Goal: Task Accomplishment & Management: Manage account settings

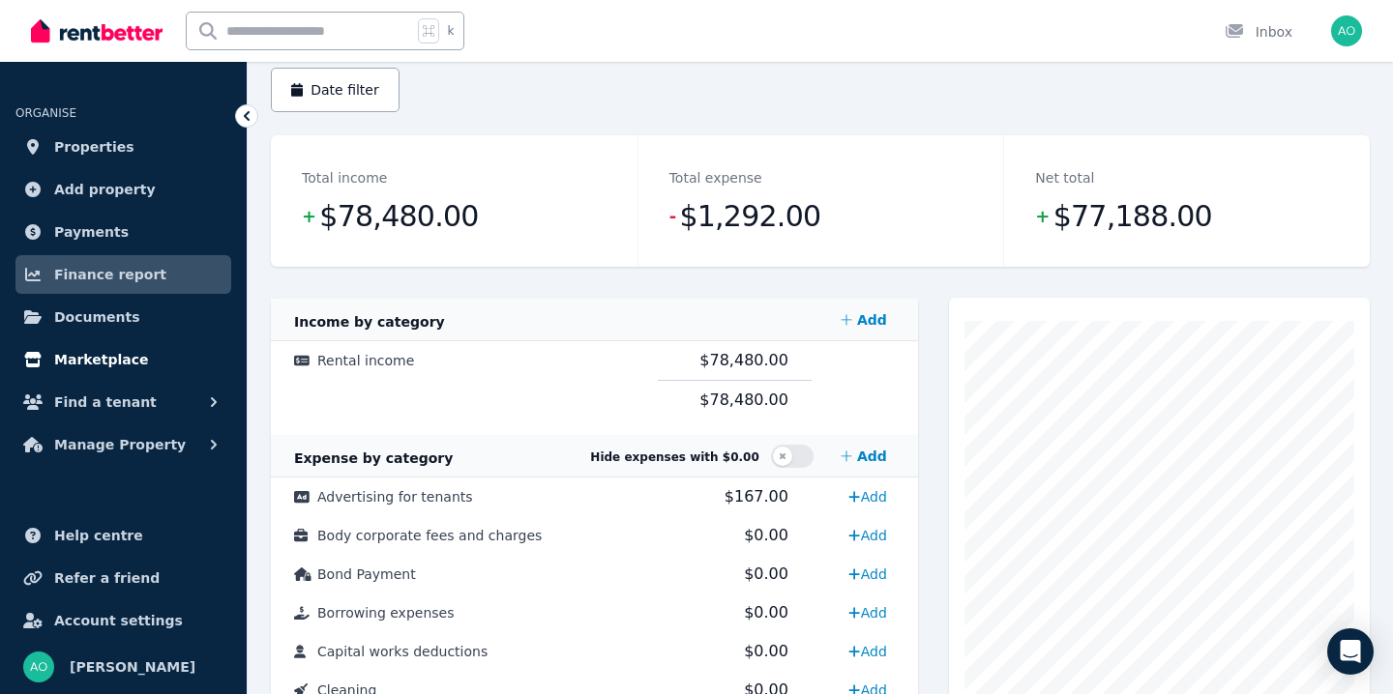
scroll to position [183, 0]
click at [144, 241] on link "Payments" at bounding box center [123, 232] width 216 height 39
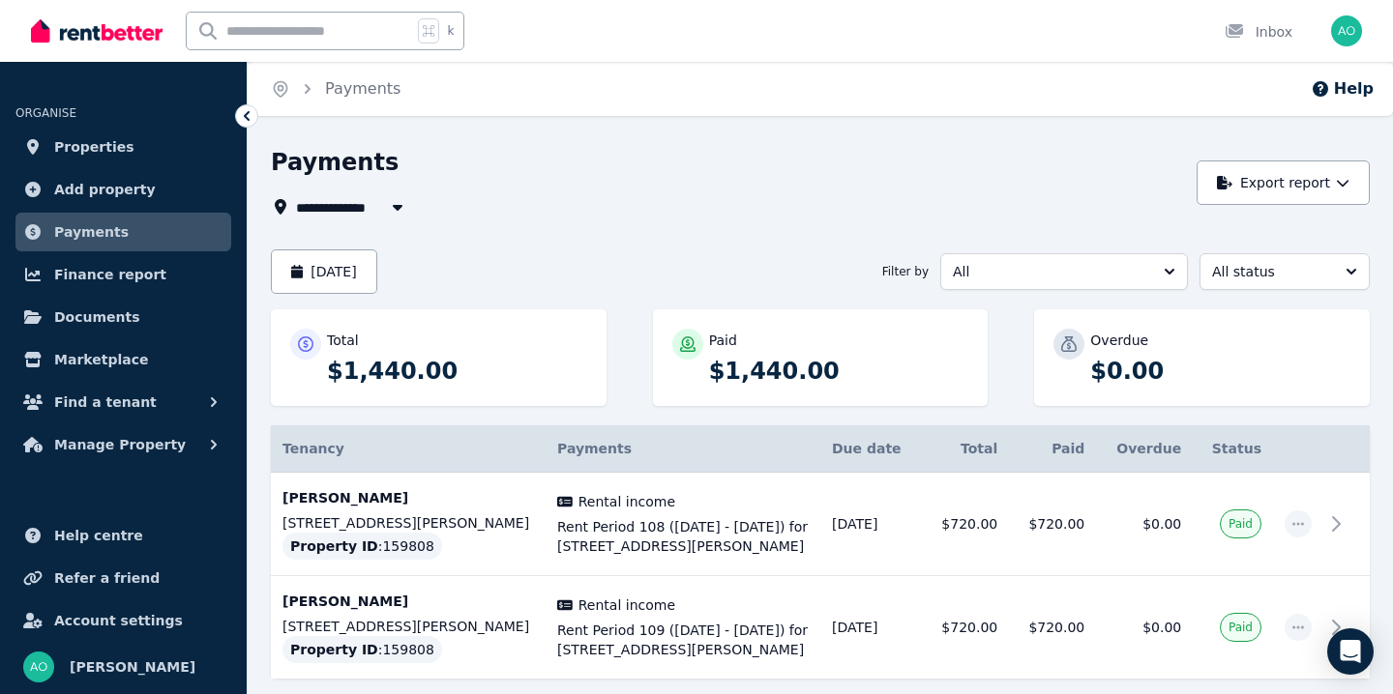
scroll to position [112, 0]
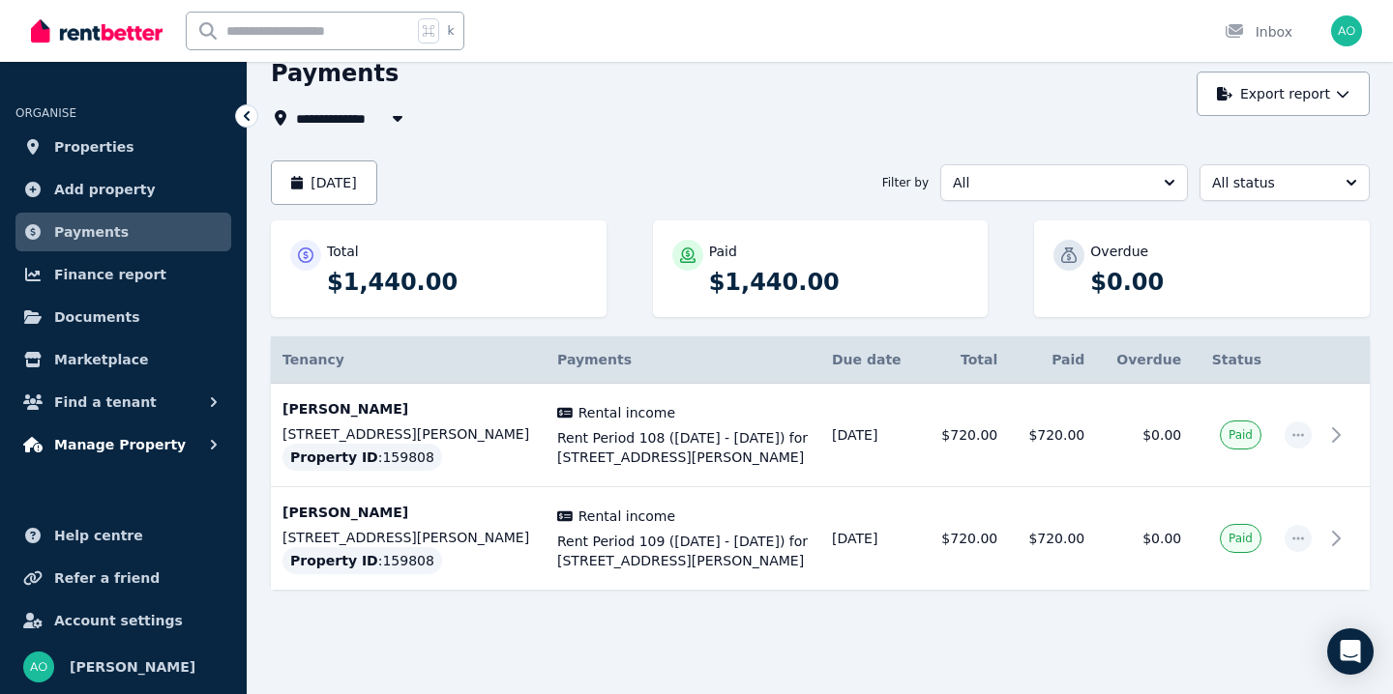
click at [97, 451] on span "Manage Property" at bounding box center [120, 444] width 132 height 23
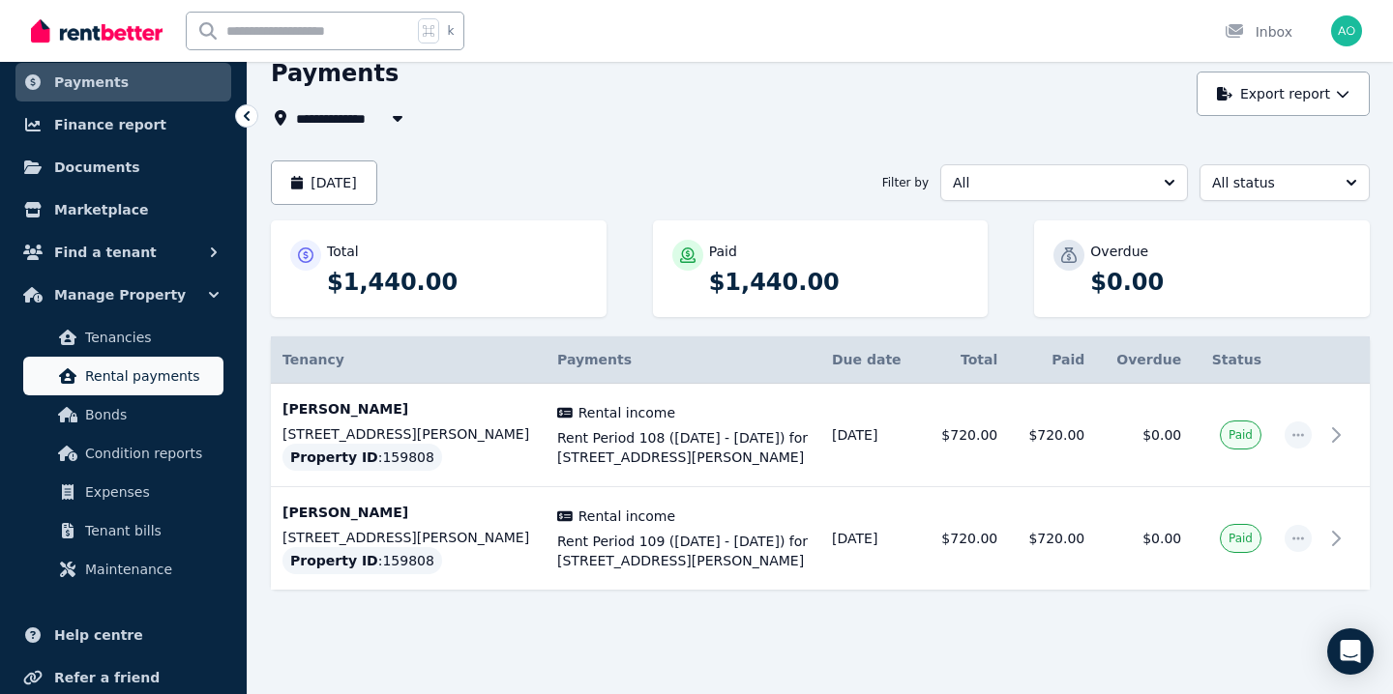
scroll to position [151, 0]
click at [184, 200] on link "Marketplace" at bounding box center [123, 209] width 216 height 39
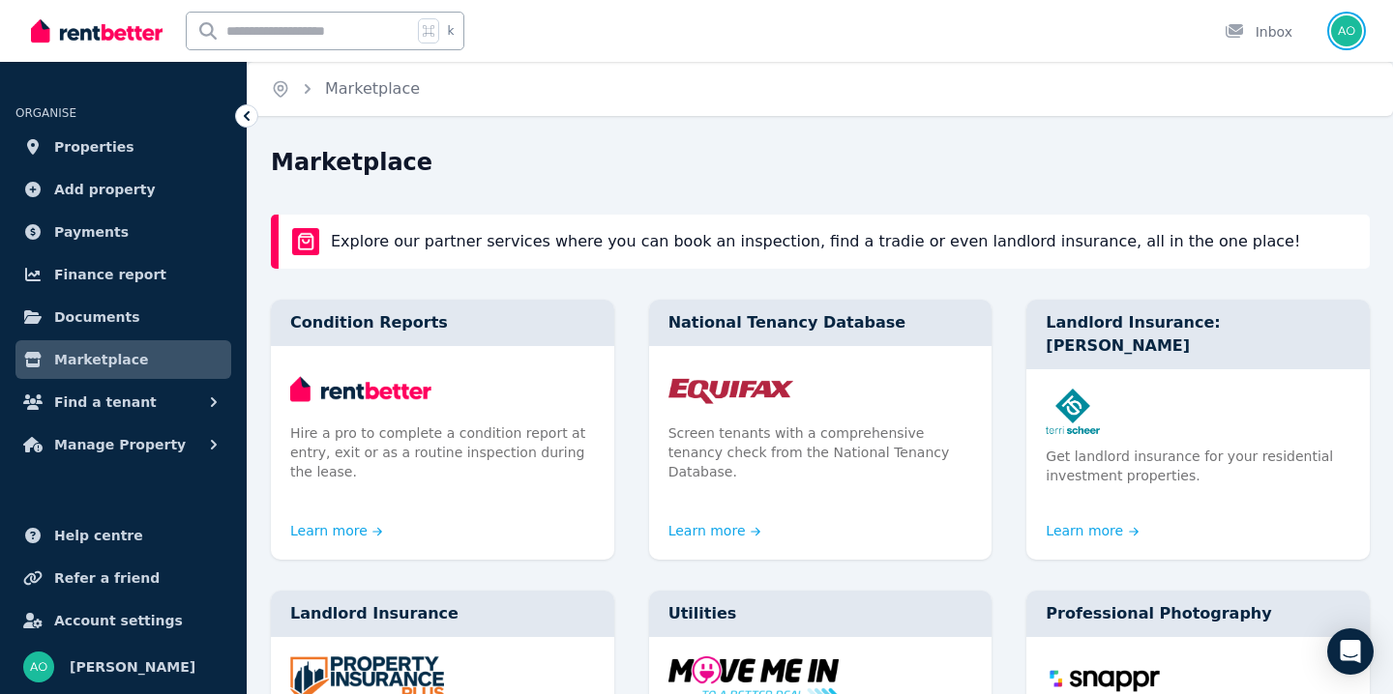
click at [1360, 28] on img "button" at bounding box center [1346, 30] width 31 height 31
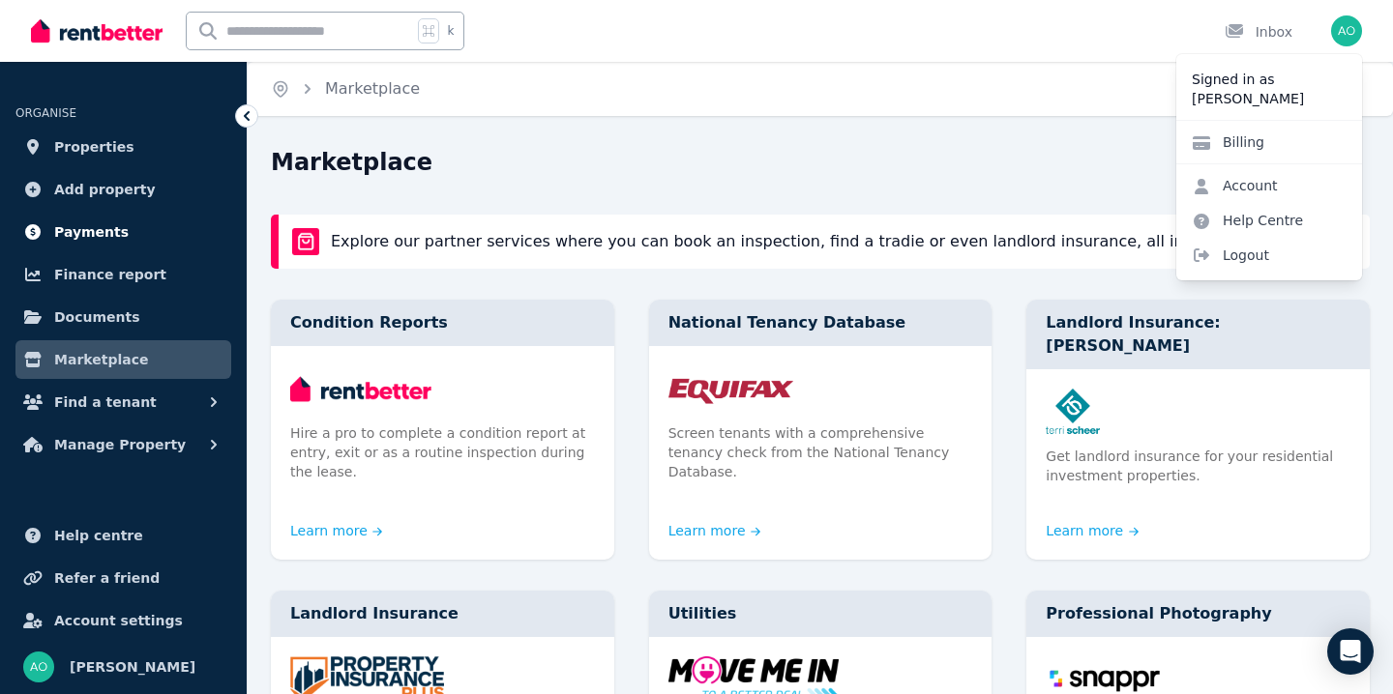
click at [139, 222] on link "Payments" at bounding box center [123, 232] width 216 height 39
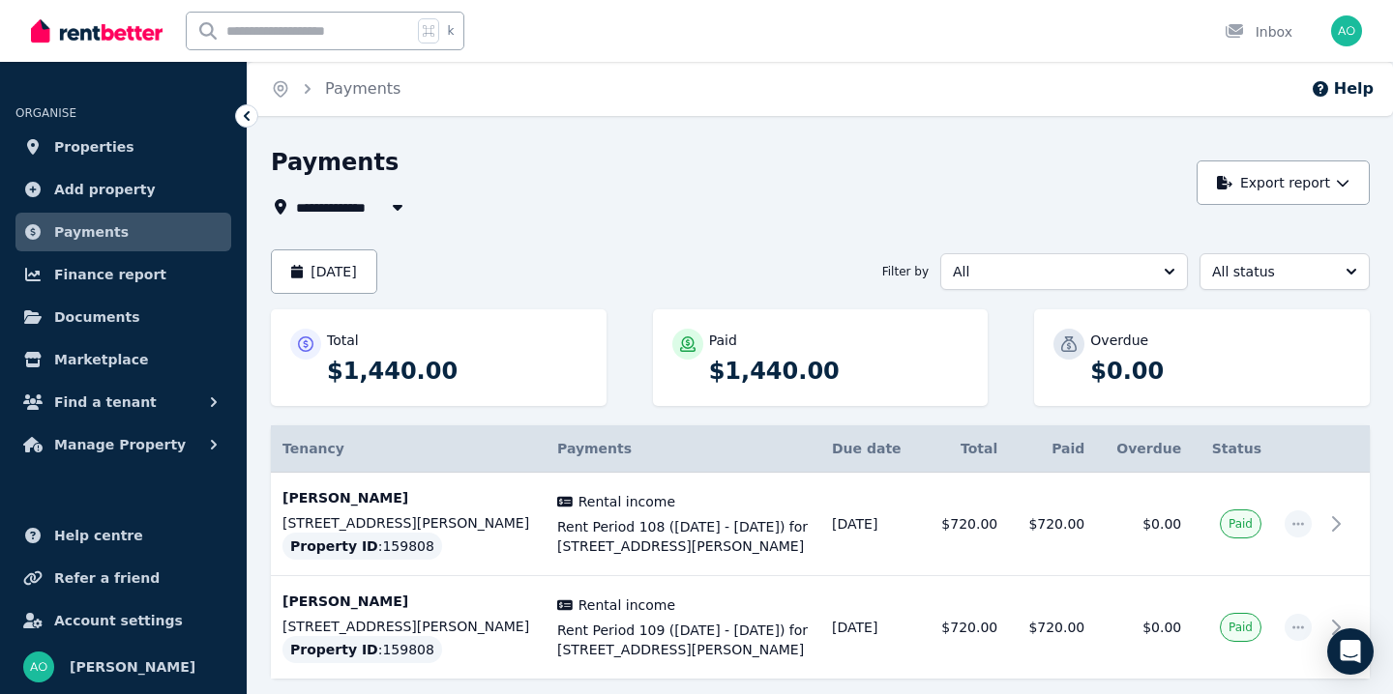
scroll to position [112, 0]
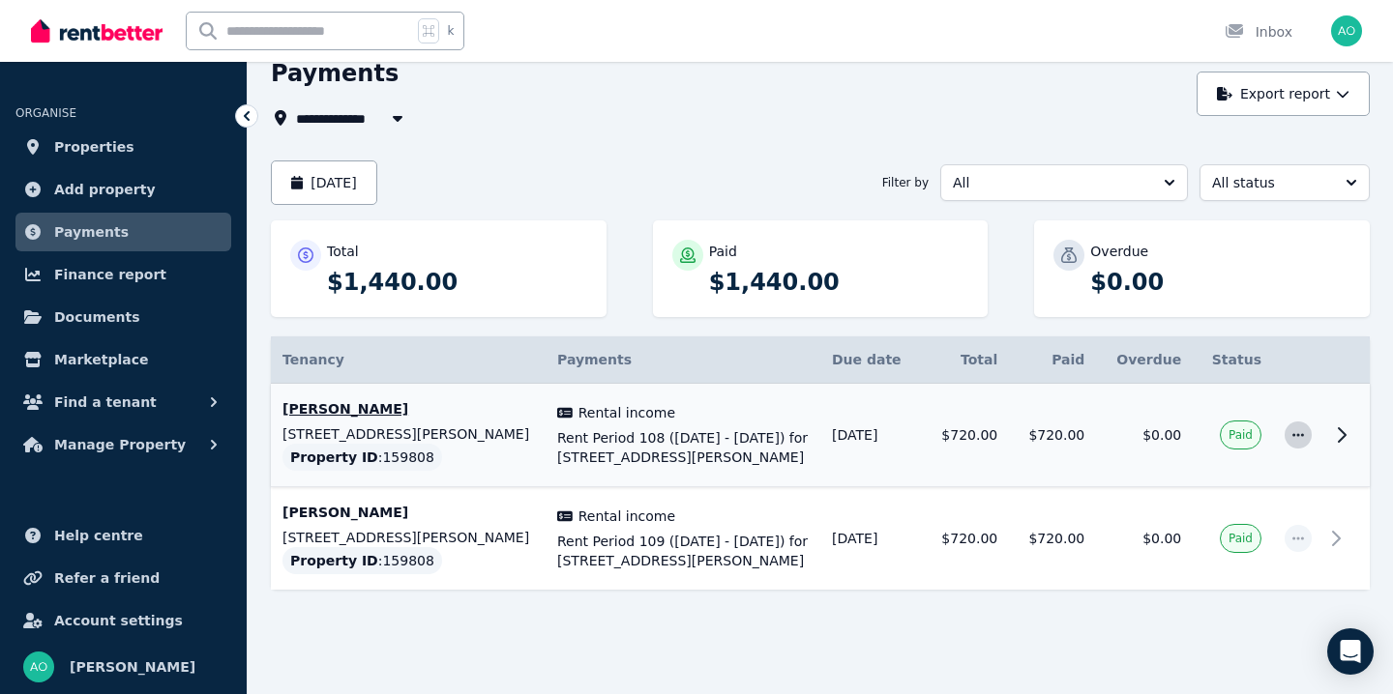
click at [1299, 428] on icon "button" at bounding box center [1297, 435] width 15 height 14
click at [107, 441] on span "Manage Property" at bounding box center [120, 444] width 132 height 23
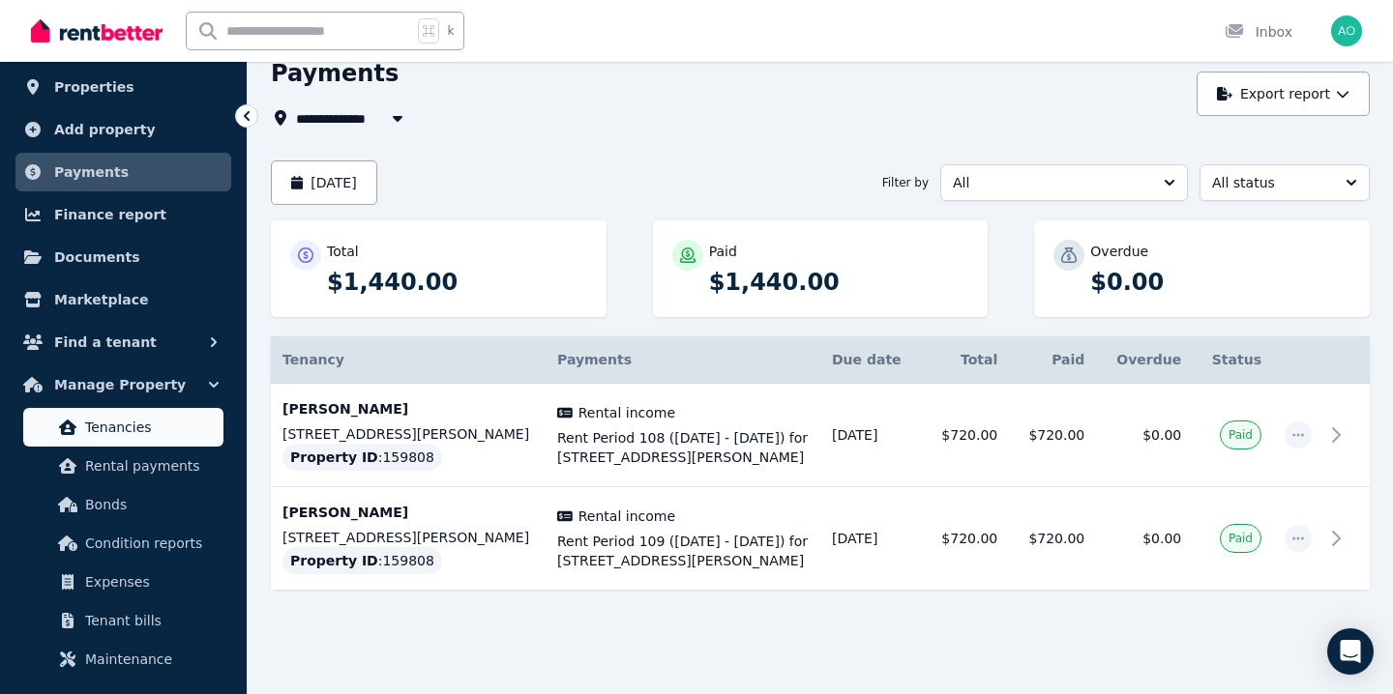
scroll to position [79, 0]
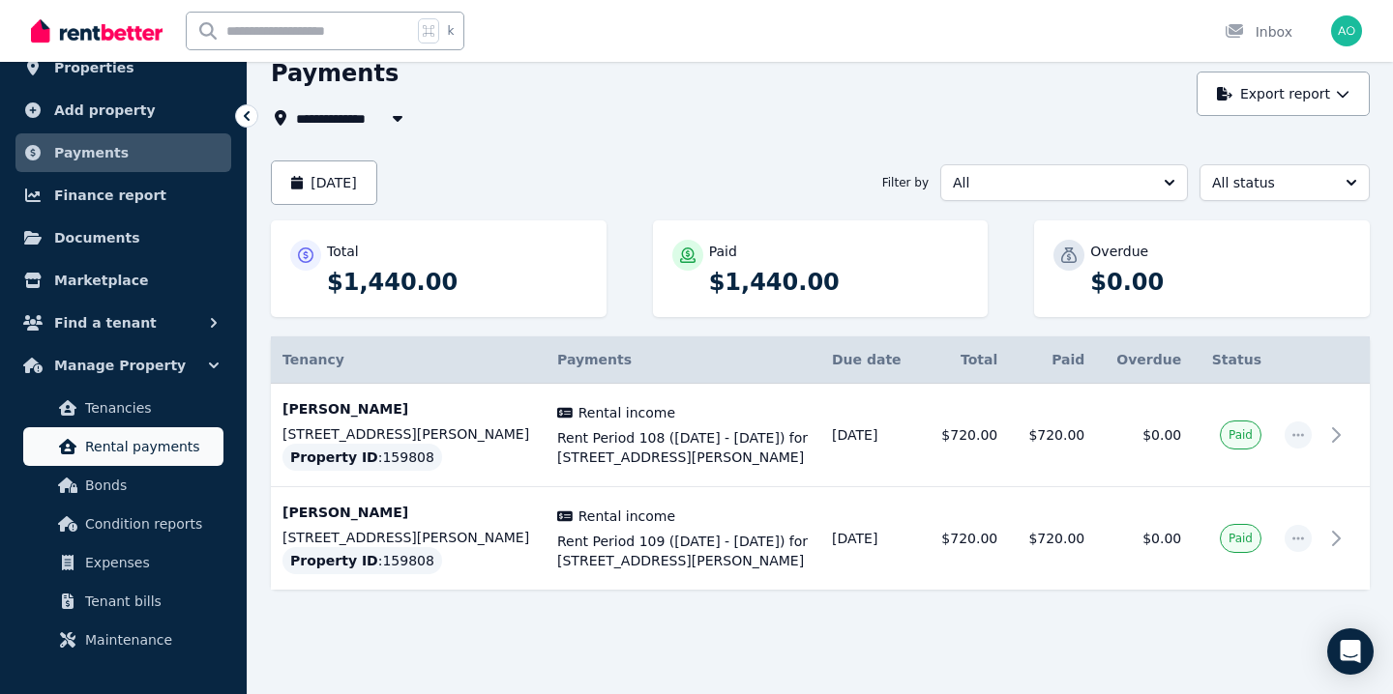
click at [134, 444] on span "Rental payments" at bounding box center [150, 446] width 131 height 23
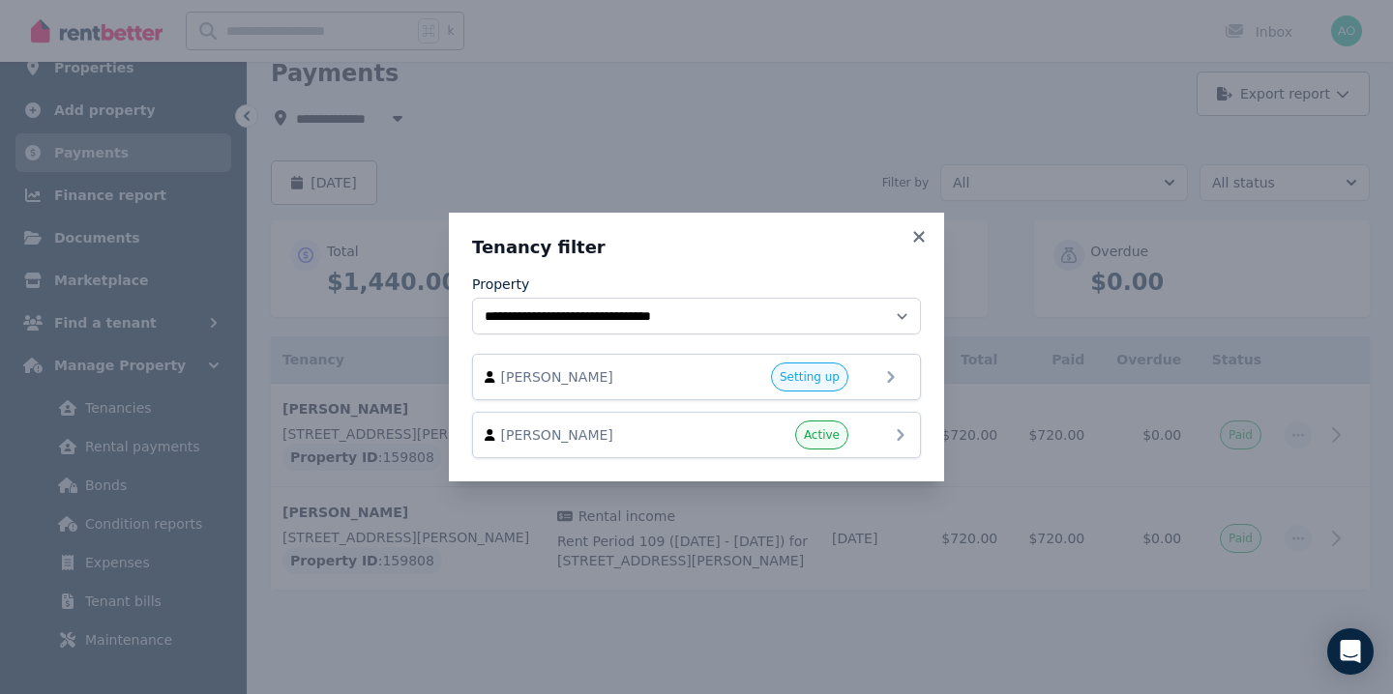
click at [682, 426] on span "[PERSON_NAME]" at bounding box center [611, 435] width 221 height 19
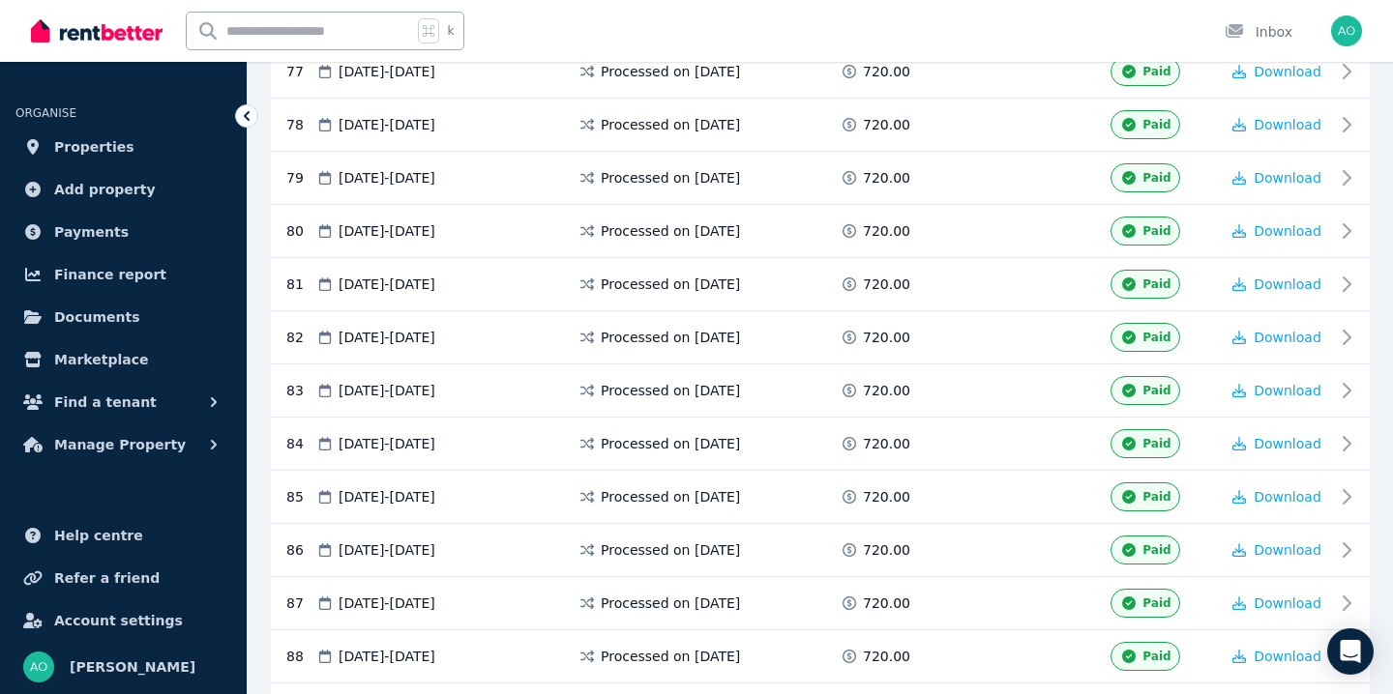
scroll to position [5767, 0]
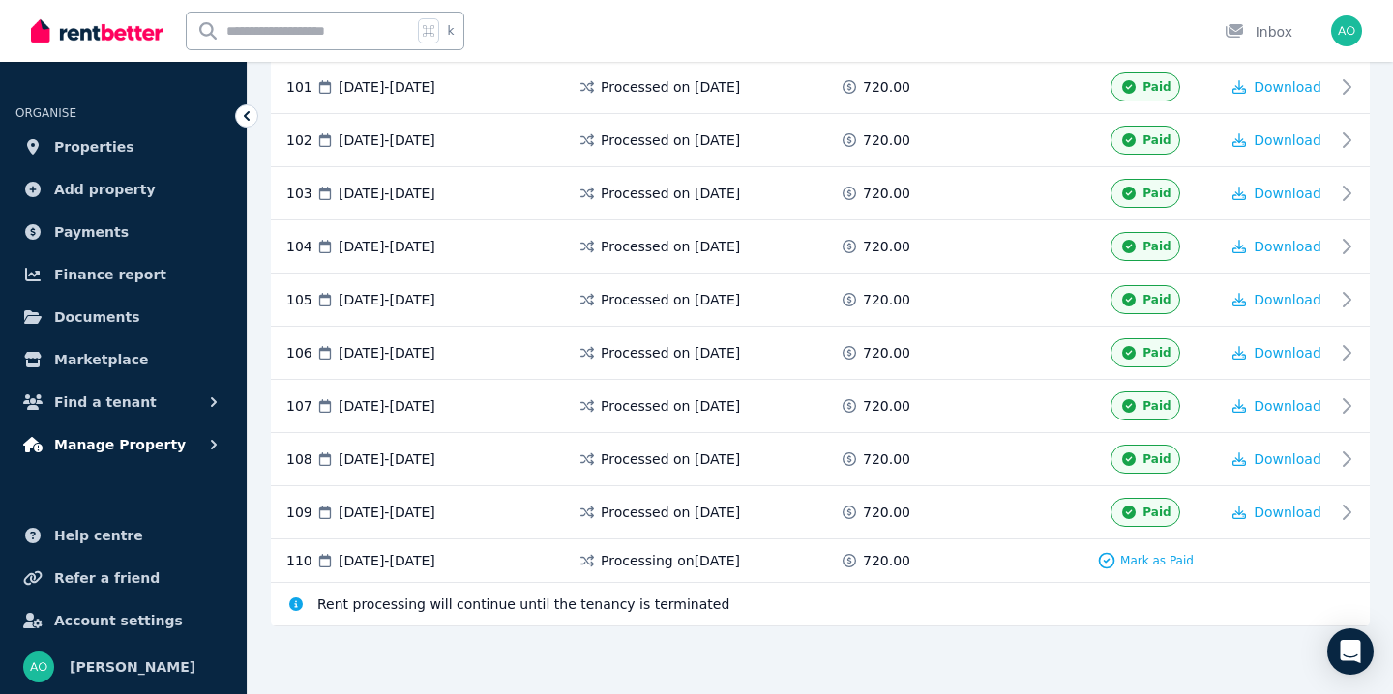
click at [154, 441] on span "Manage Property" at bounding box center [120, 444] width 132 height 23
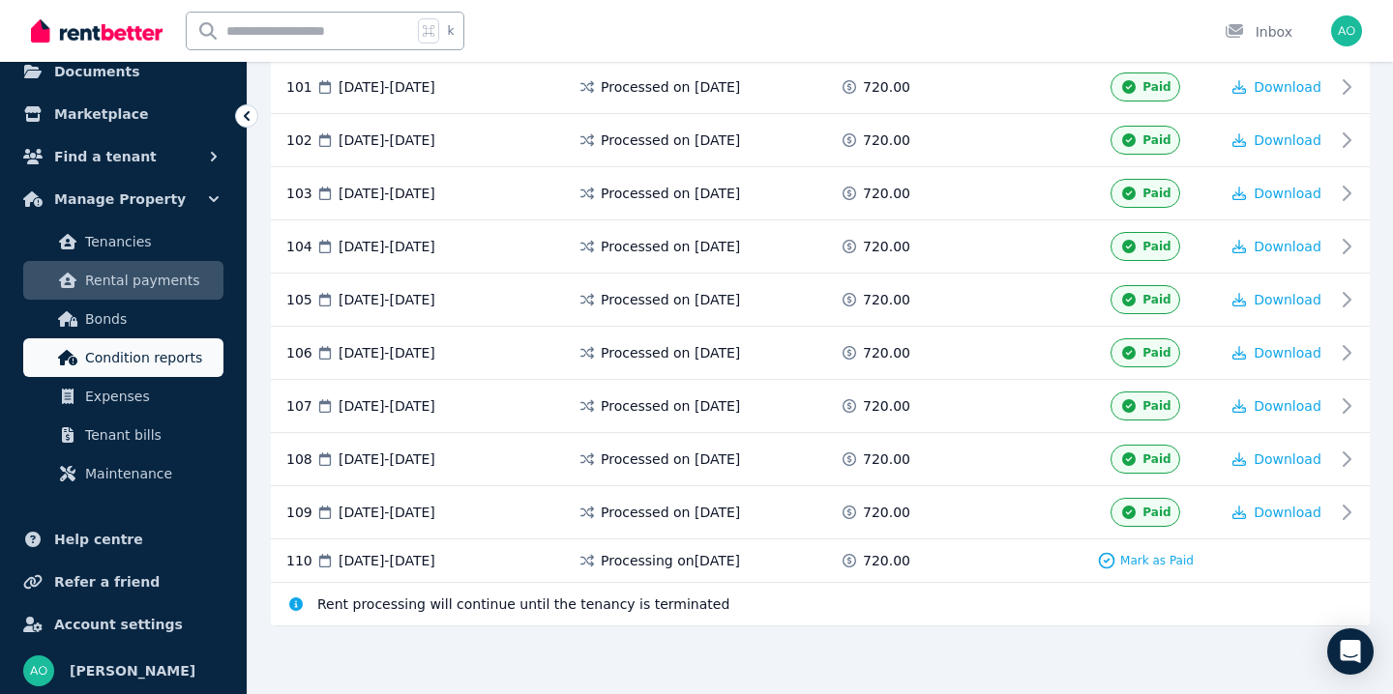
scroll to position [0, 0]
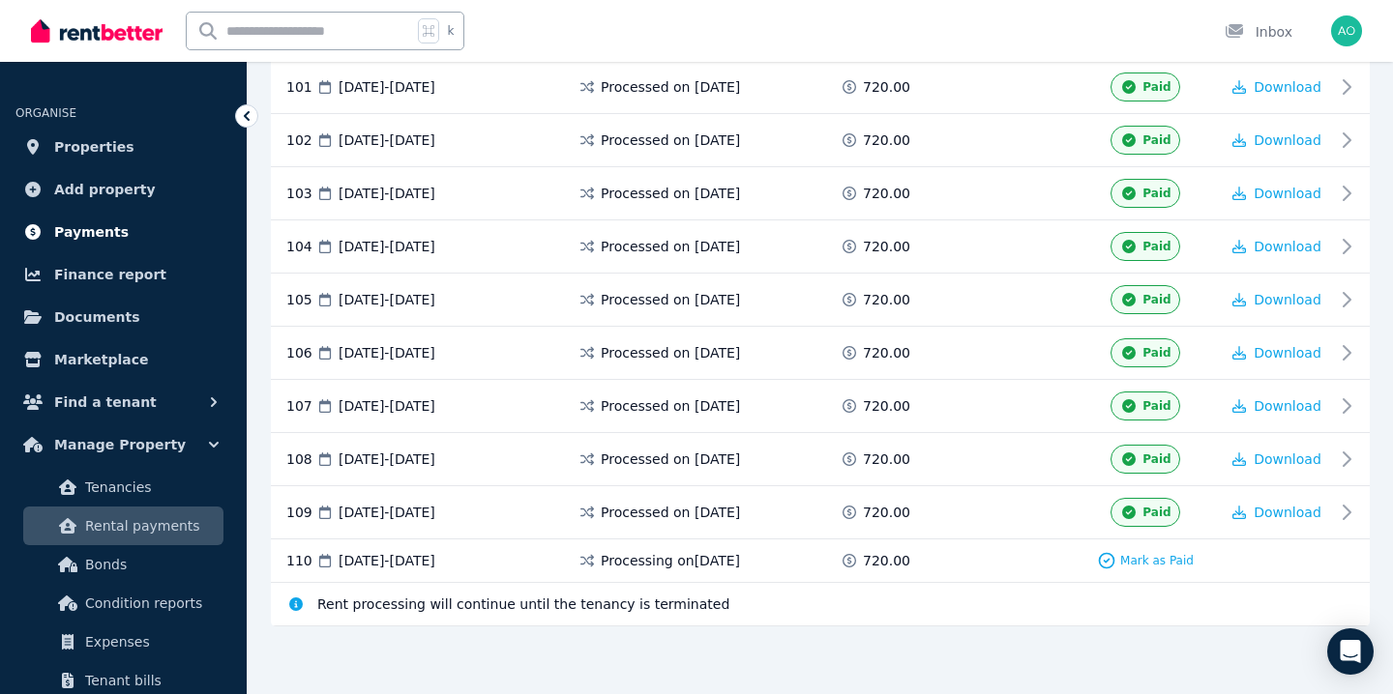
click at [191, 223] on link "Payments" at bounding box center [123, 232] width 216 height 39
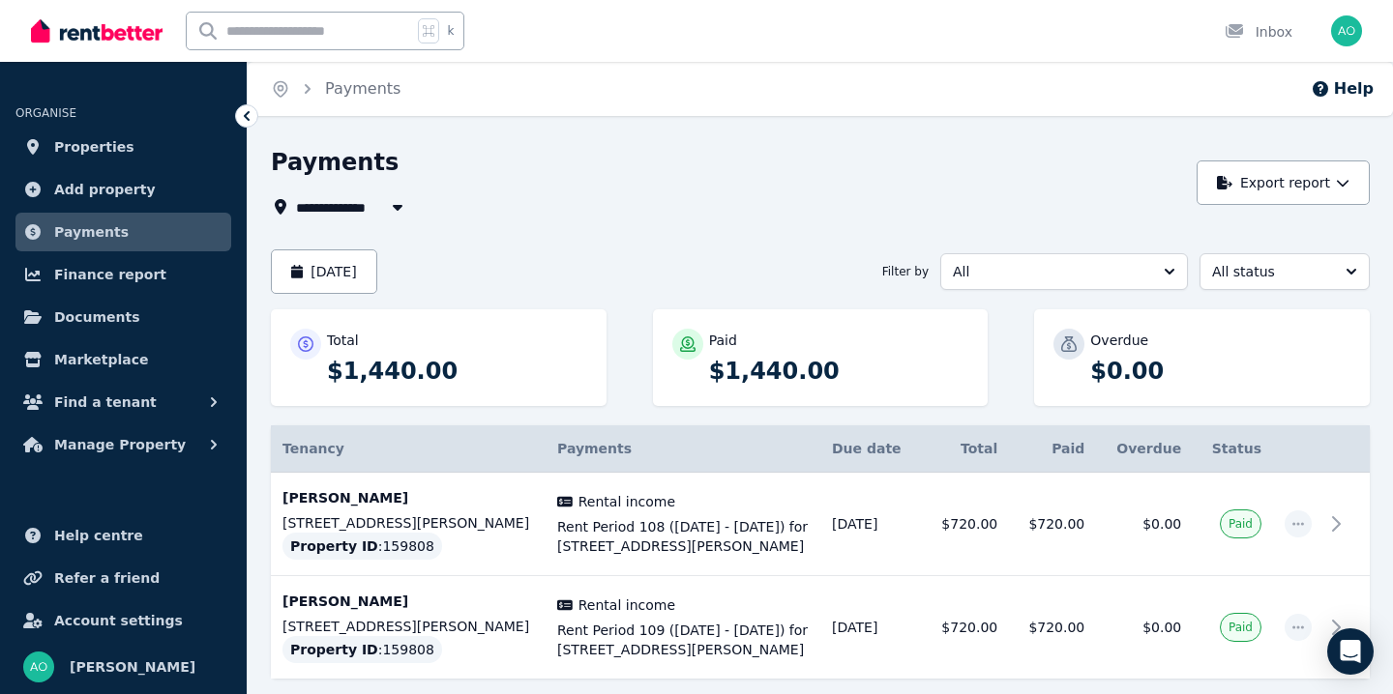
click at [488, 379] on p "$1,440.00" at bounding box center [457, 371] width 260 height 31
click at [400, 515] on td "Gloria Vu 24-26 George Street, Liverpool Property ID : 159808" at bounding box center [408, 524] width 275 height 103
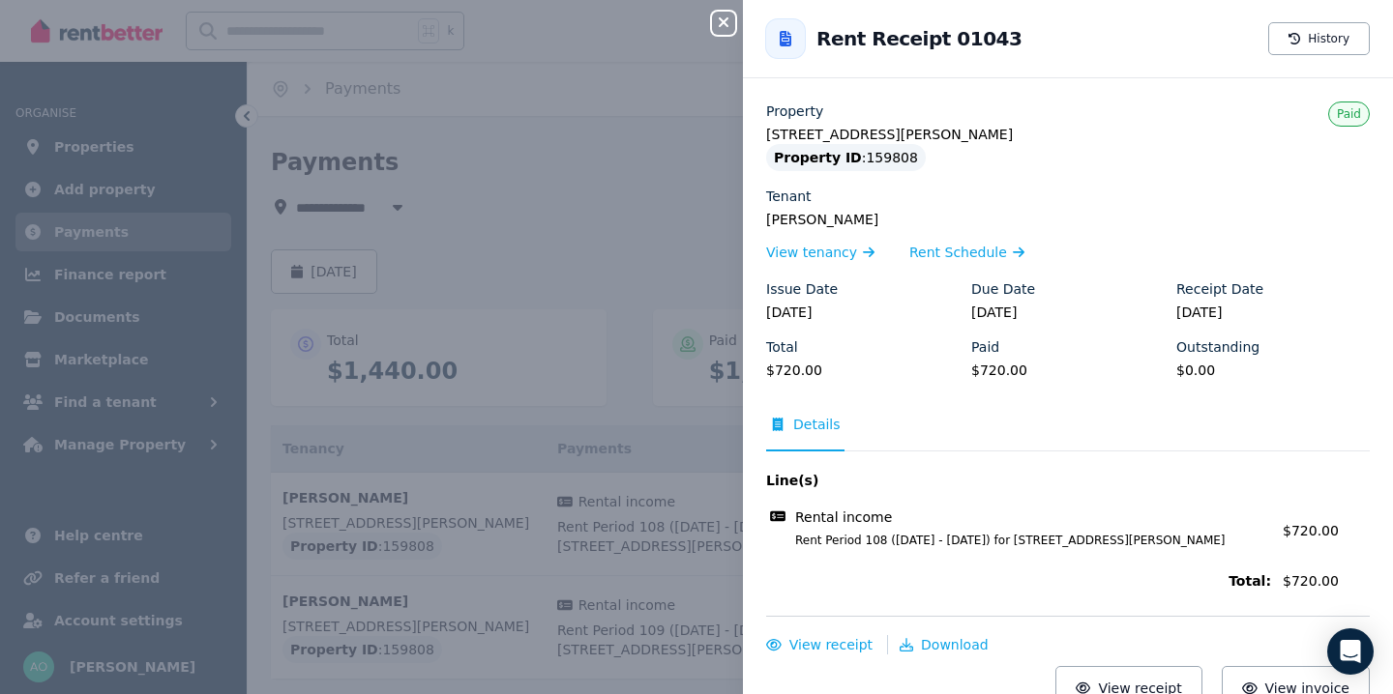
scroll to position [16, 0]
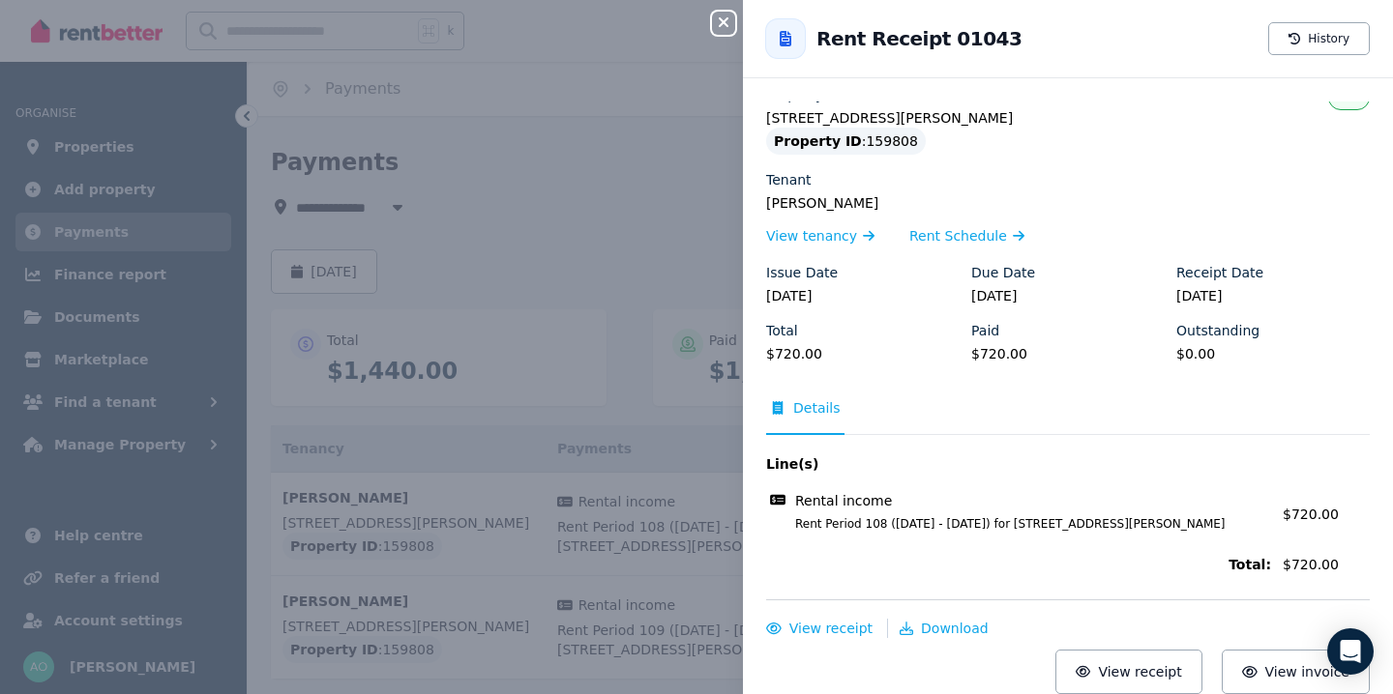
click at [627, 230] on div "Close panel Back to Rent Receipt 01043 History Property 24-26 George Street, Li…" at bounding box center [696, 347] width 1393 height 694
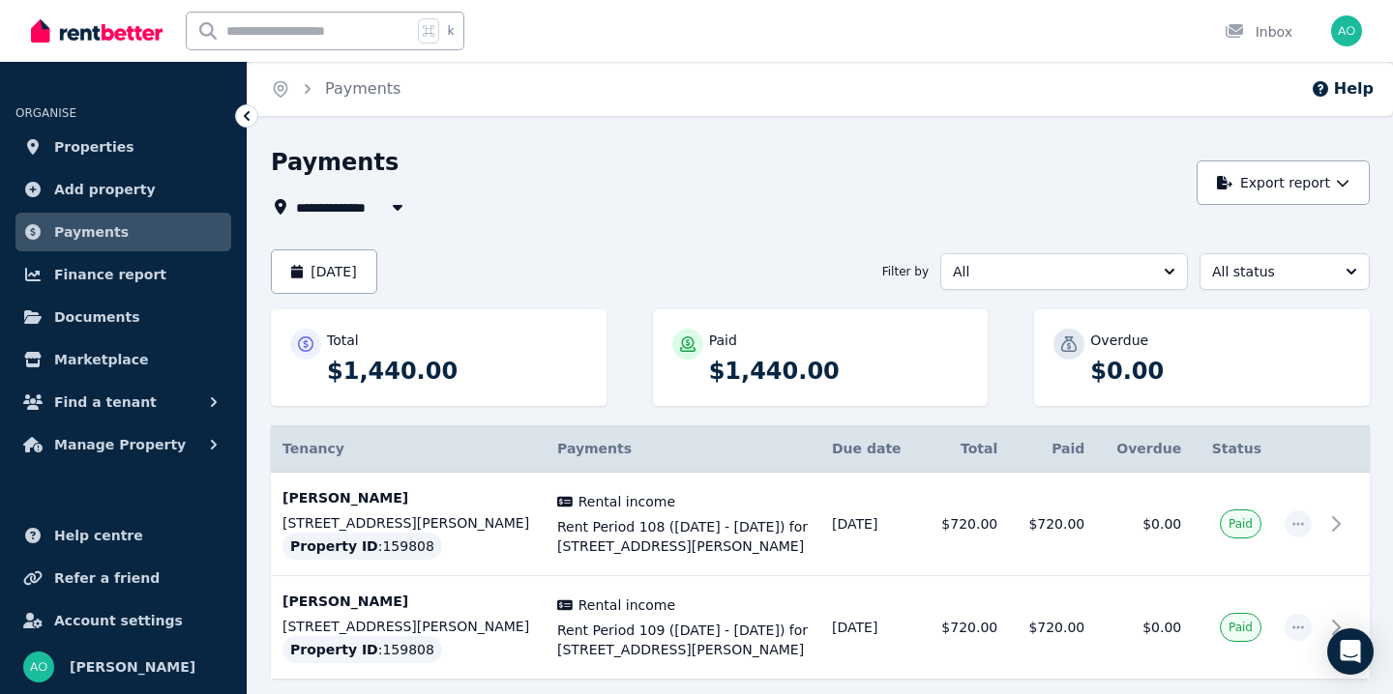
scroll to position [112, 0]
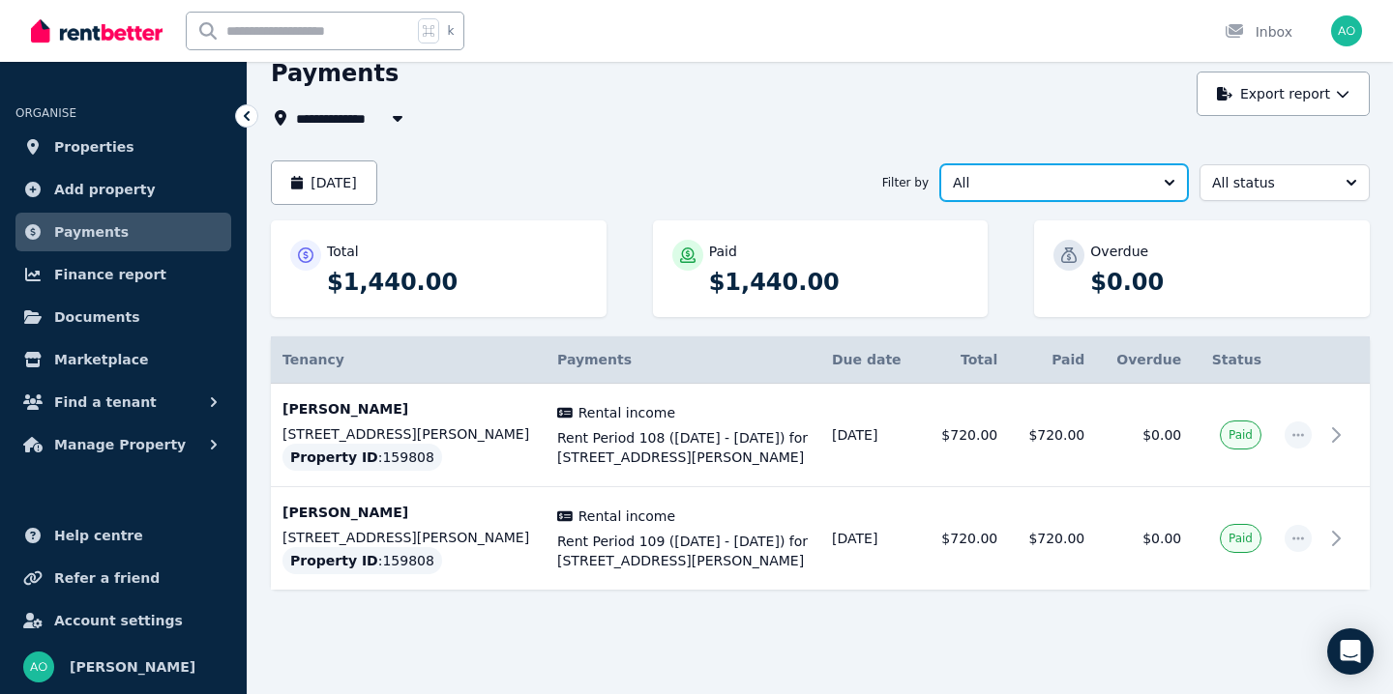
click at [1044, 173] on span "All" at bounding box center [1050, 182] width 195 height 19
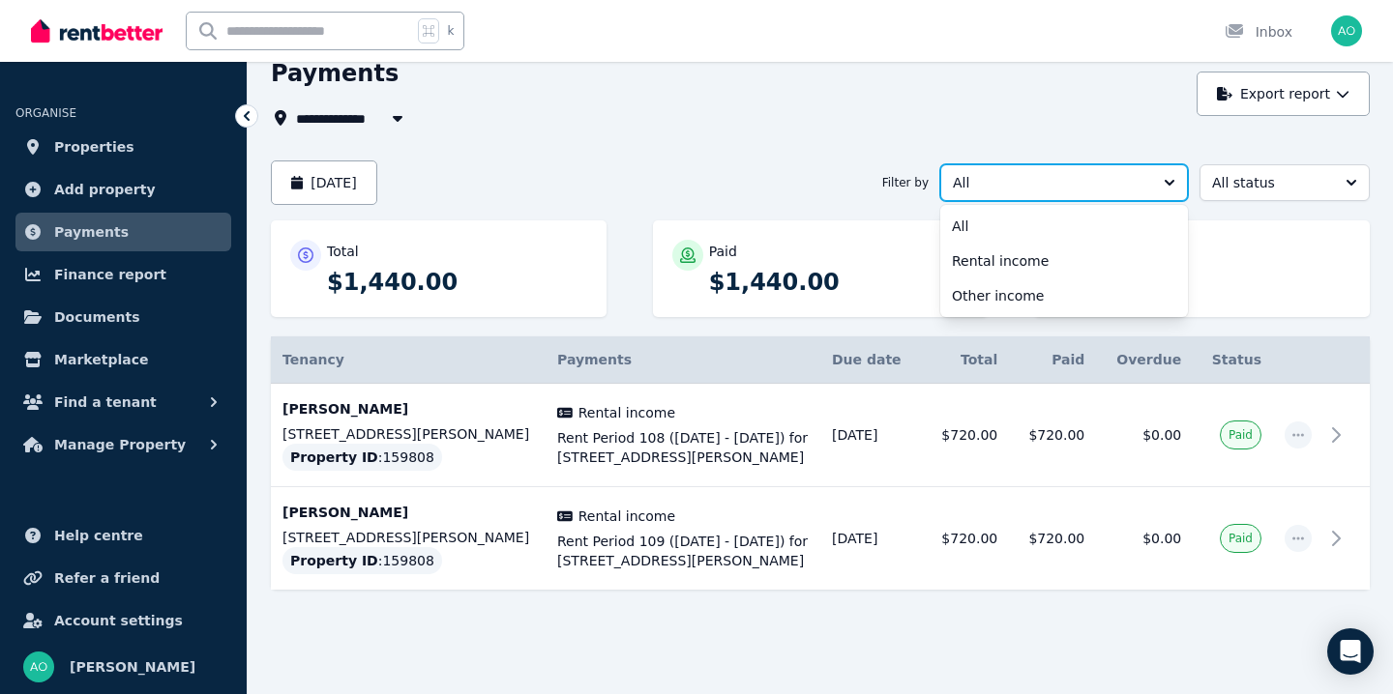
click at [1044, 173] on span "All" at bounding box center [1050, 182] width 195 height 19
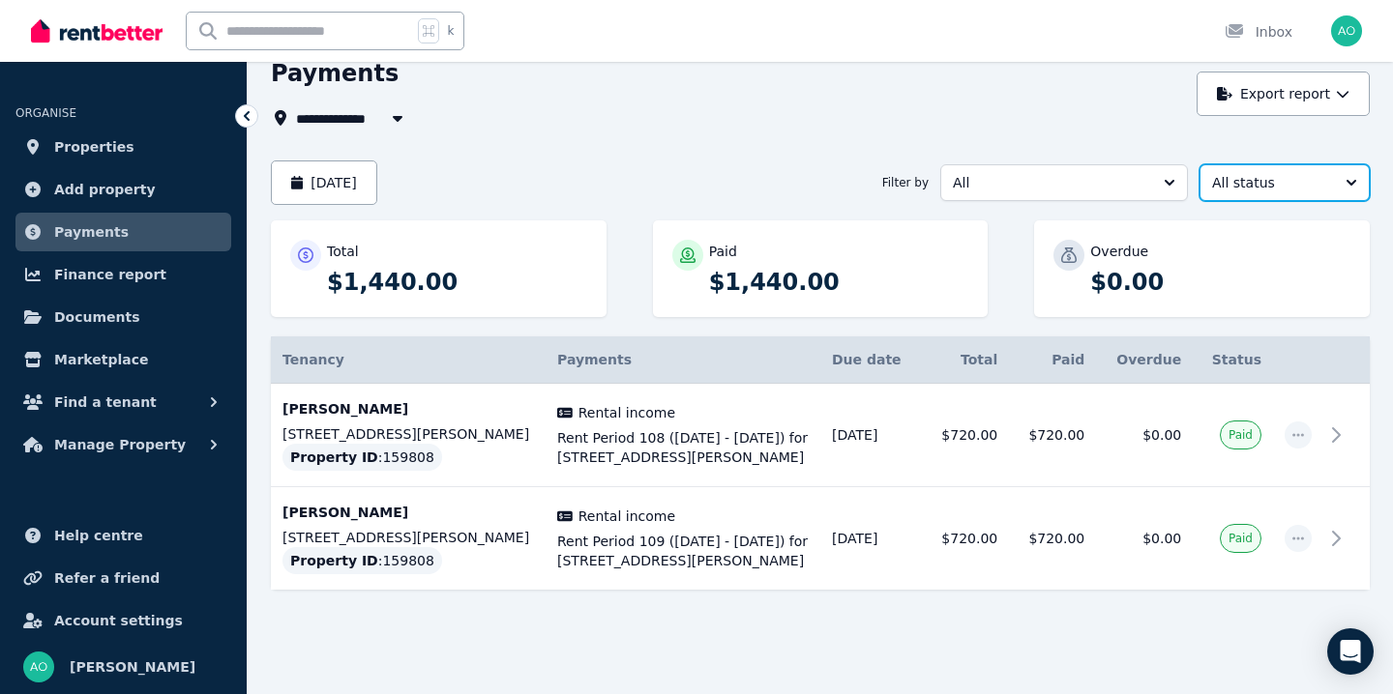
click at [1273, 173] on span "All status" at bounding box center [1271, 182] width 118 height 19
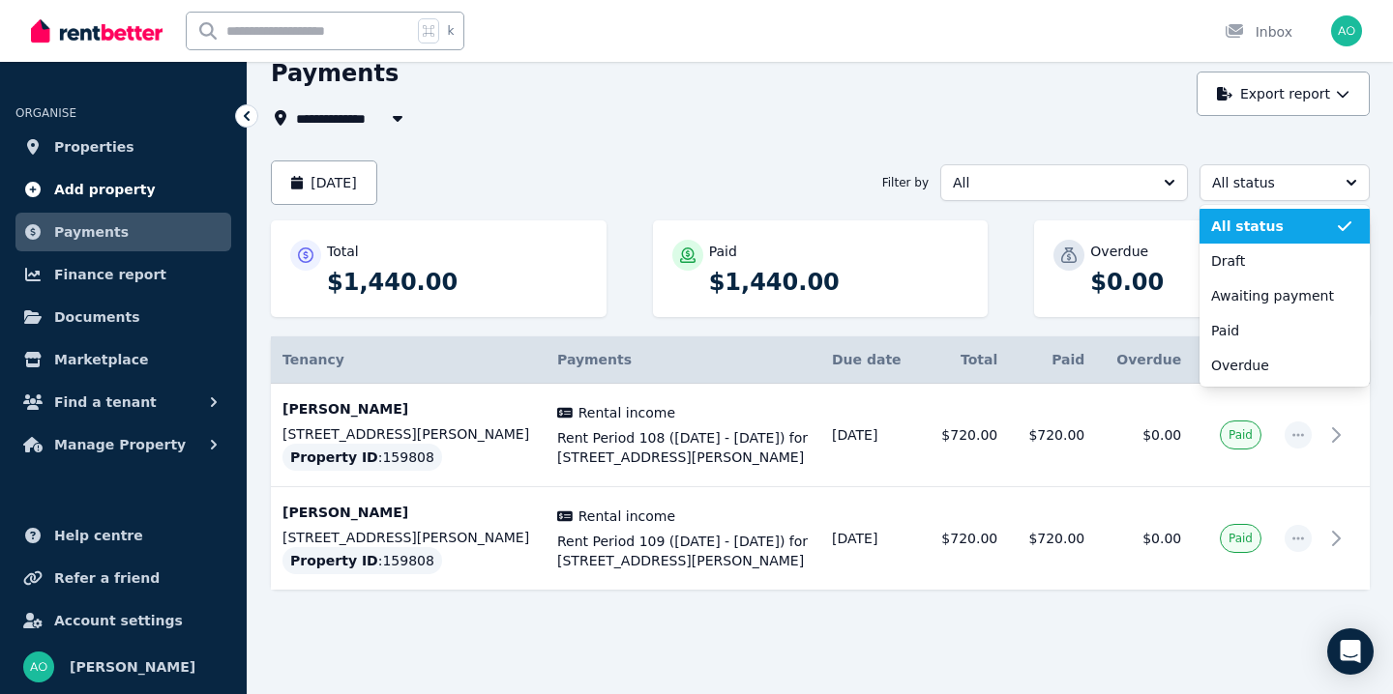
click at [144, 186] on link "Add property" at bounding box center [123, 189] width 216 height 39
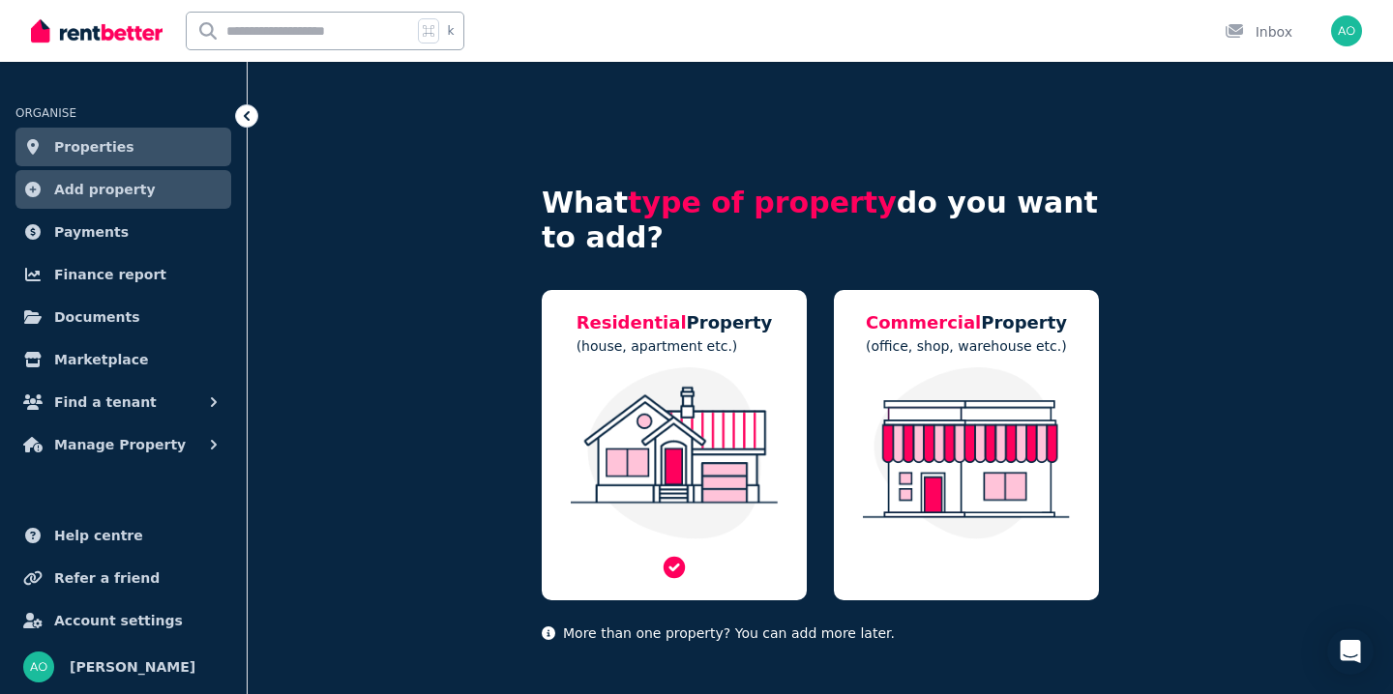
click at [598, 486] on img at bounding box center [674, 454] width 226 height 172
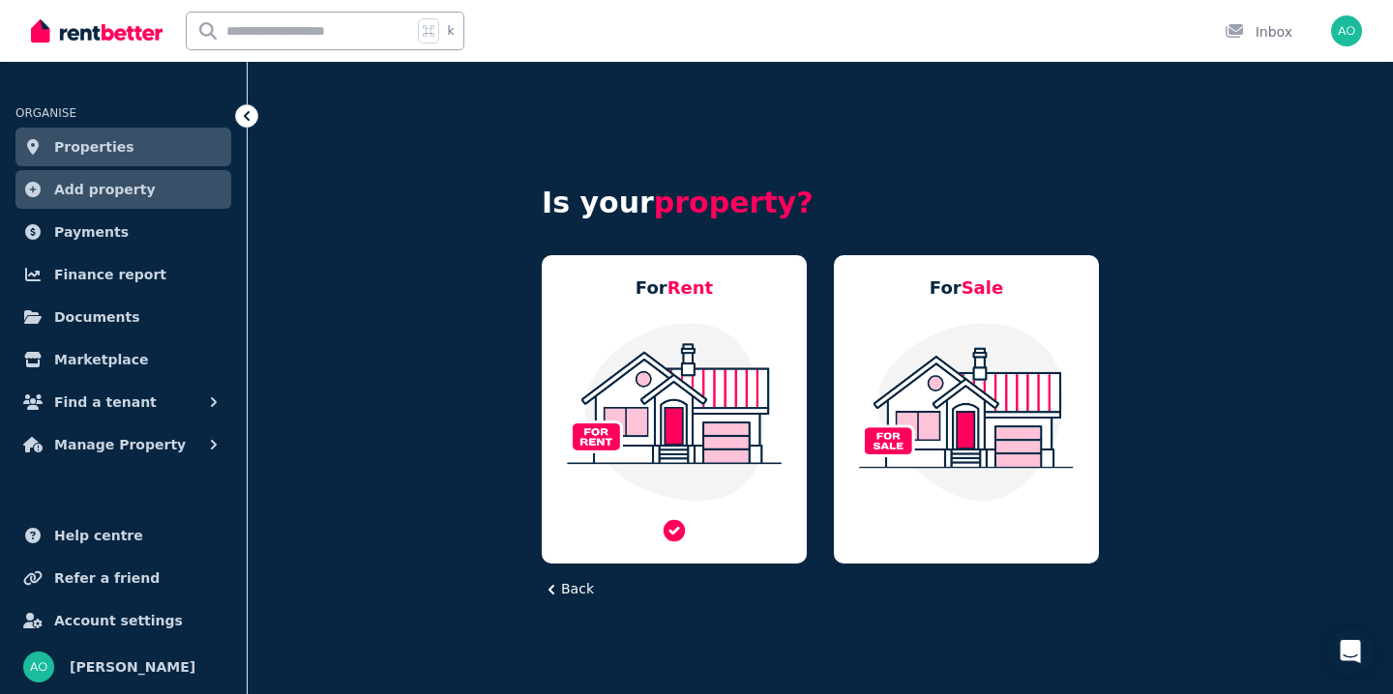
click at [738, 469] on img at bounding box center [674, 412] width 226 height 182
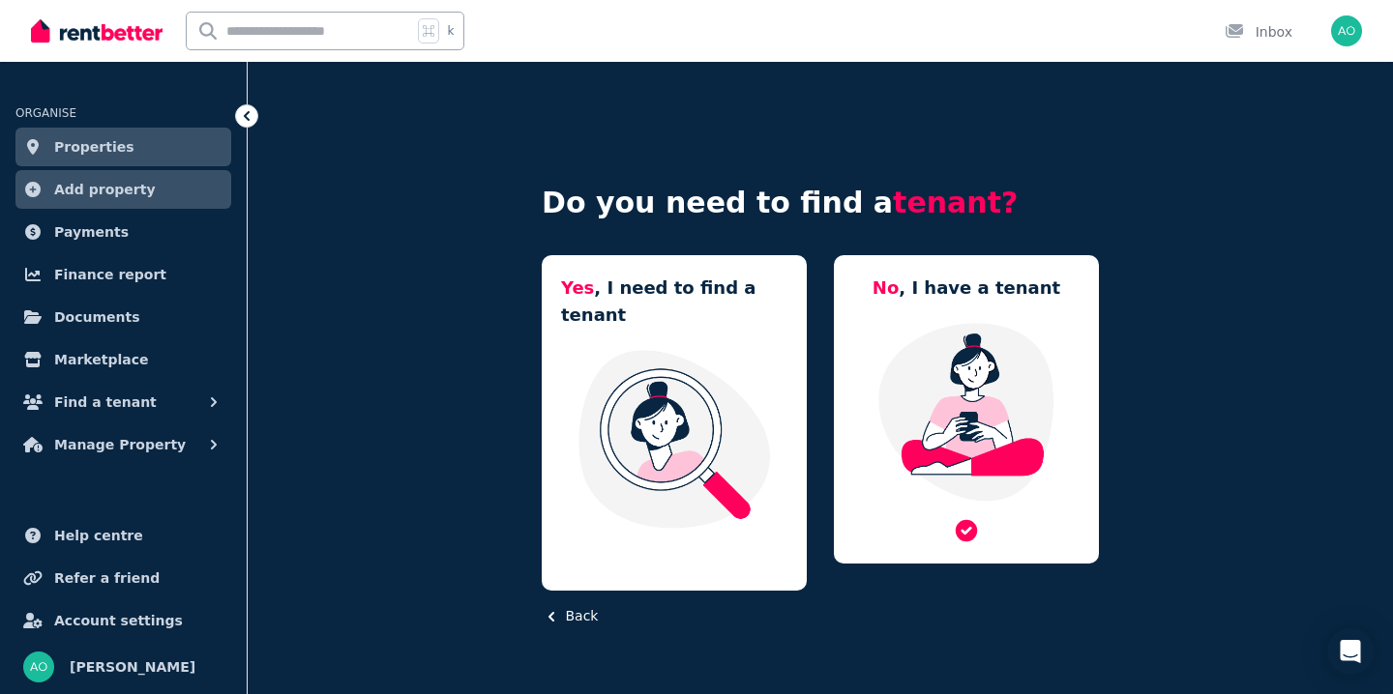
click at [1030, 407] on img at bounding box center [966, 412] width 226 height 182
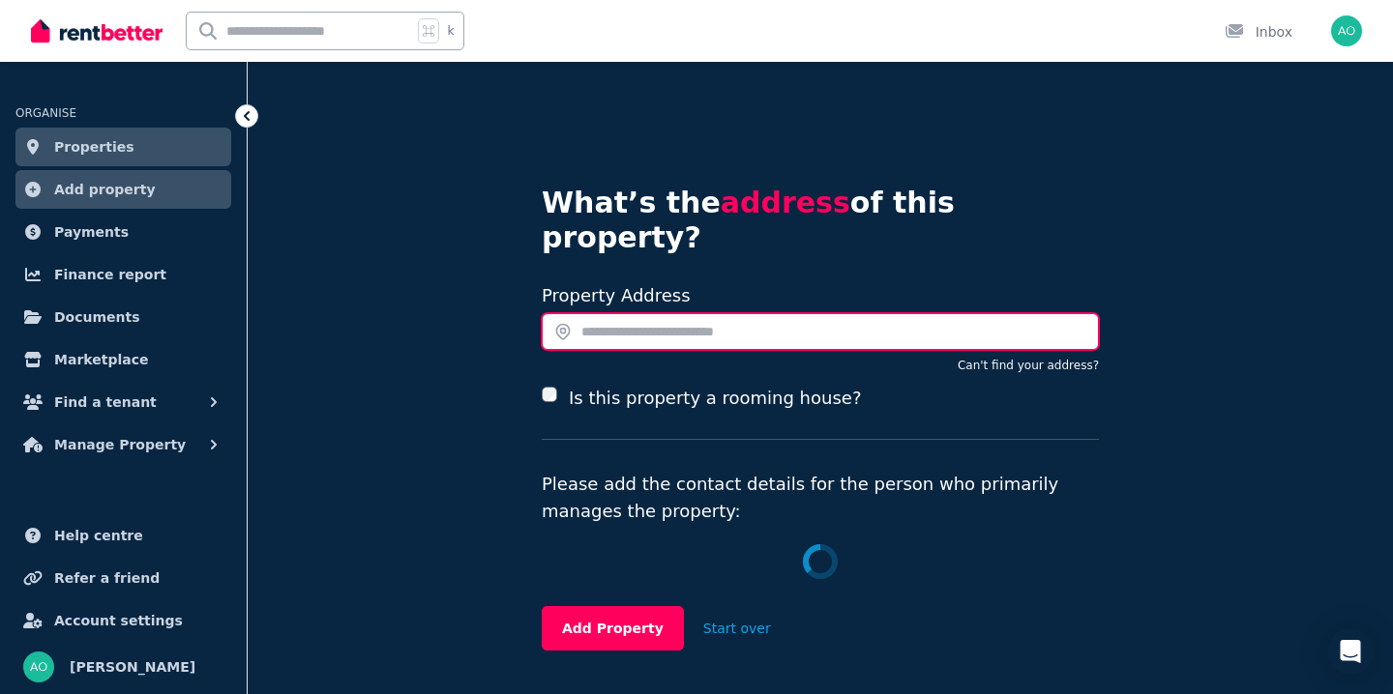
click at [780, 313] on input "text" at bounding box center [820, 331] width 557 height 37
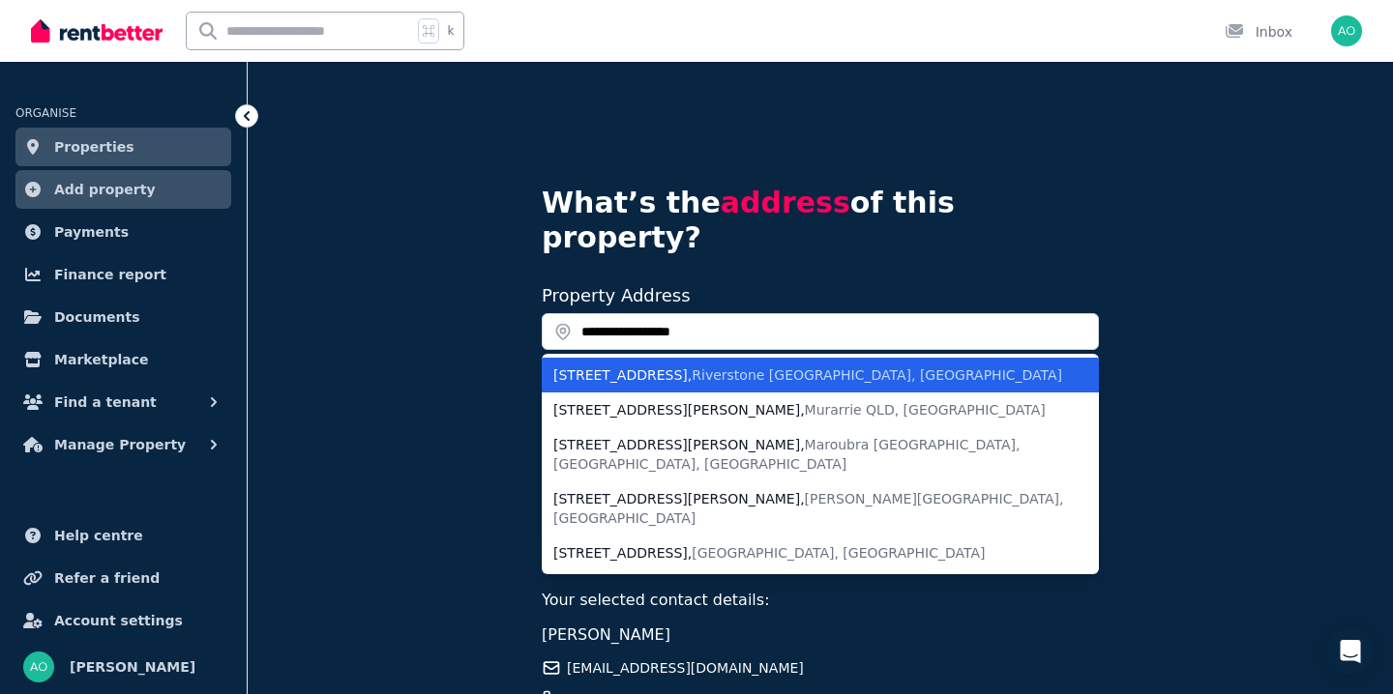
click at [812, 368] on span "Riverstone NSW, Australia" at bounding box center [877, 375] width 370 height 15
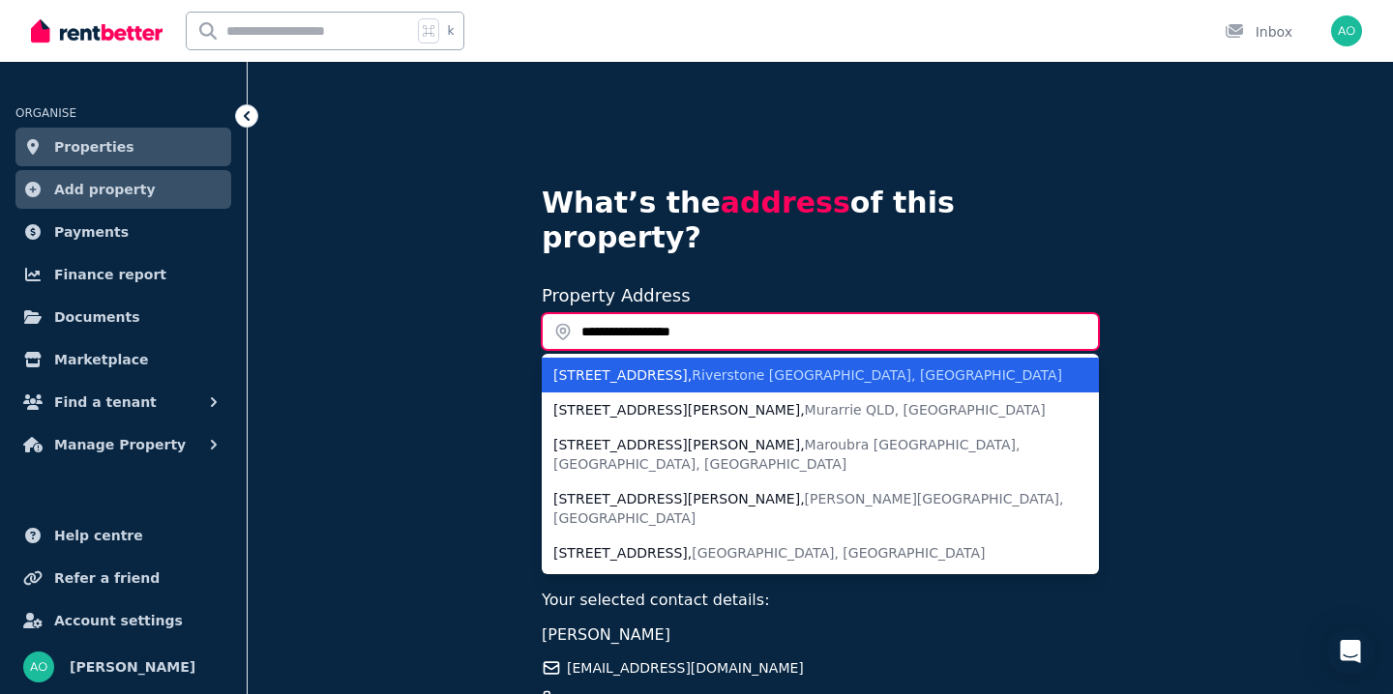
type input "**********"
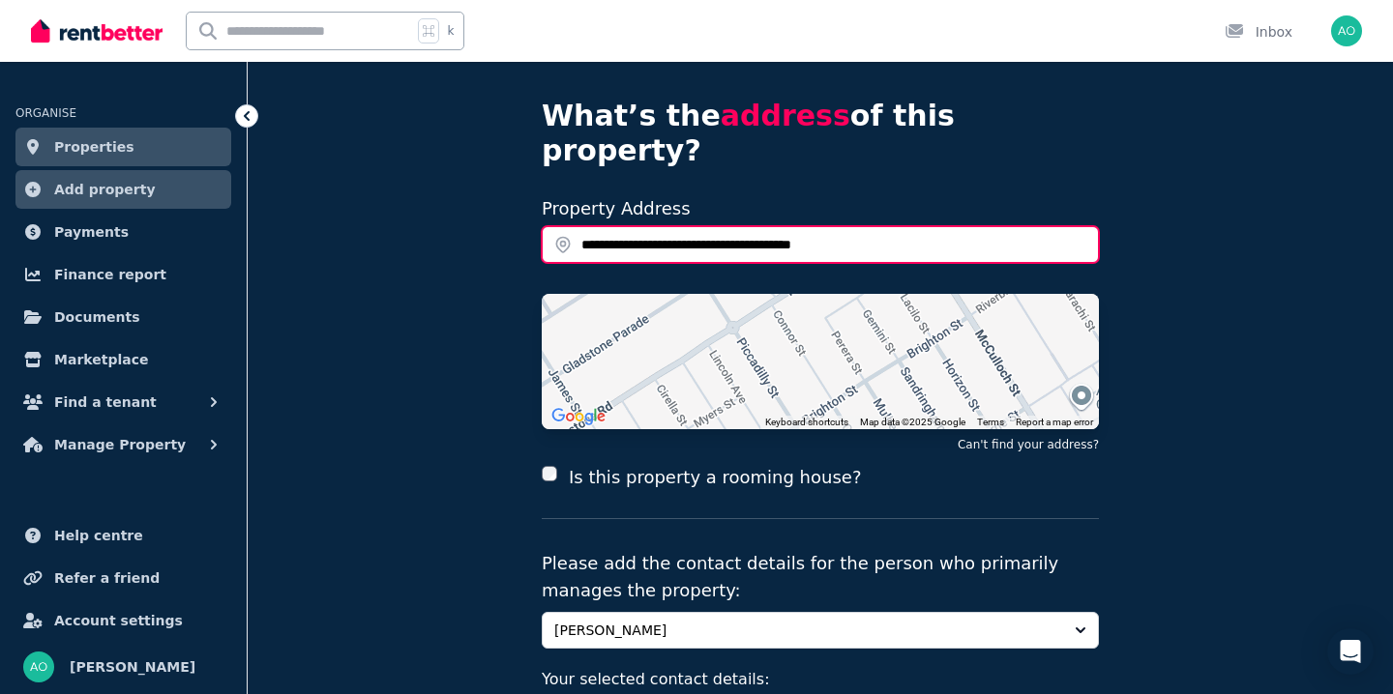
scroll to position [357, 0]
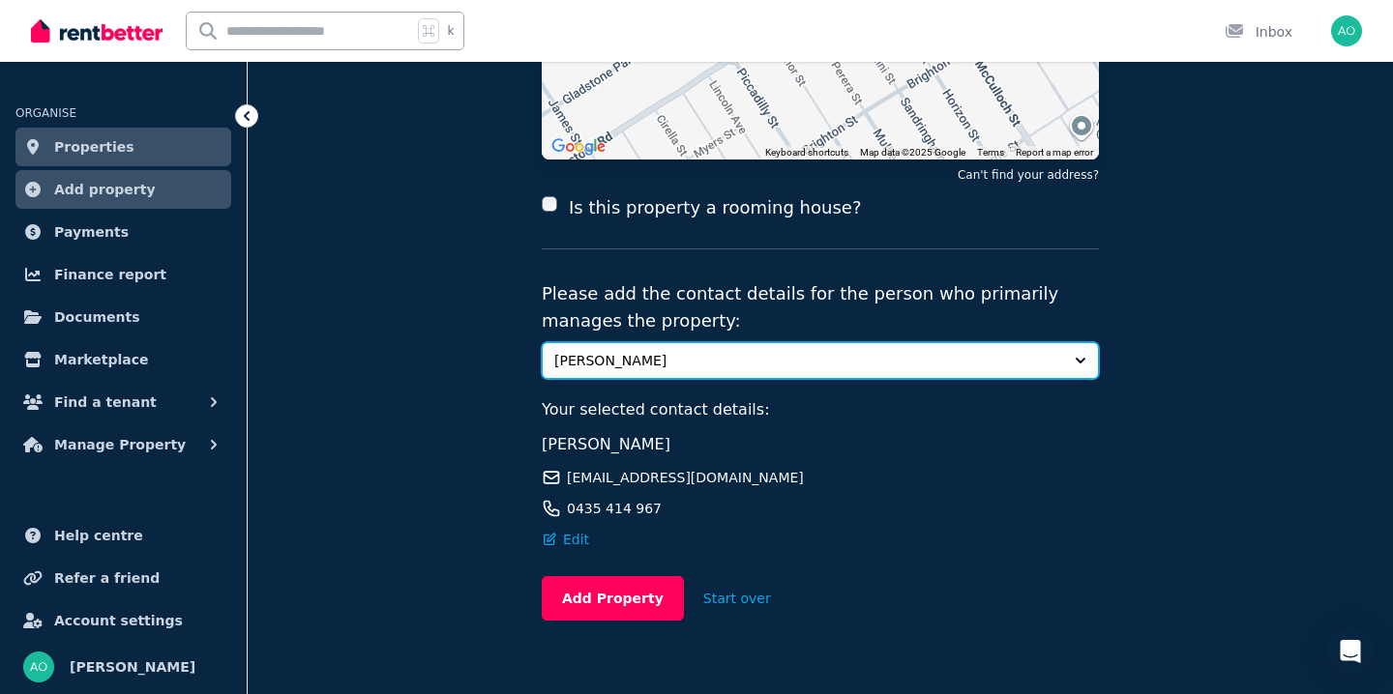
click at [753, 351] on span "[PERSON_NAME]" at bounding box center [806, 360] width 505 height 19
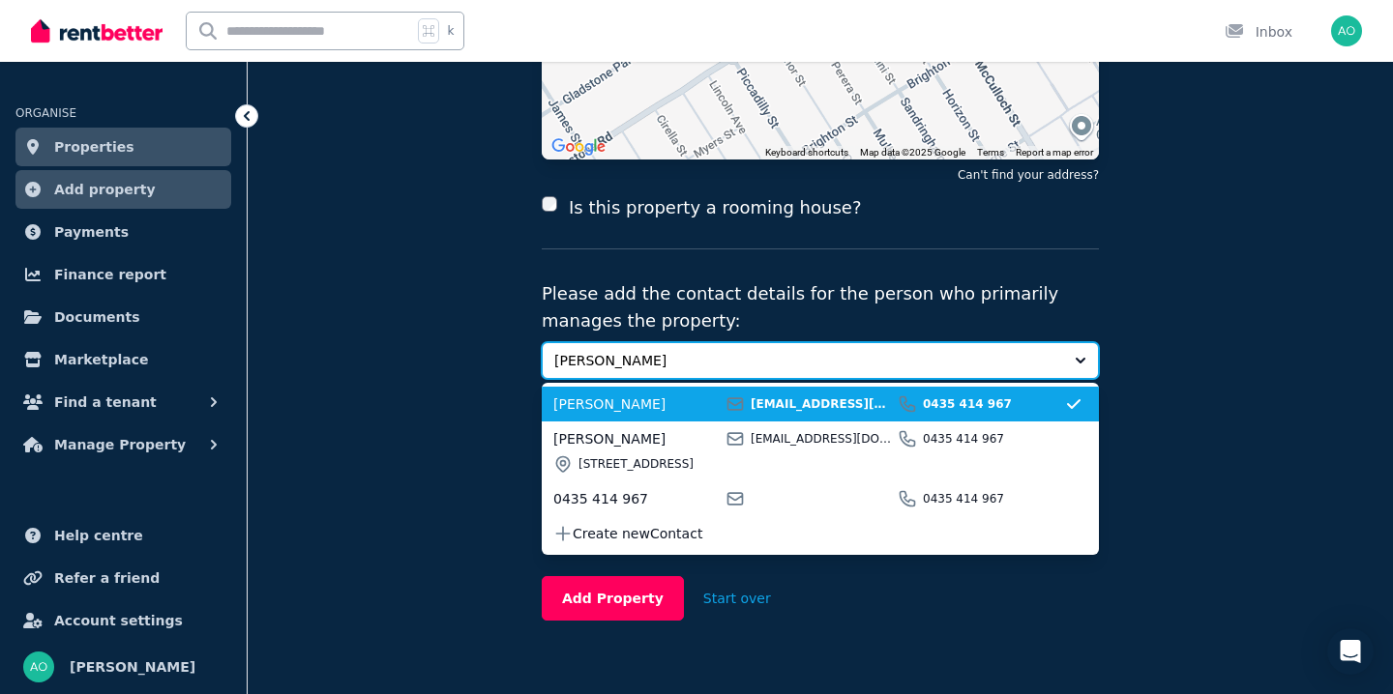
click at [753, 351] on span "[PERSON_NAME]" at bounding box center [806, 360] width 505 height 19
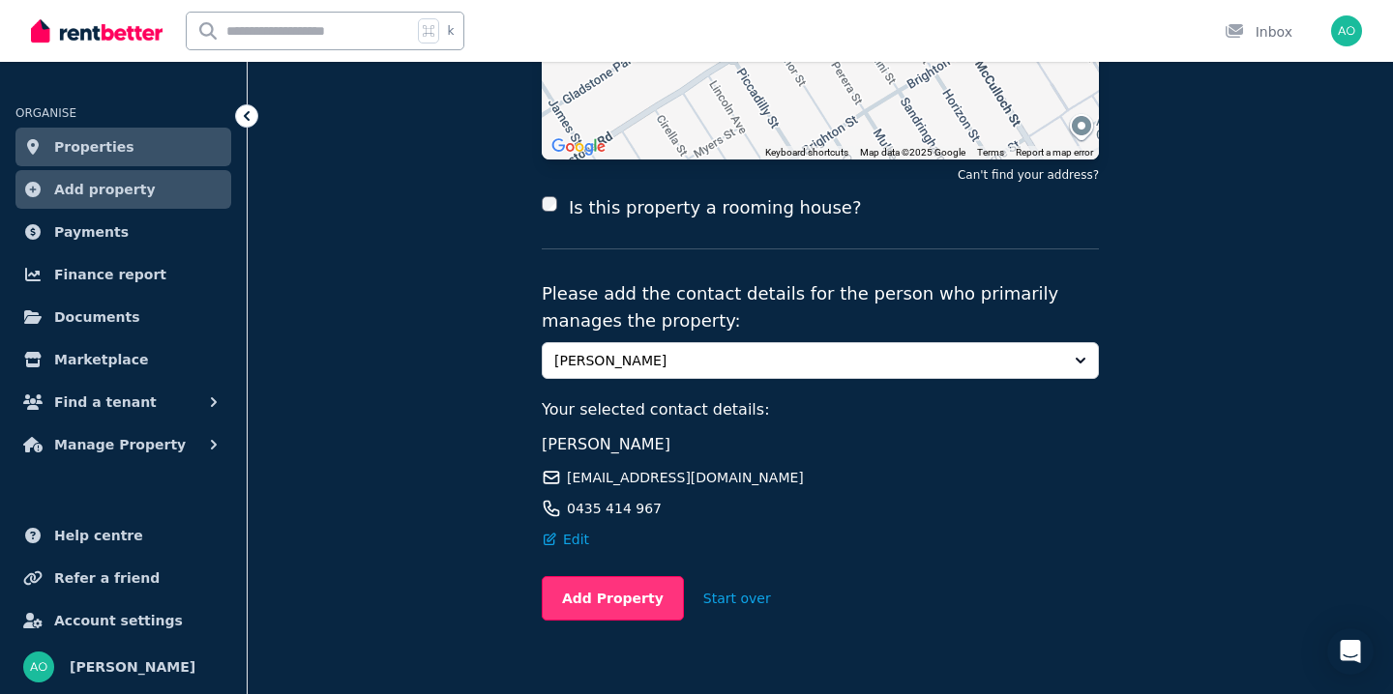
click at [620, 576] on button "Add Property" at bounding box center [613, 598] width 142 height 44
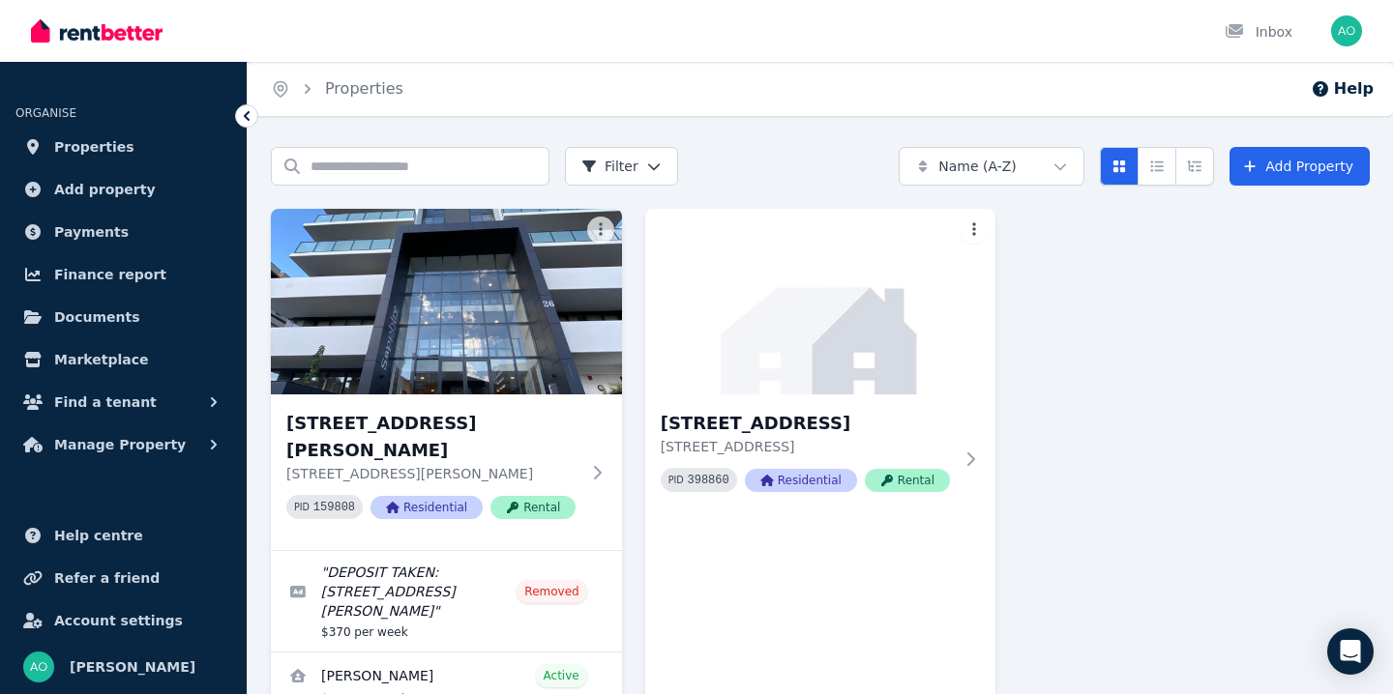
scroll to position [153, 0]
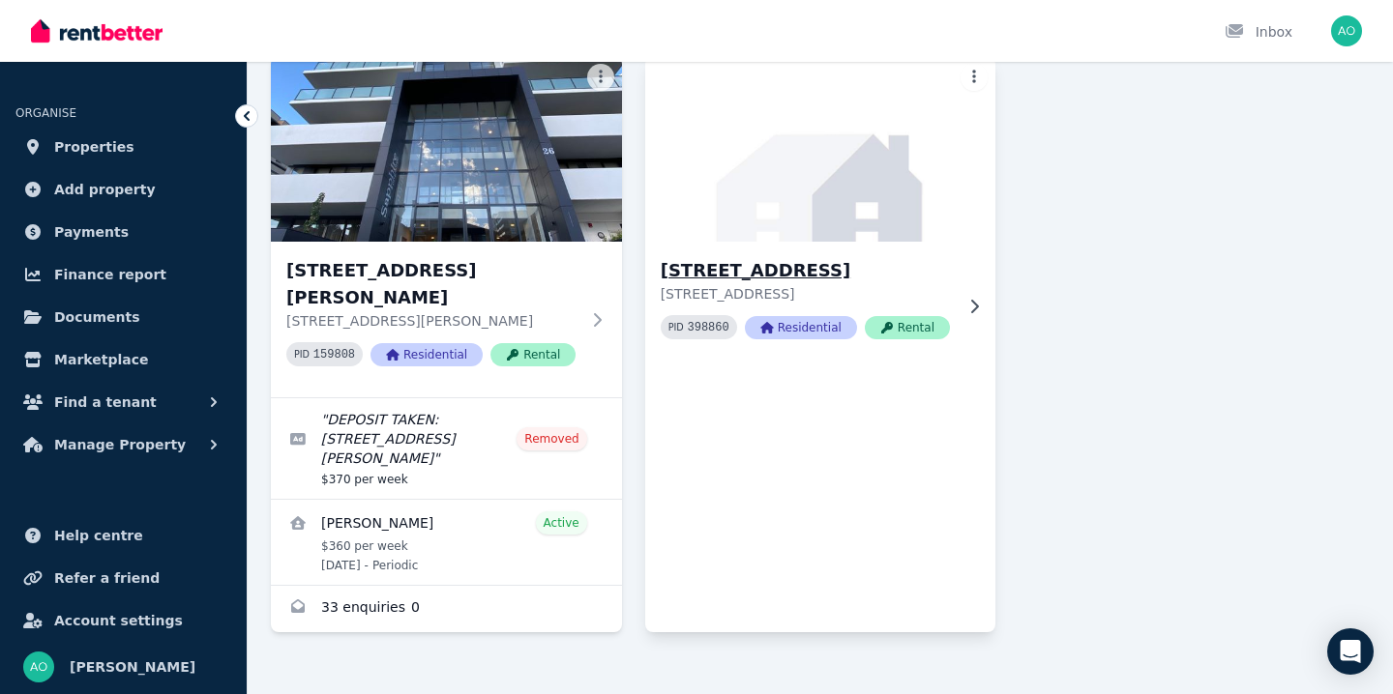
click at [824, 279] on h3 "[STREET_ADDRESS]" at bounding box center [807, 270] width 293 height 27
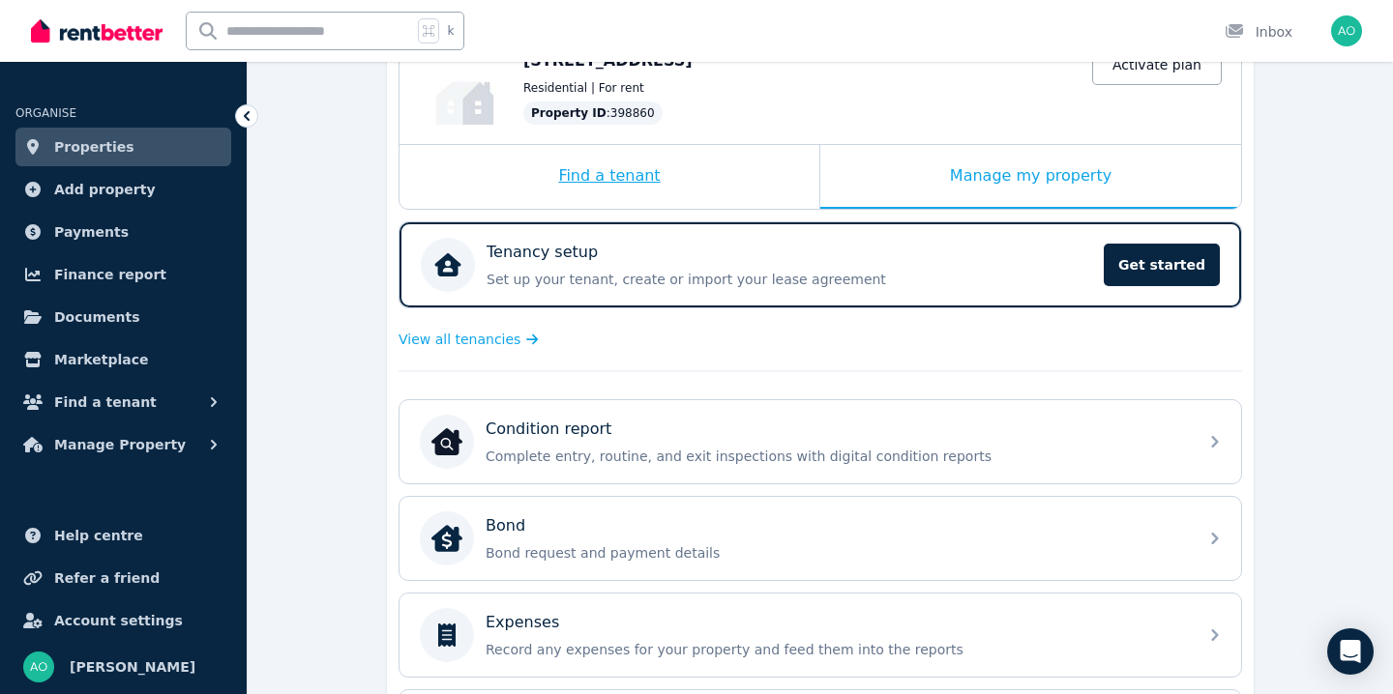
scroll to position [222, 0]
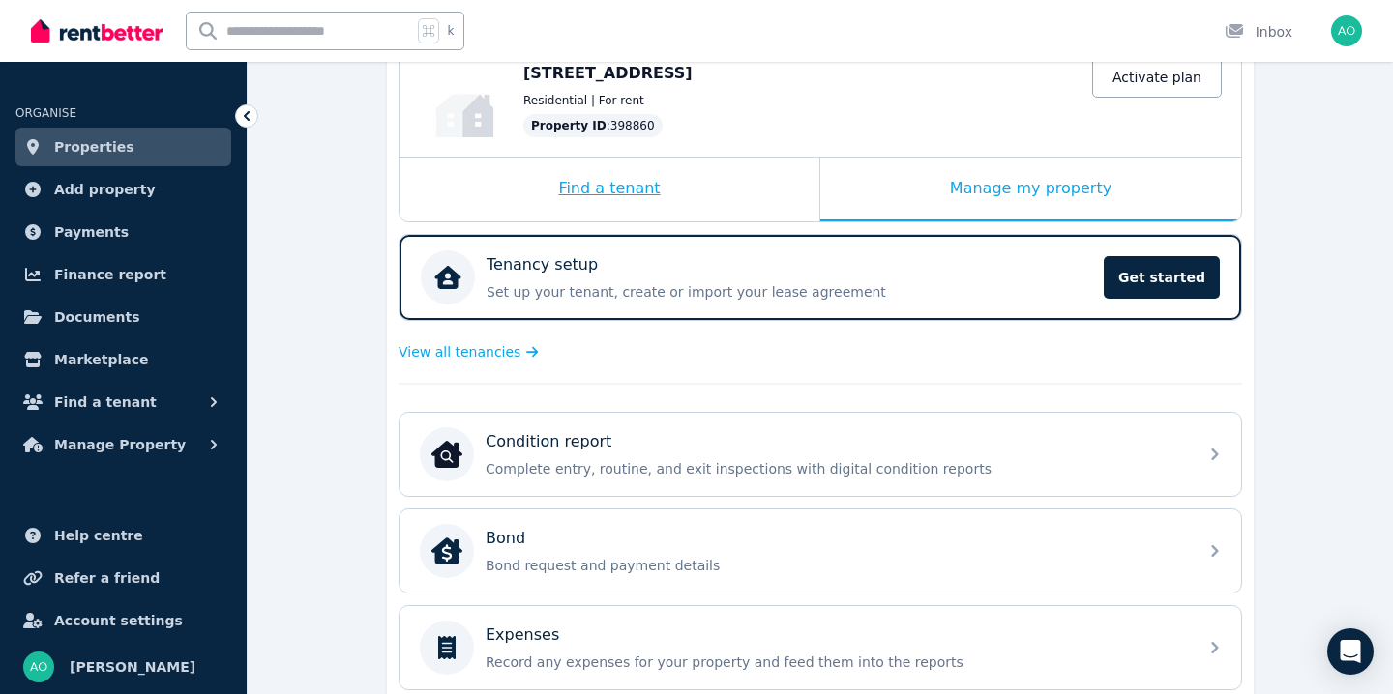
click at [623, 196] on div "Find a tenant" at bounding box center [609, 190] width 420 height 64
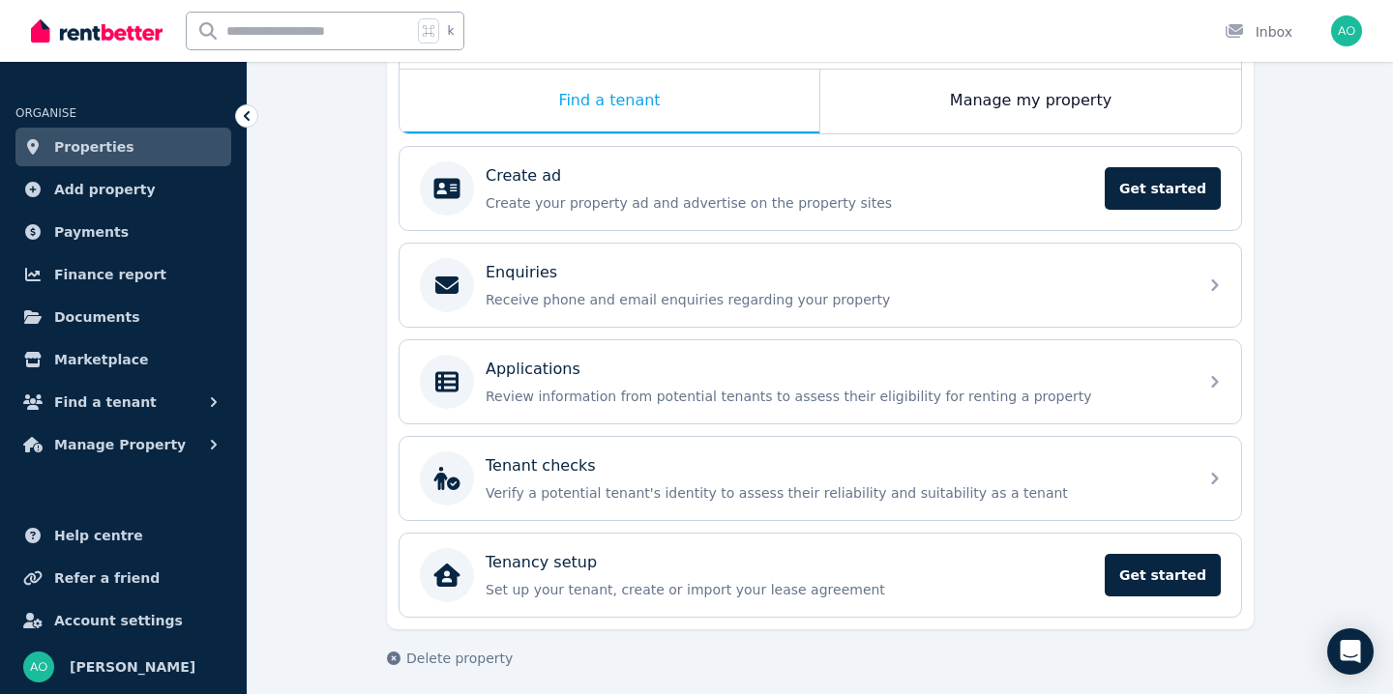
scroll to position [318, 0]
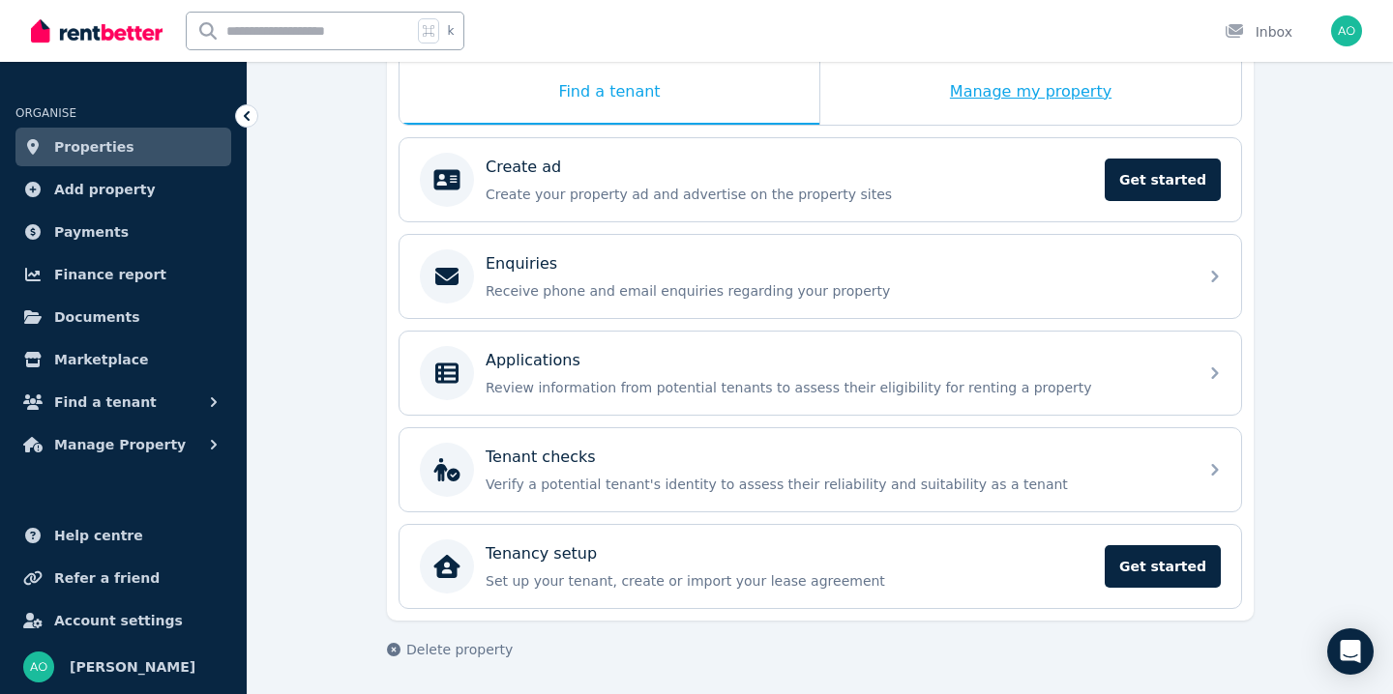
click at [872, 89] on div "Manage my property" at bounding box center [1030, 93] width 421 height 64
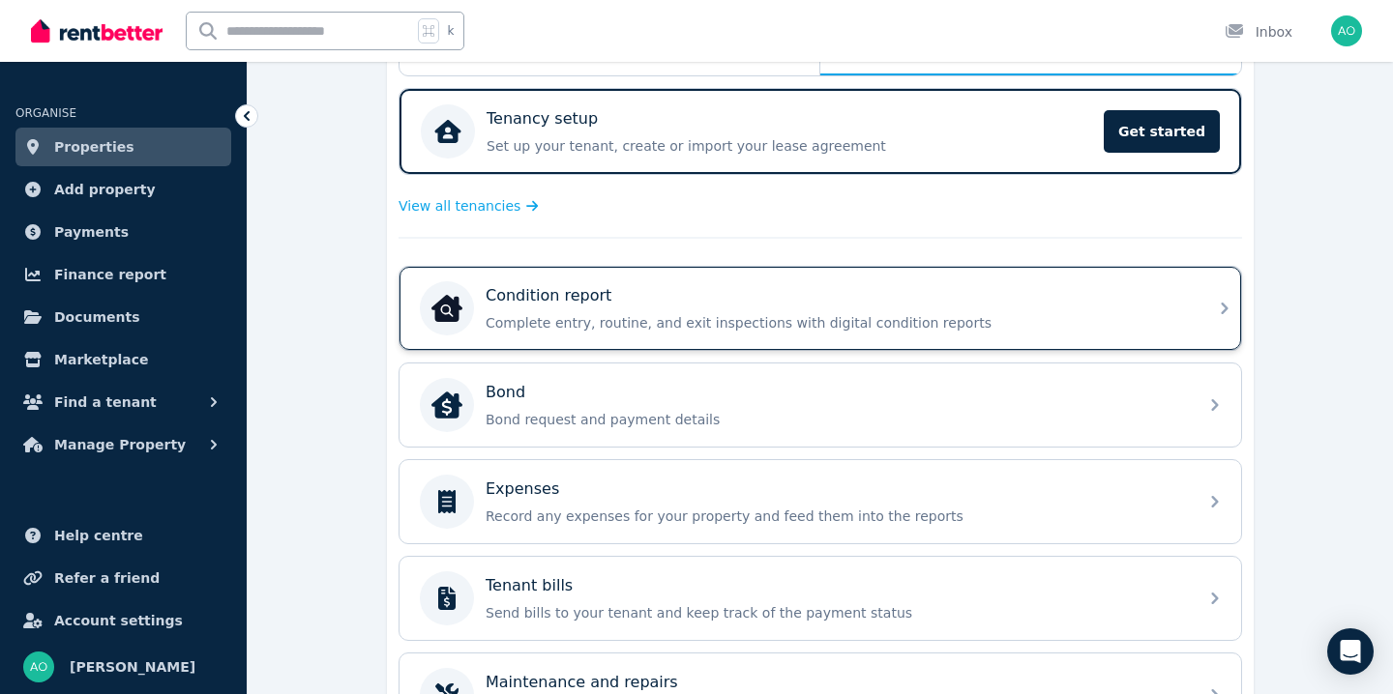
scroll to position [379, 0]
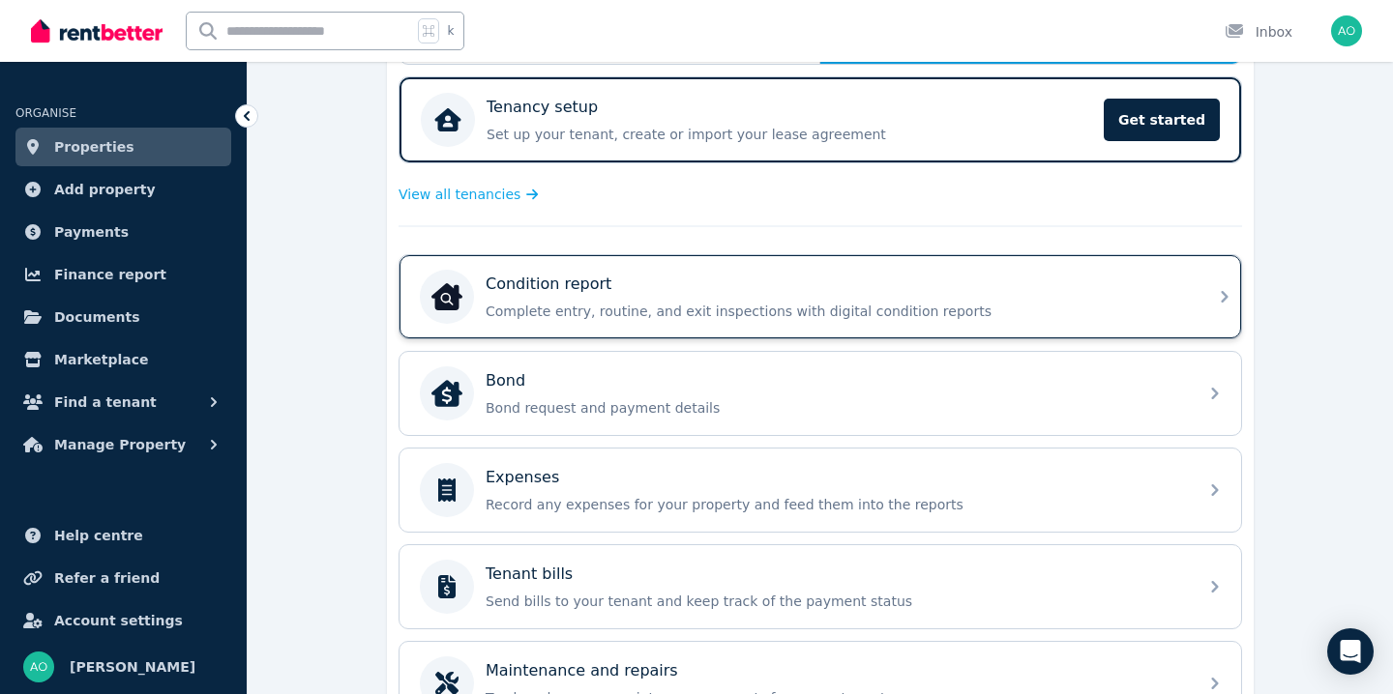
click at [826, 302] on p "Complete entry, routine, and exit inspections with digital condition reports" at bounding box center [836, 311] width 700 height 19
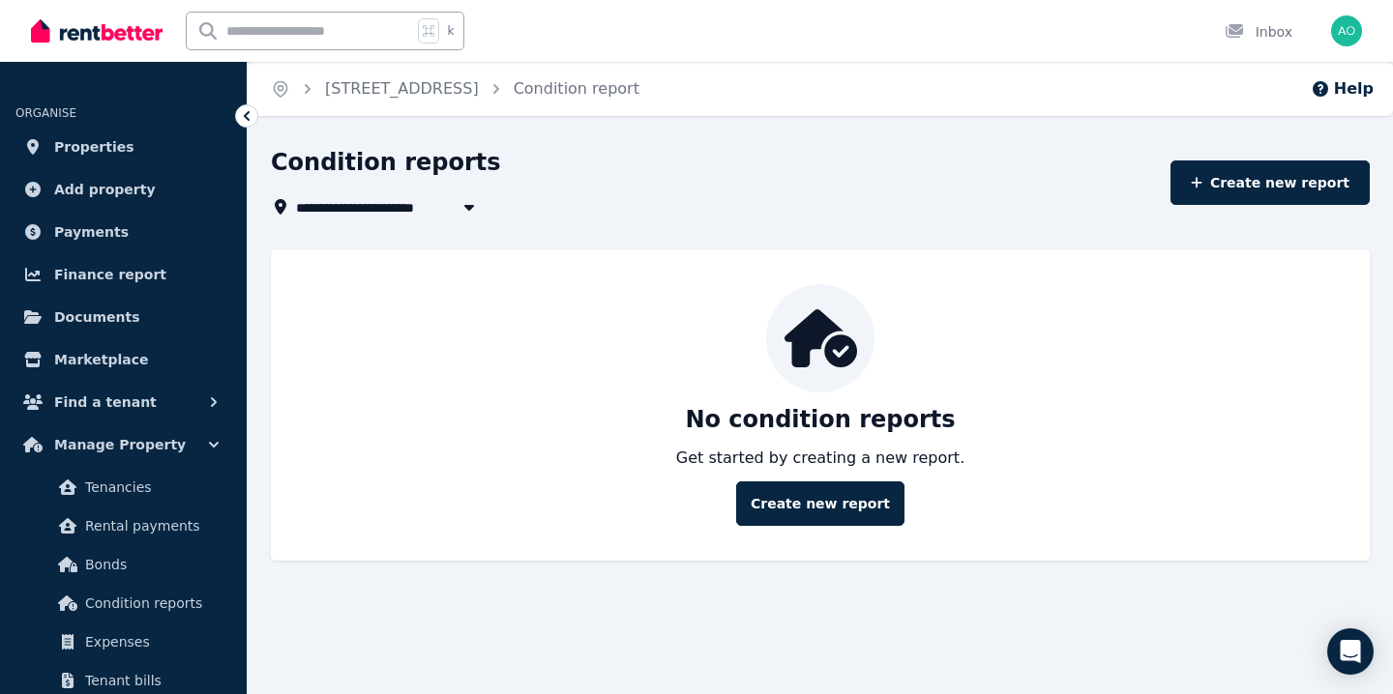
click at [251, 112] on icon at bounding box center [246, 115] width 19 height 19
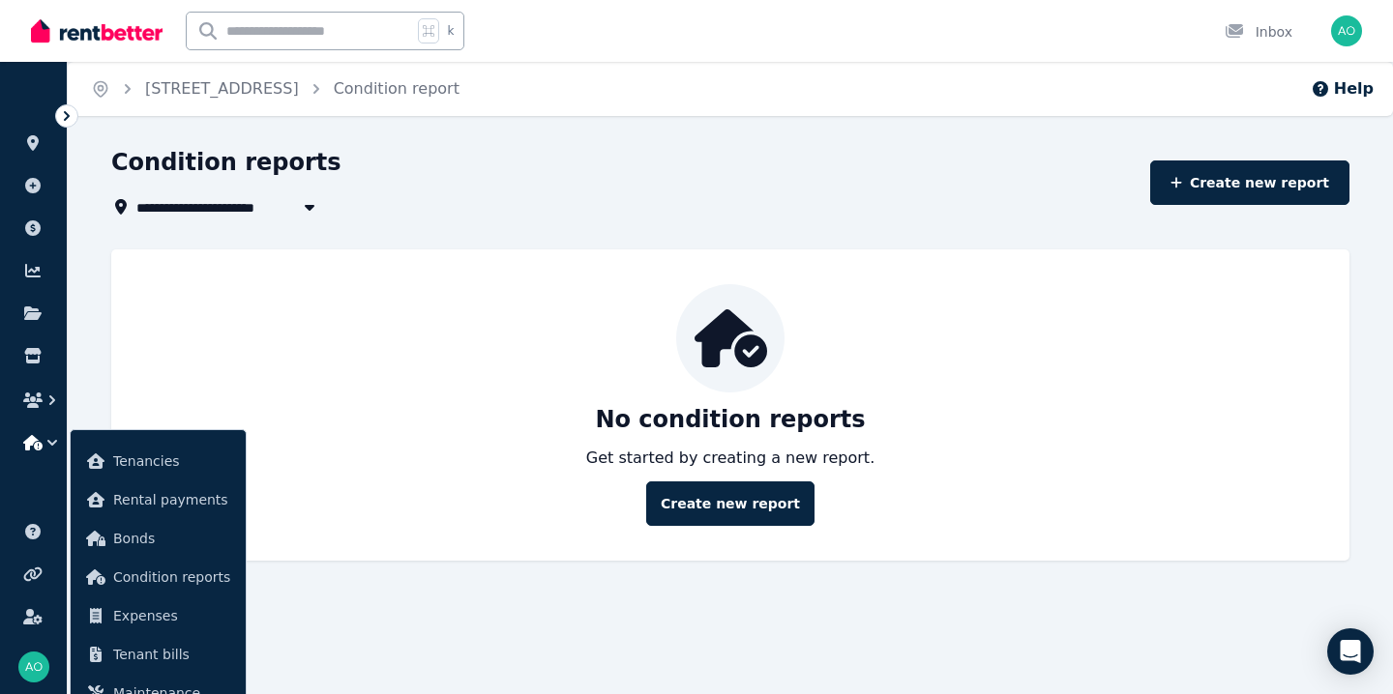
click at [73, 109] on icon at bounding box center [66, 115] width 19 height 19
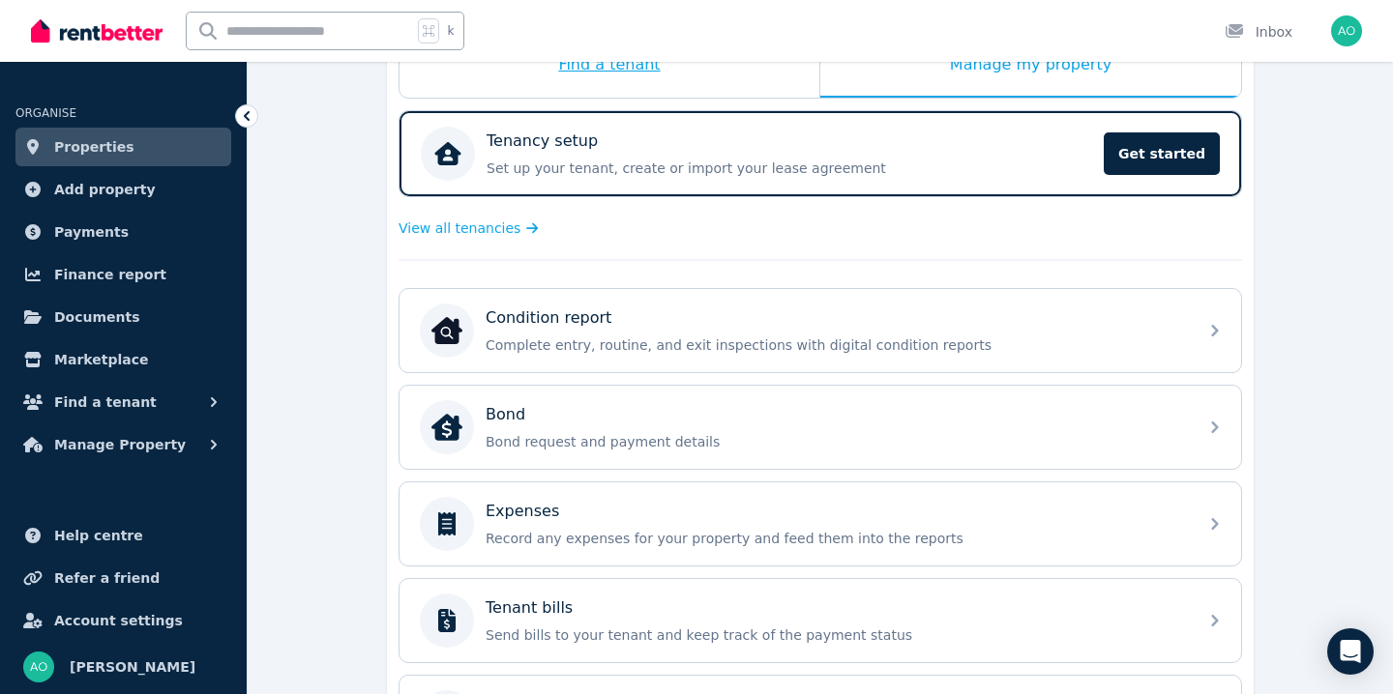
scroll to position [83, 0]
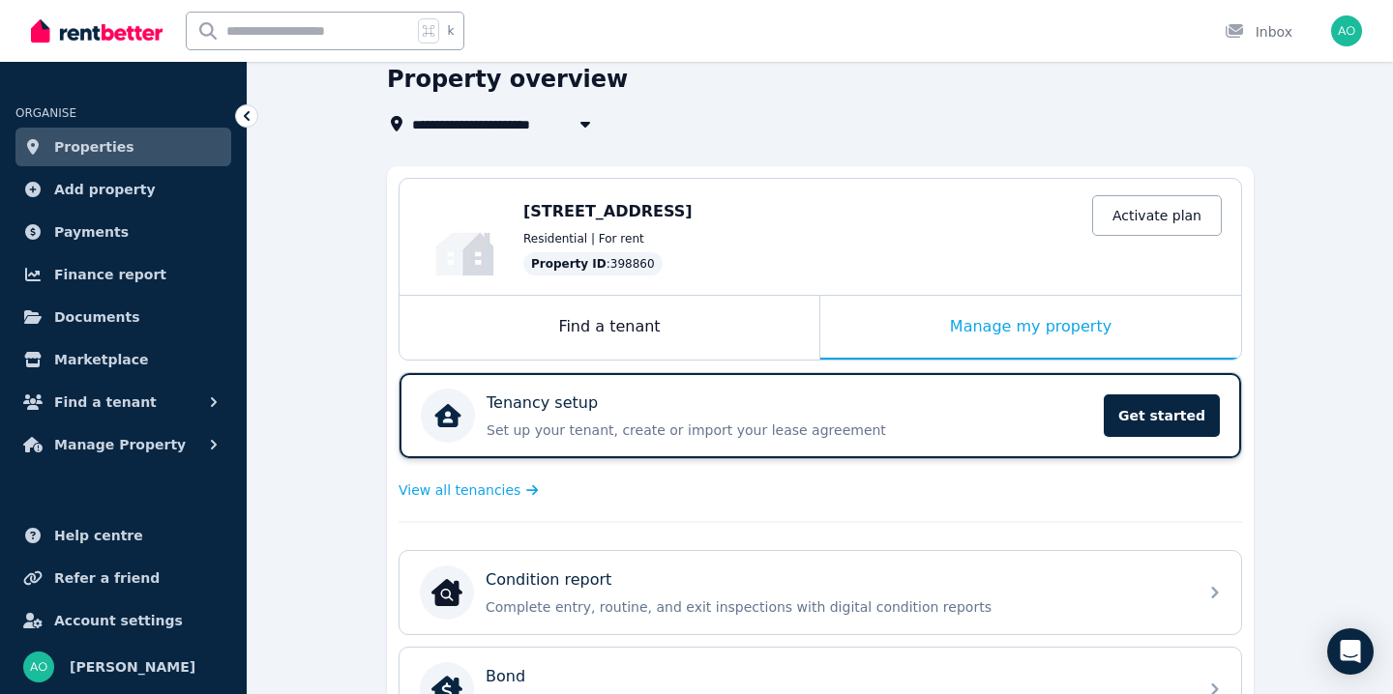
click at [871, 410] on div "Tenancy setup" at bounding box center [790, 403] width 606 height 23
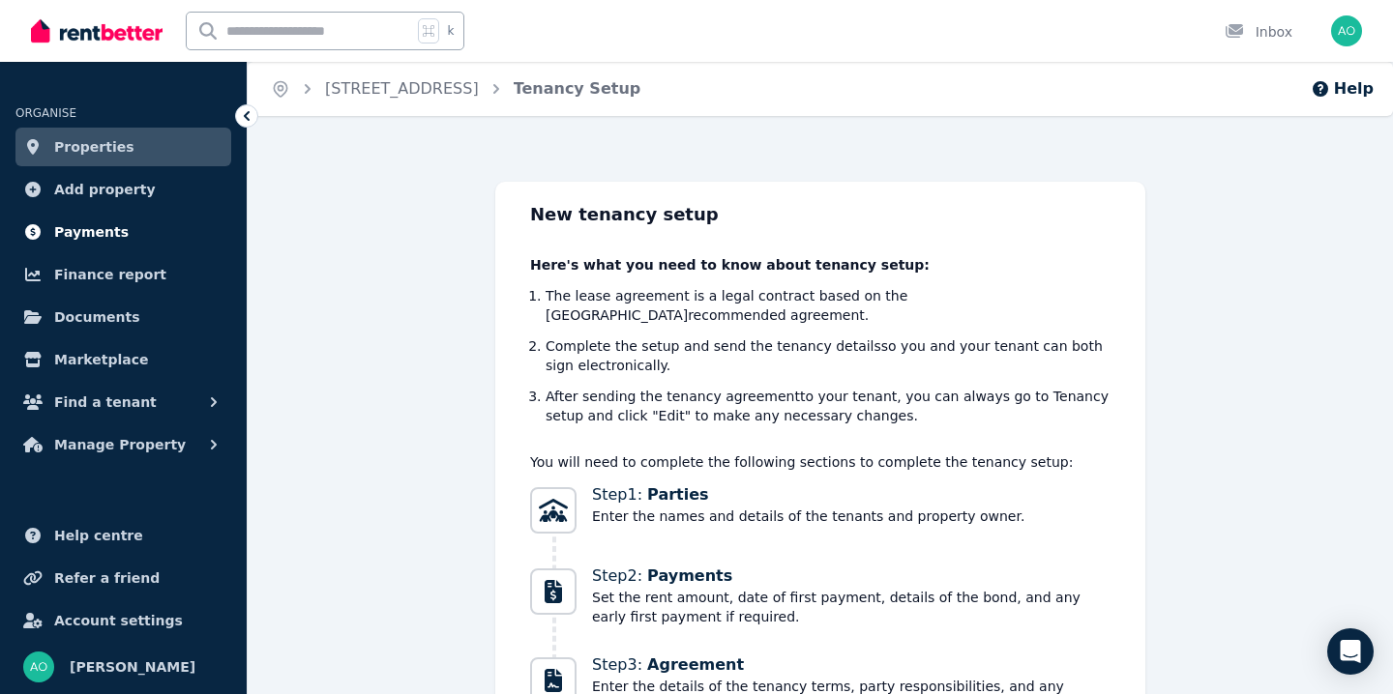
click at [143, 227] on link "Payments" at bounding box center [123, 232] width 216 height 39
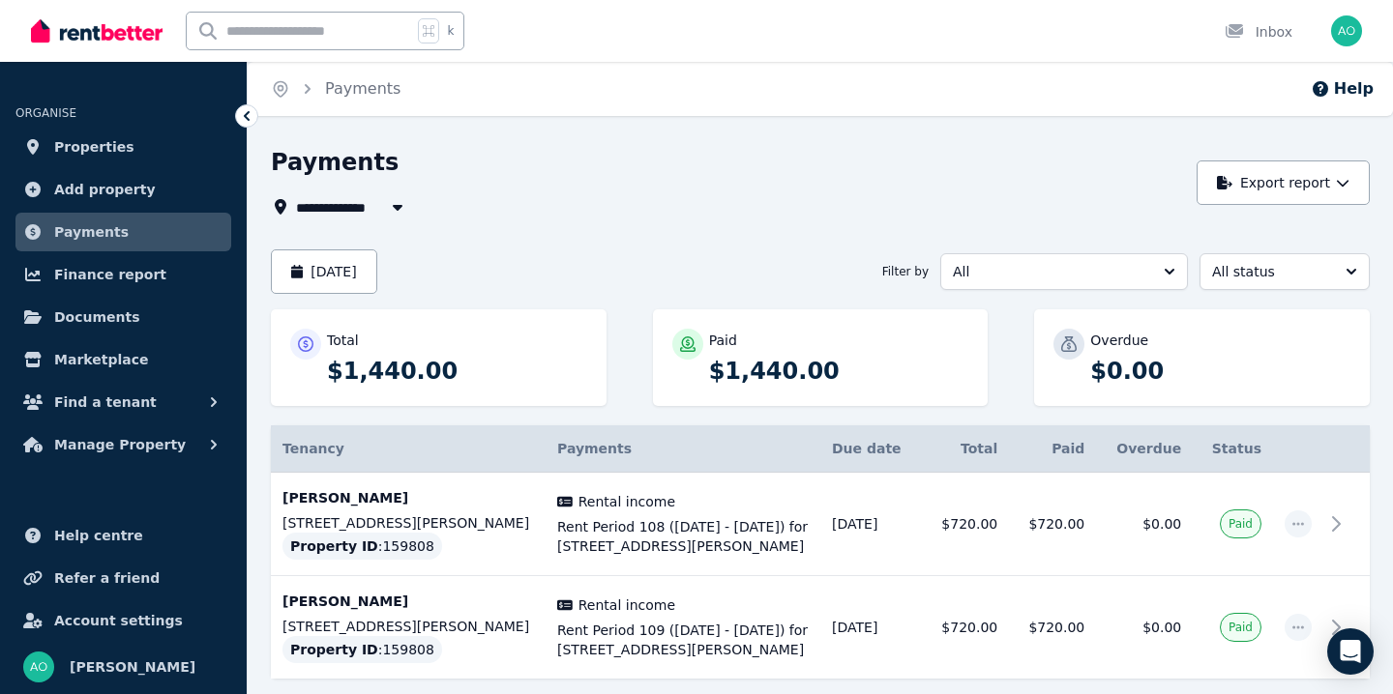
scroll to position [70, 0]
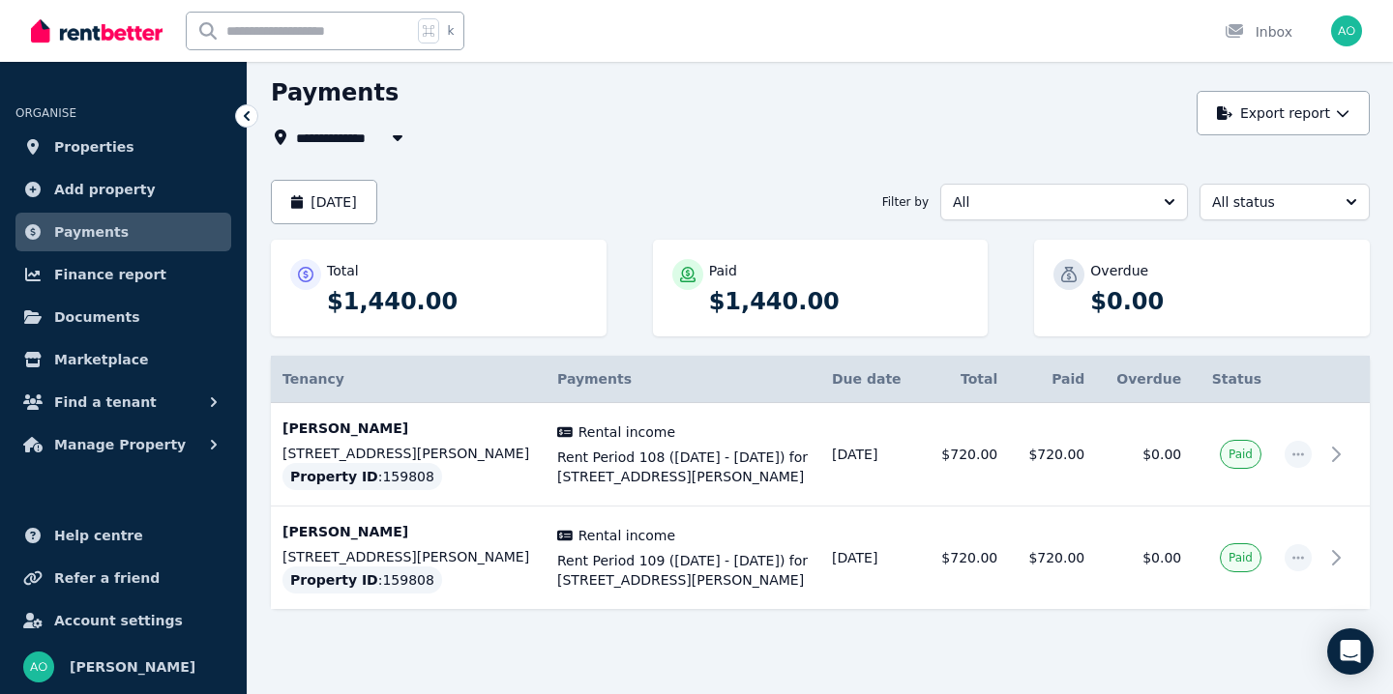
click at [358, 135] on span "All Properties" at bounding box center [358, 137] width 125 height 23
click at [851, 27] on div "k Inbox" at bounding box center [663, 31] width 1265 height 62
click at [350, 128] on span "All Properties" at bounding box center [358, 137] width 125 height 23
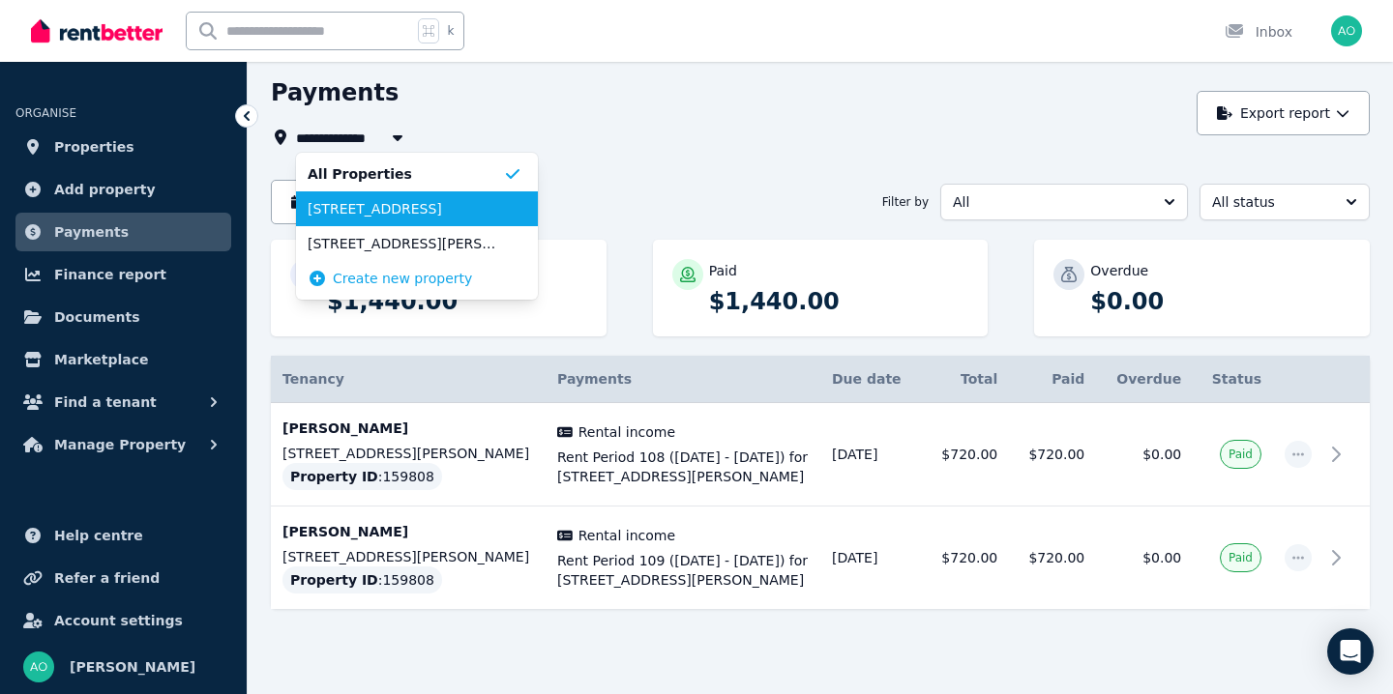
click at [378, 218] on span "[STREET_ADDRESS]" at bounding box center [405, 208] width 195 height 19
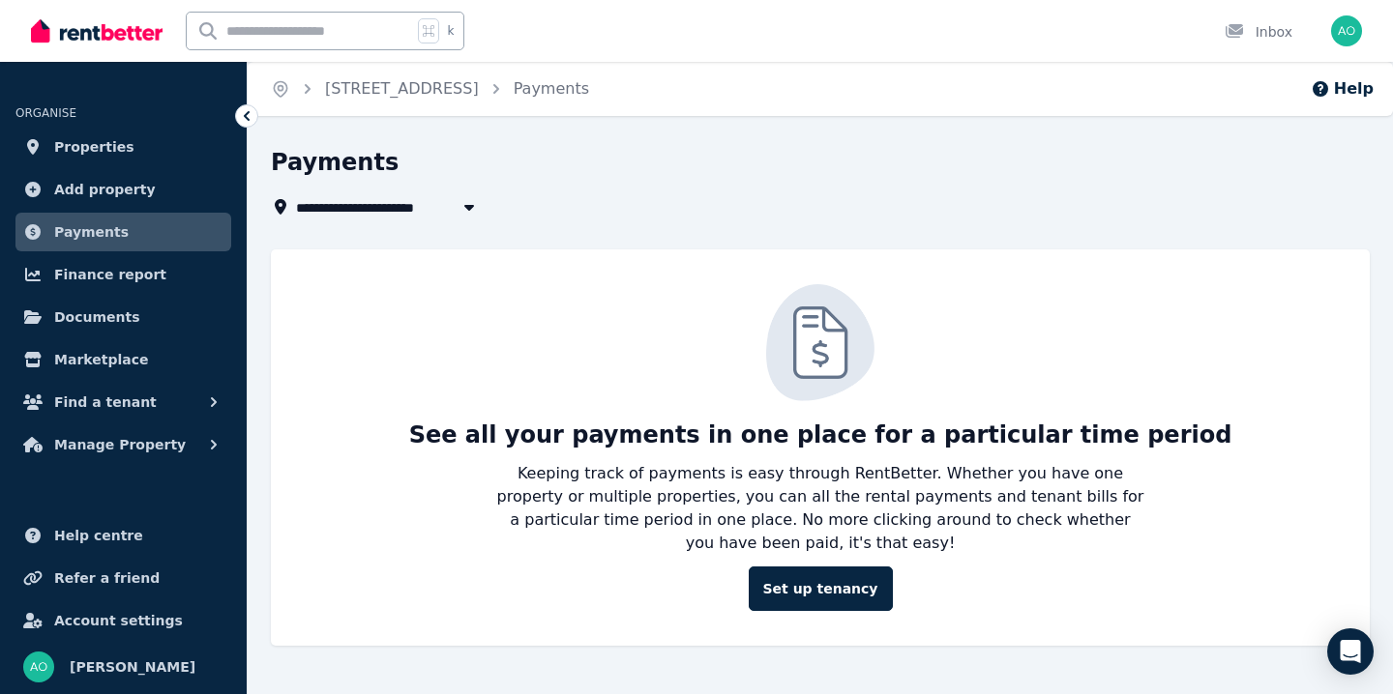
click at [358, 213] on span "[STREET_ADDRESS]" at bounding box center [380, 206] width 169 height 23
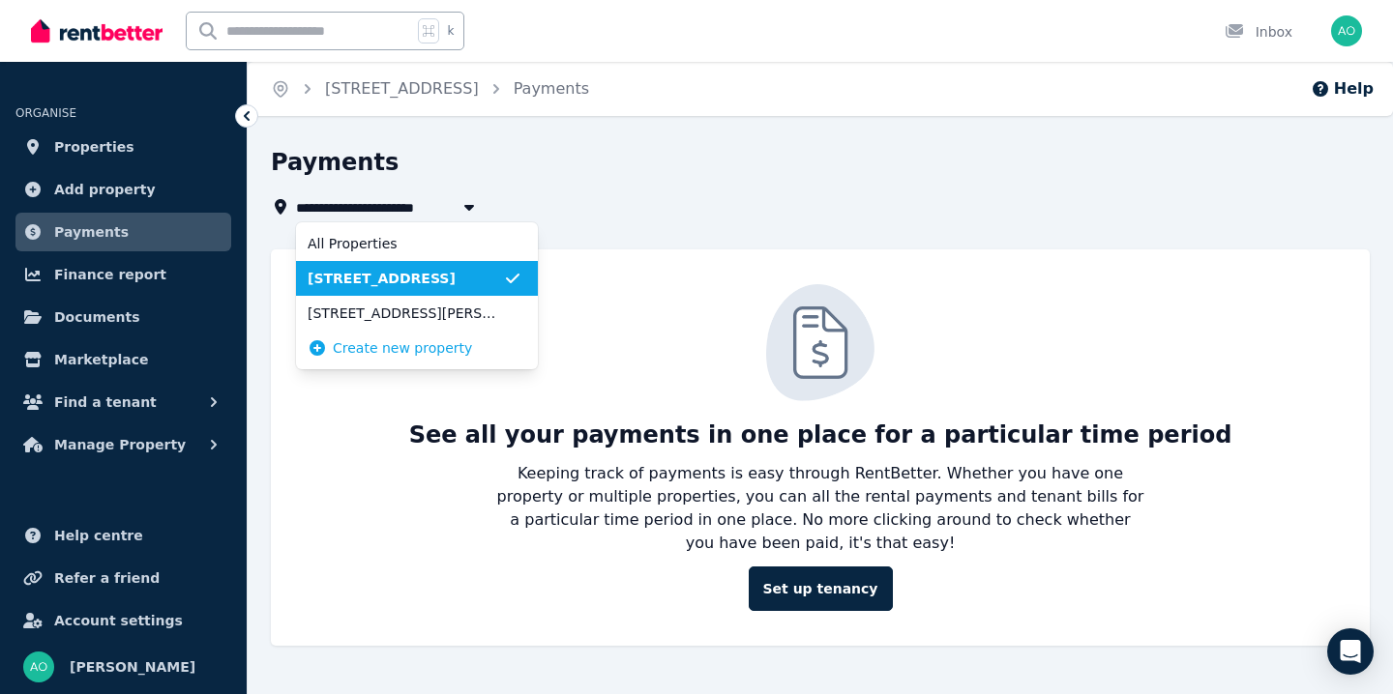
click at [358, 213] on span "[STREET_ADDRESS]" at bounding box center [380, 206] width 169 height 23
type input "**********"
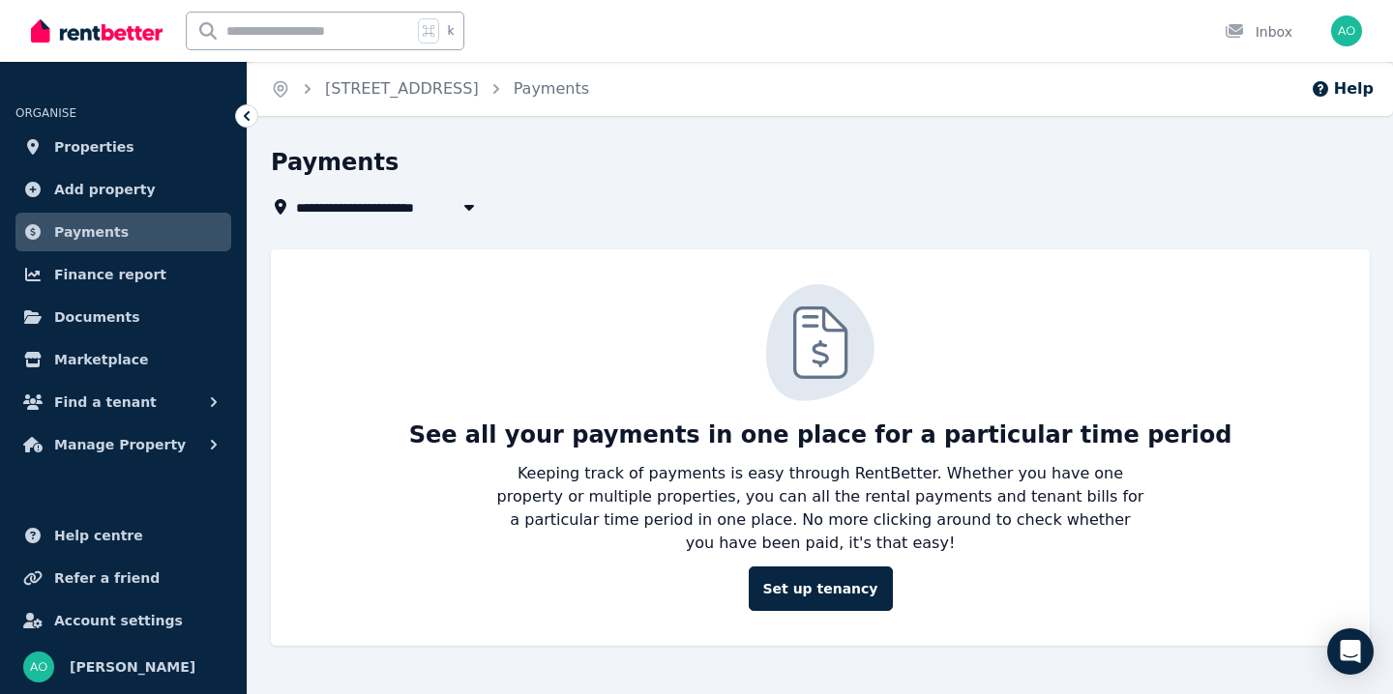
click at [1329, 27] on div "Open user menu" at bounding box center [1340, 31] width 43 height 62
click at [1346, 31] on img "button" at bounding box center [1346, 30] width 31 height 31
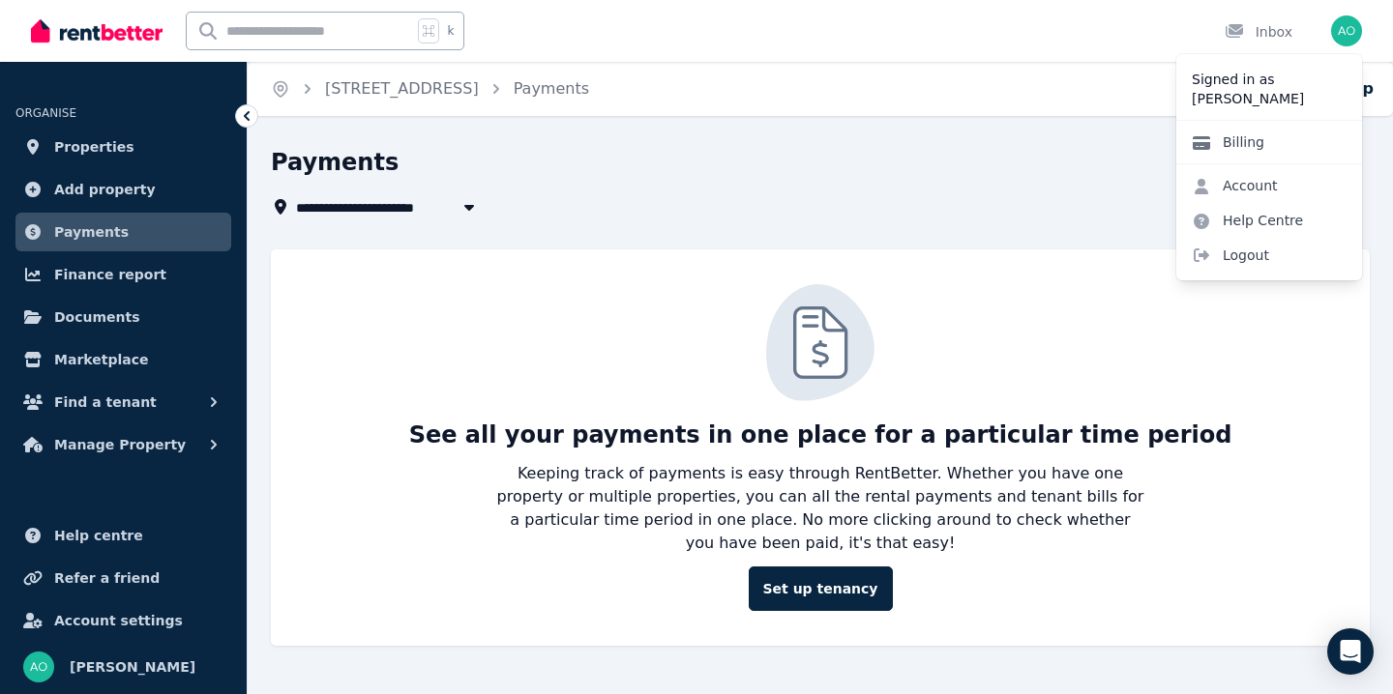
click at [1242, 138] on link "Billing" at bounding box center [1227, 142] width 103 height 35
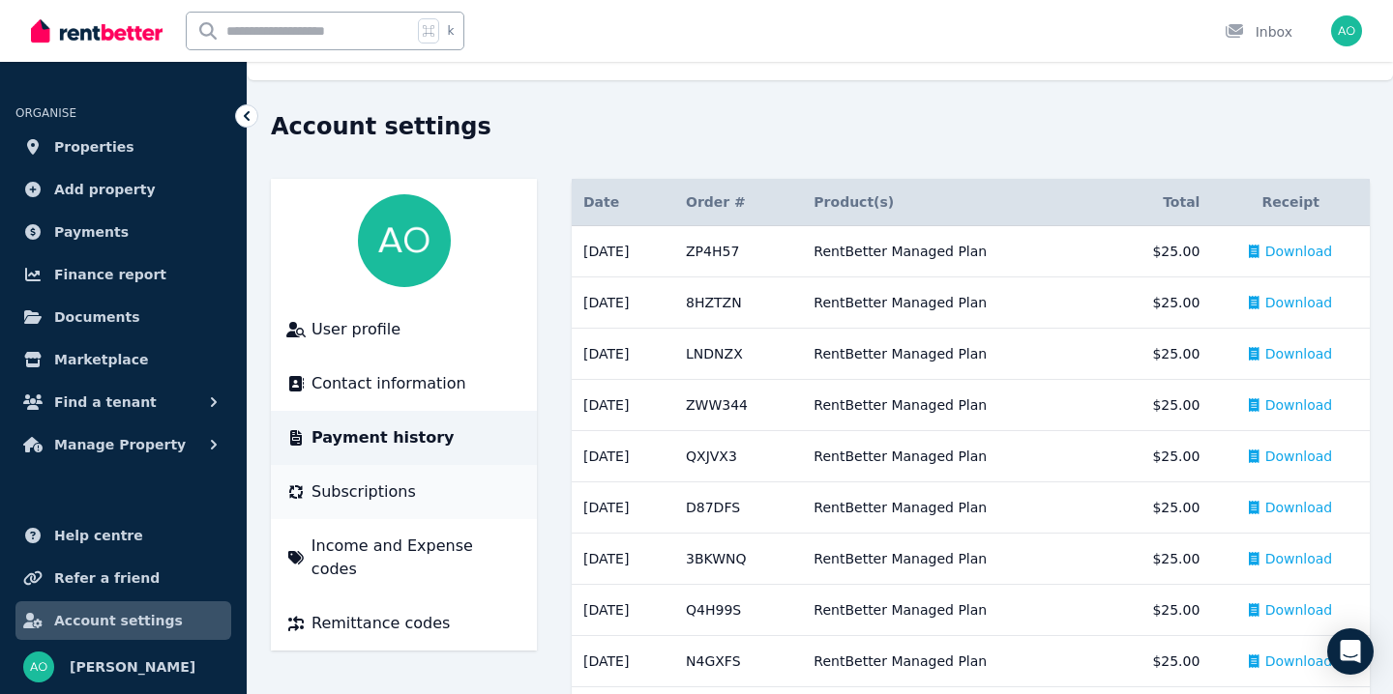
scroll to position [40, 0]
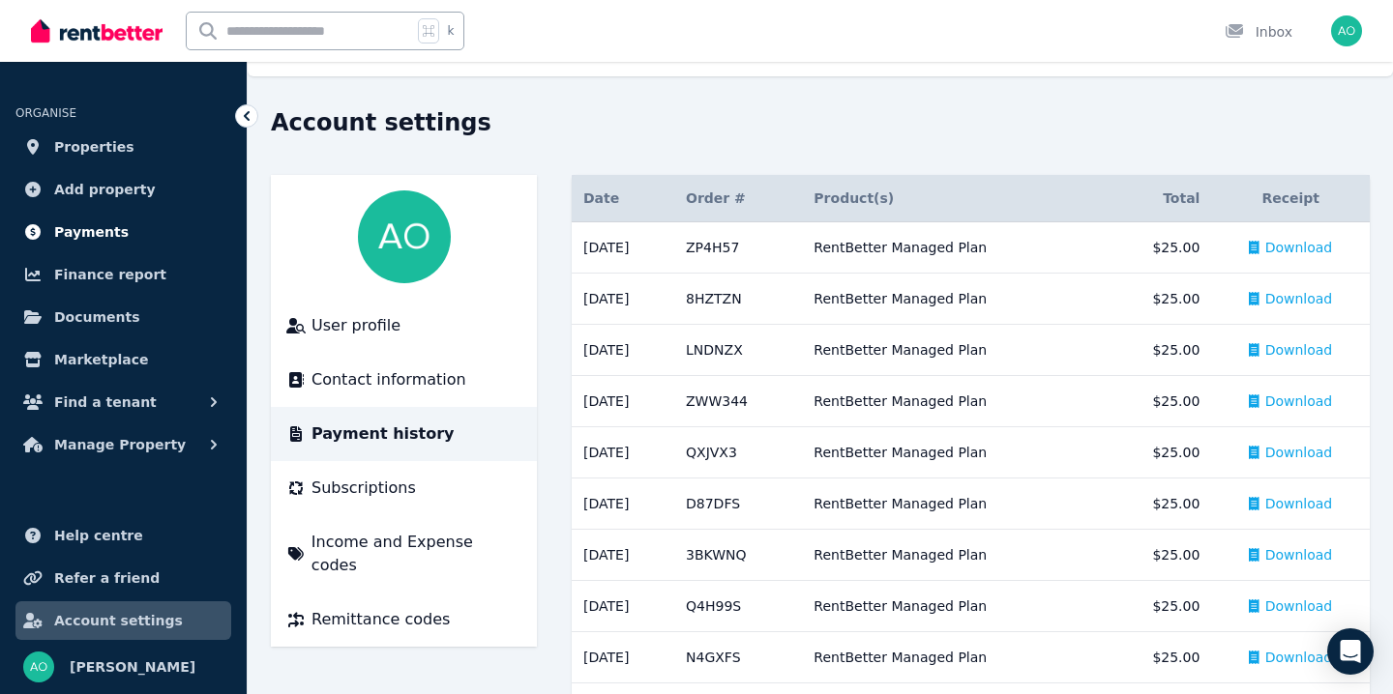
click at [93, 224] on span "Payments" at bounding box center [91, 232] width 74 height 23
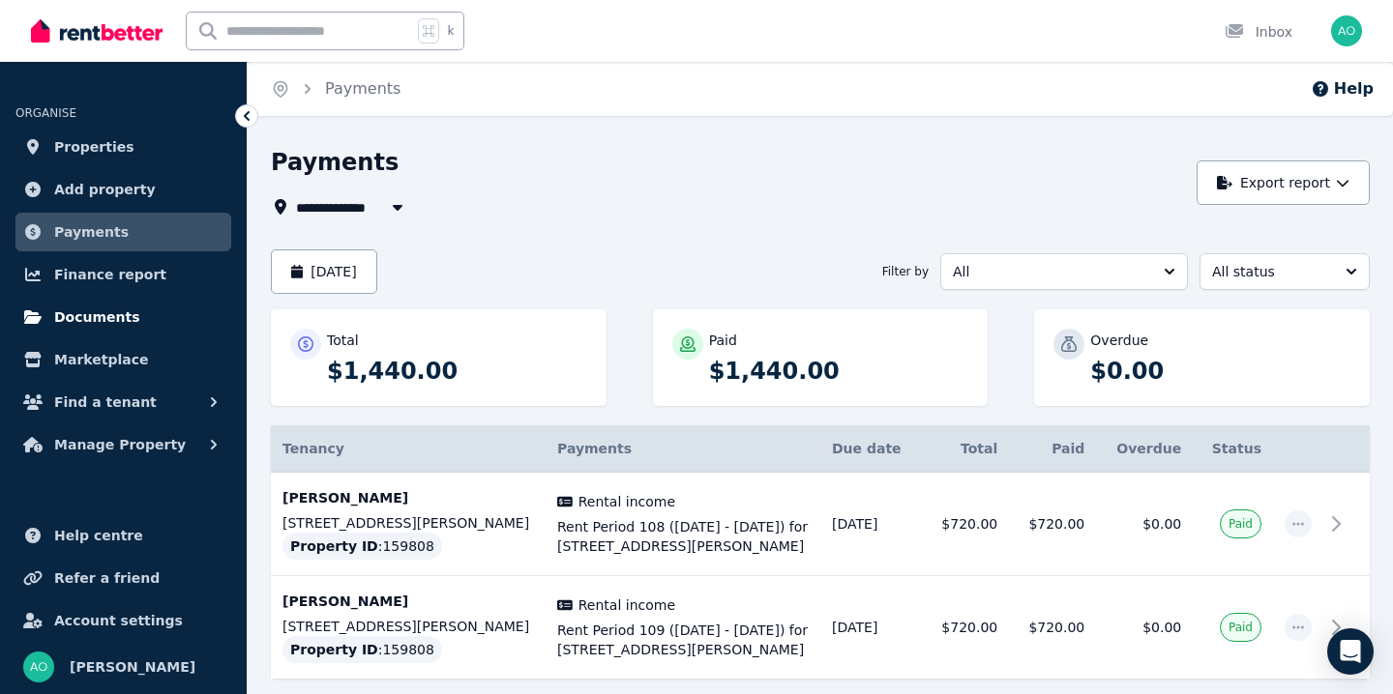
click at [103, 306] on span "Documents" at bounding box center [97, 317] width 86 height 23
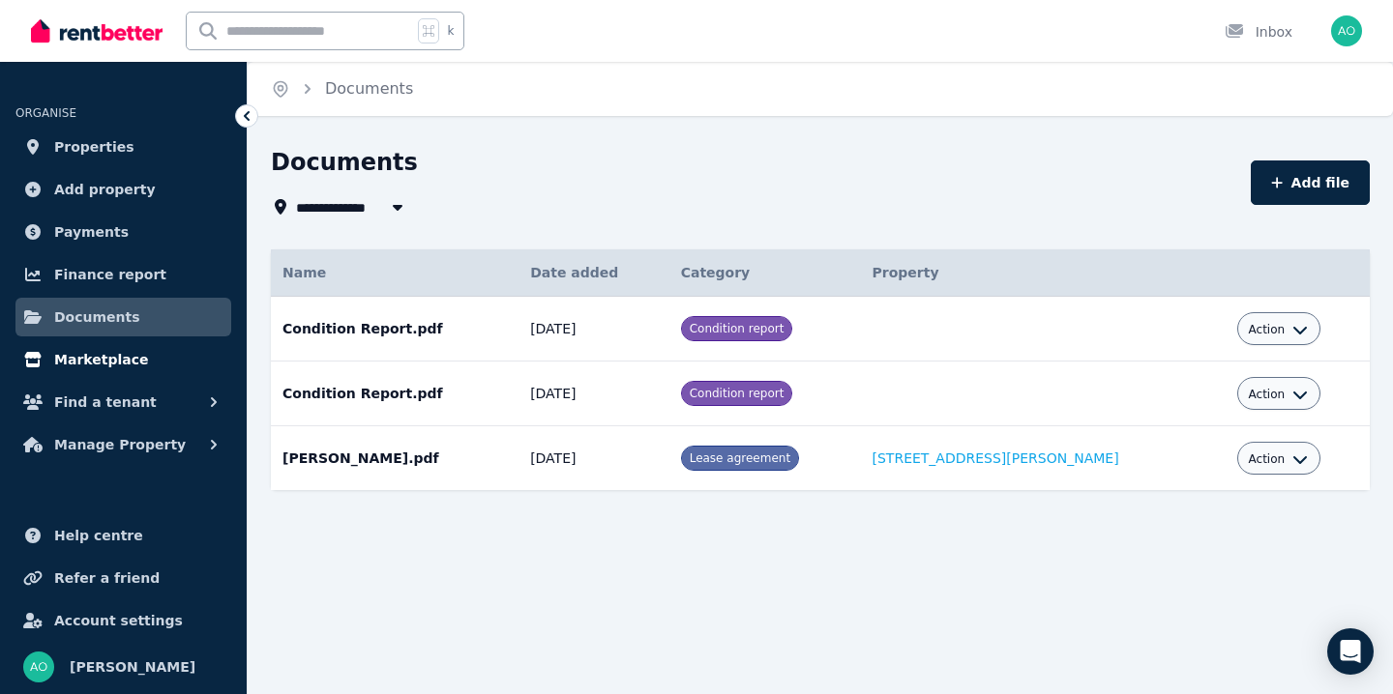
click at [104, 357] on span "Marketplace" at bounding box center [101, 359] width 94 height 23
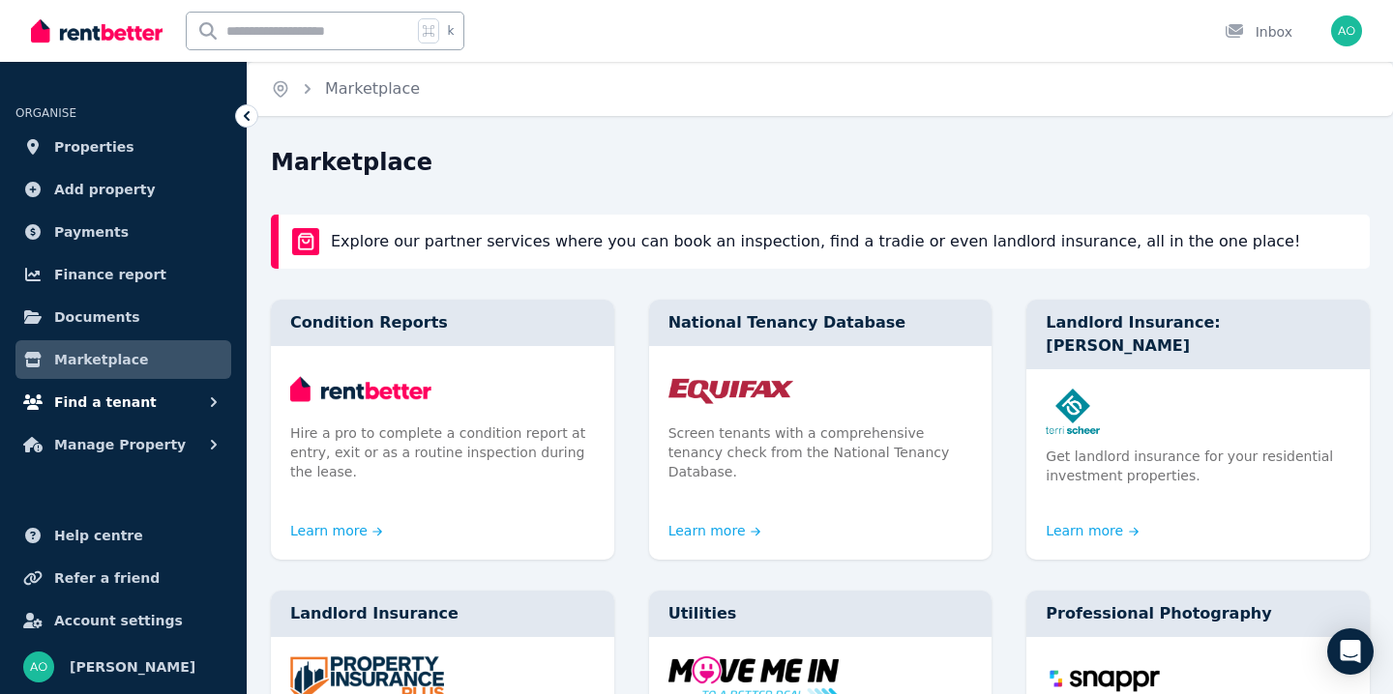
click at [112, 408] on span "Find a tenant" at bounding box center [105, 402] width 103 height 23
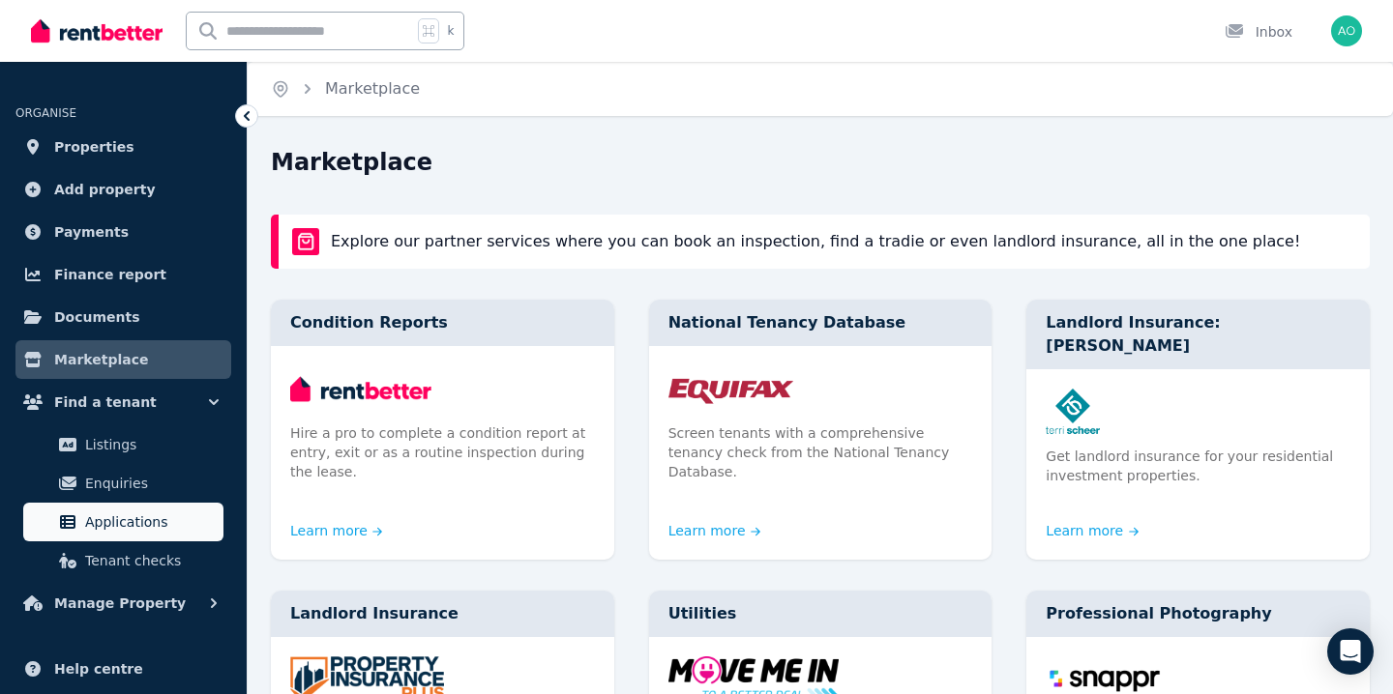
scroll to position [133, 0]
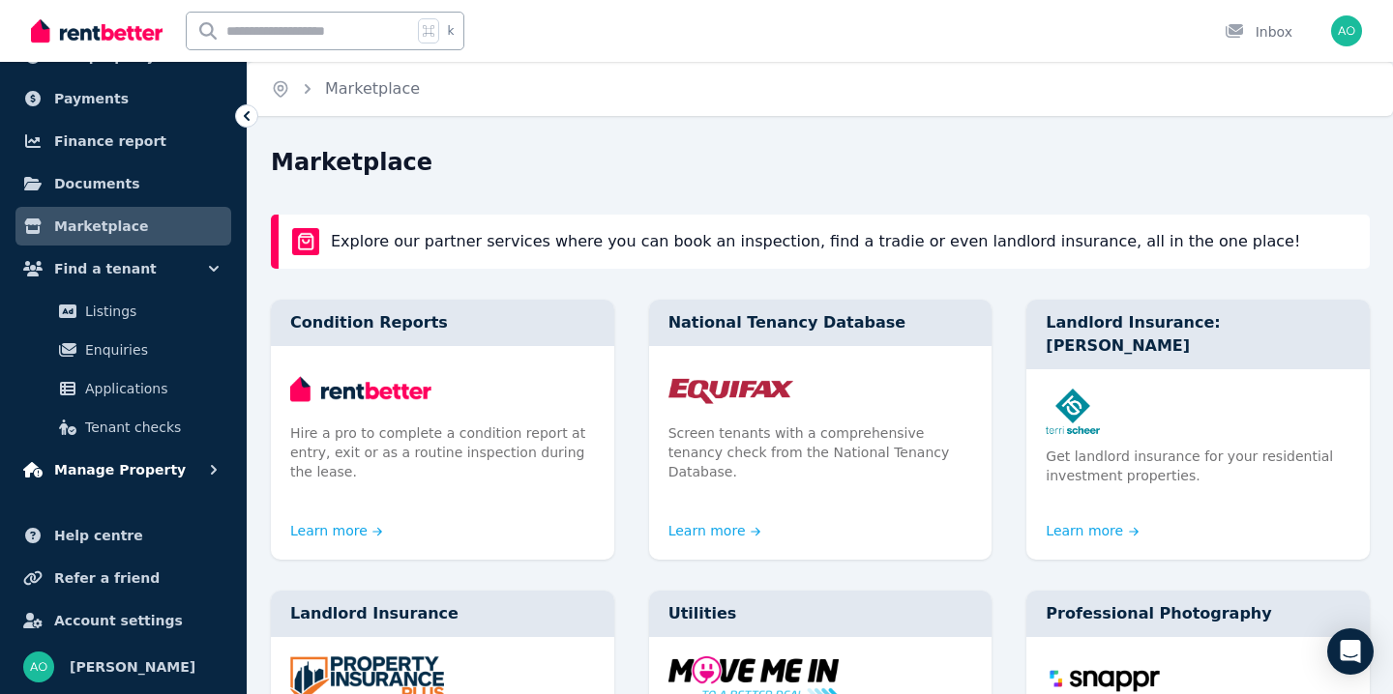
click at [118, 465] on span "Manage Property" at bounding box center [120, 469] width 132 height 23
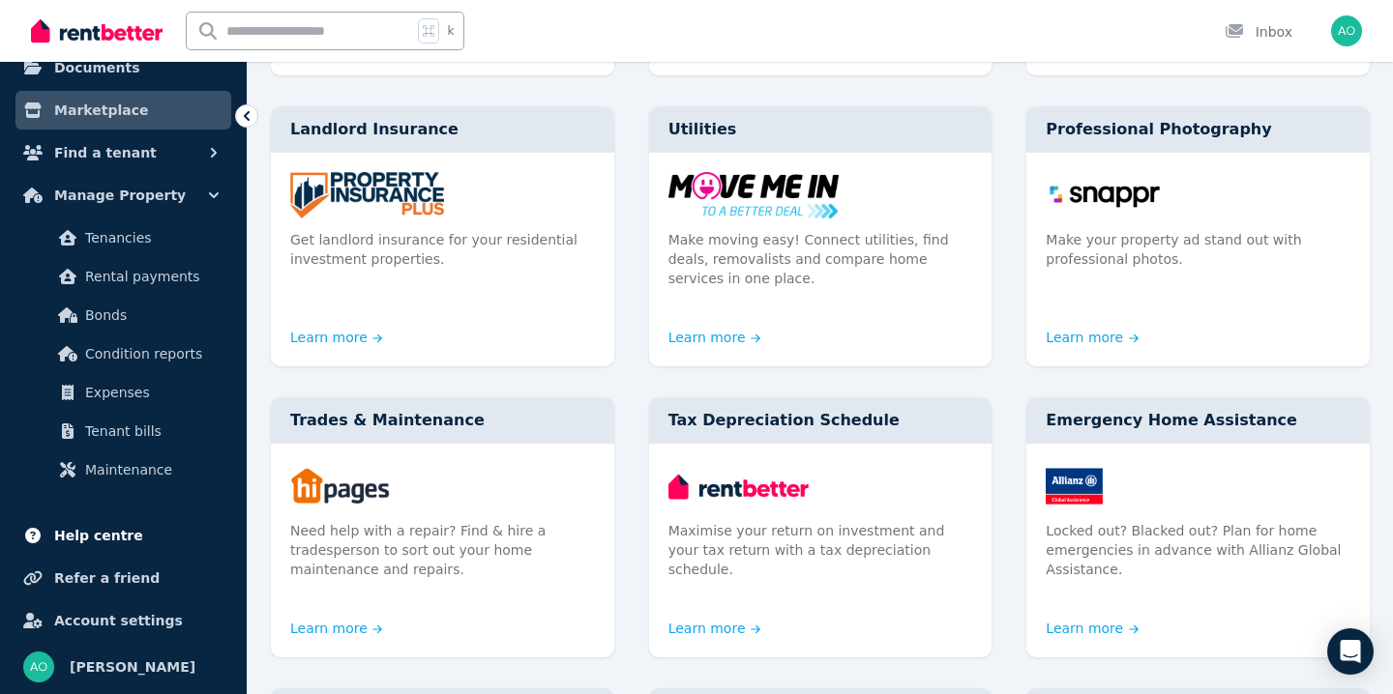
scroll to position [487, 0]
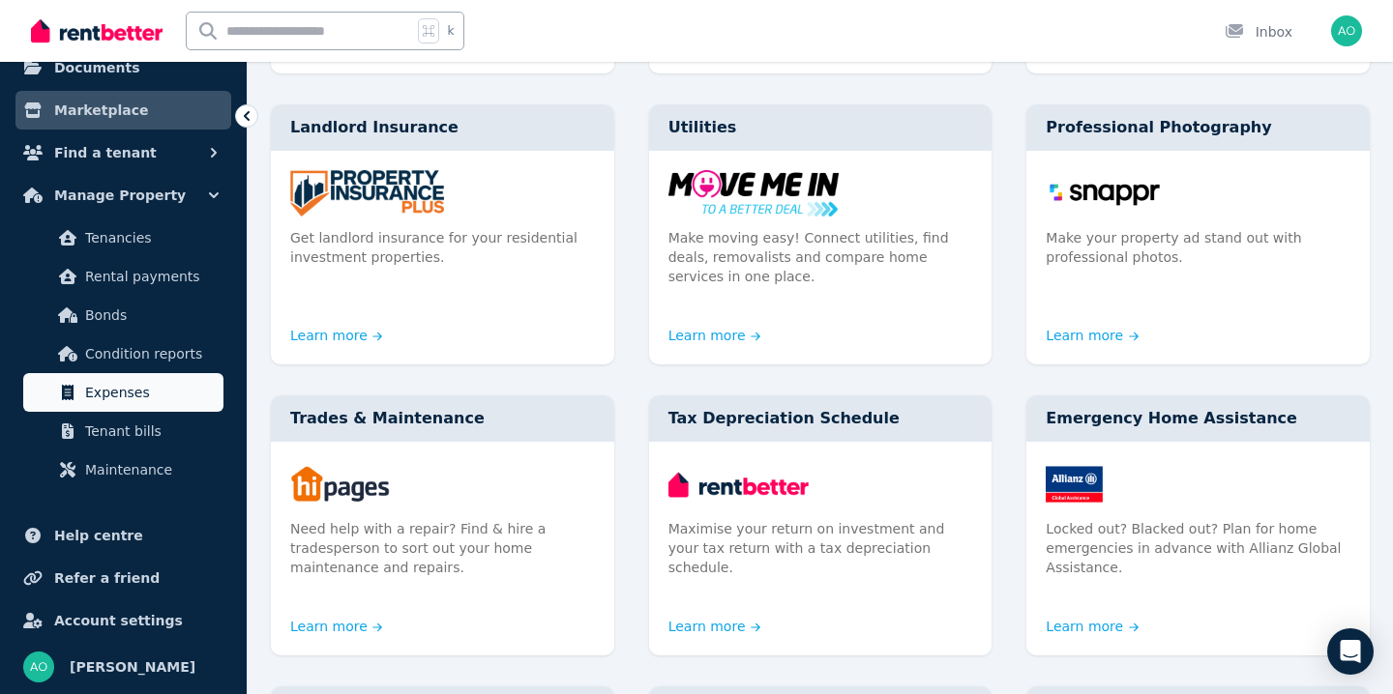
click at [148, 393] on span "Expenses" at bounding box center [150, 392] width 131 height 23
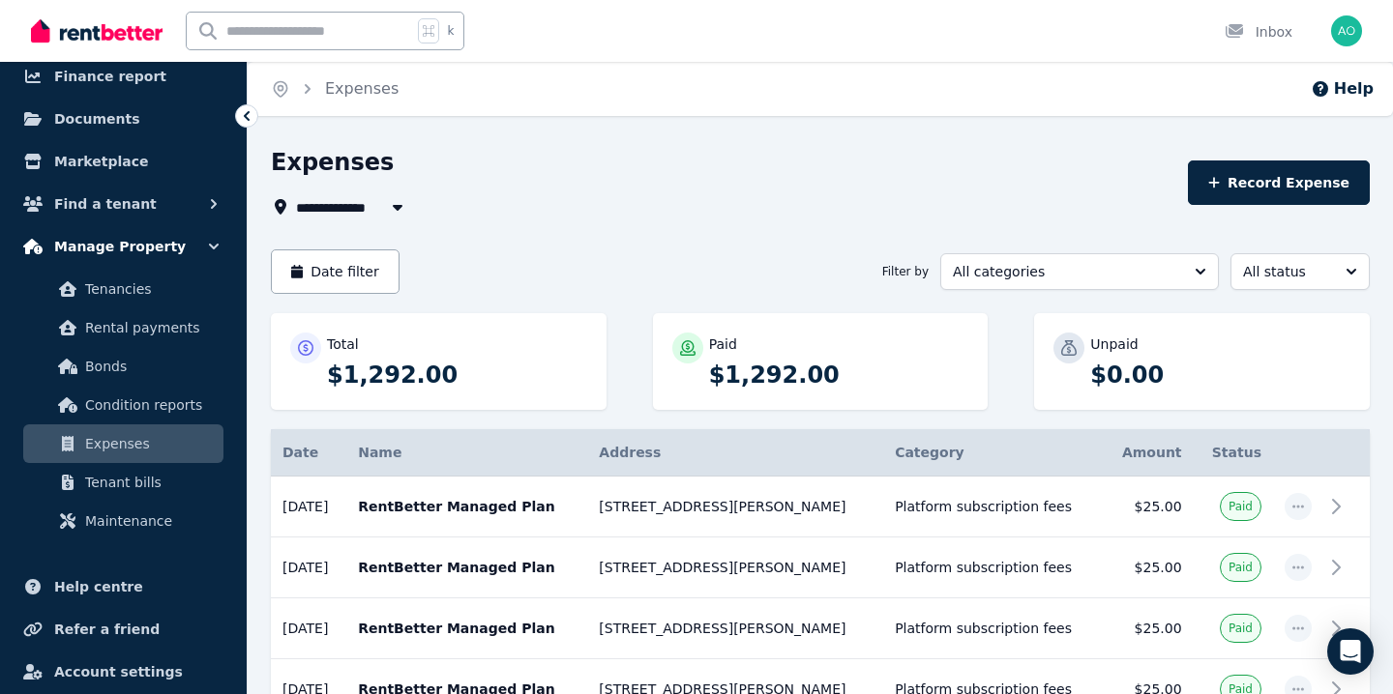
scroll to position [239, 0]
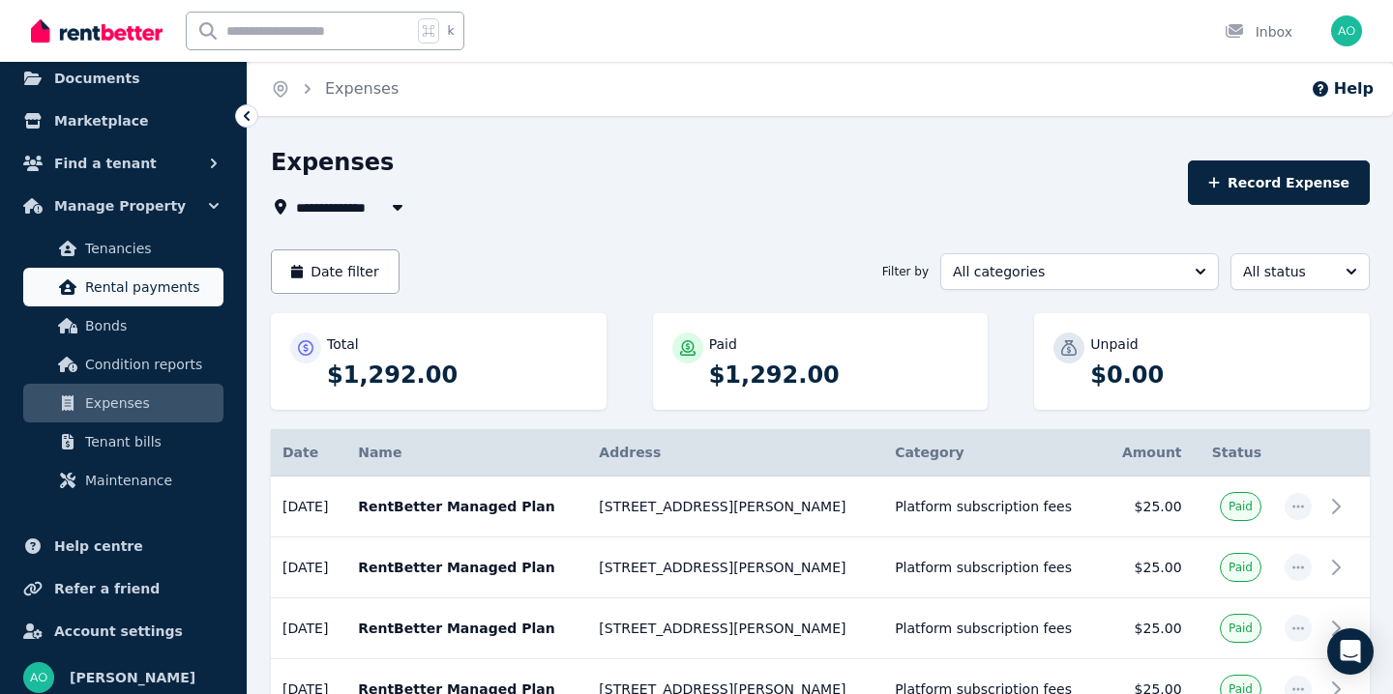
click at [157, 291] on span "Rental payments" at bounding box center [150, 287] width 131 height 23
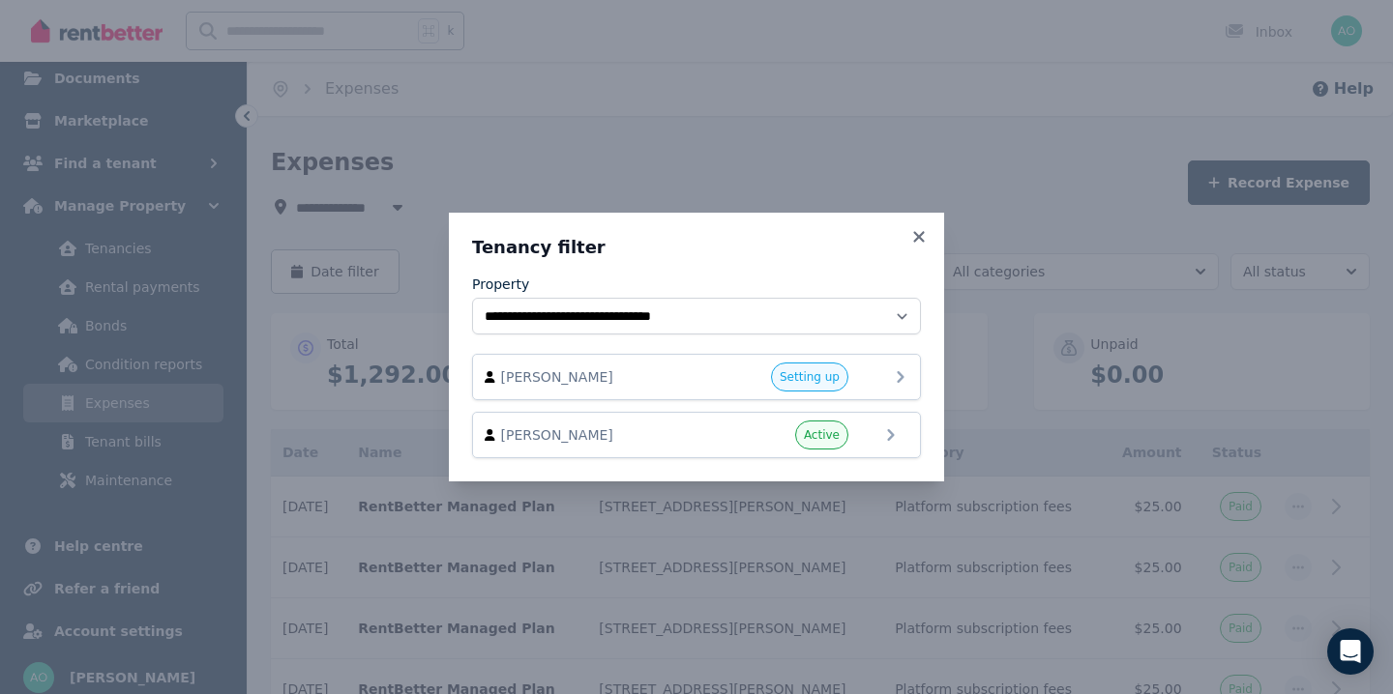
click at [616, 375] on span "[PERSON_NAME]" at bounding box center [611, 377] width 221 height 19
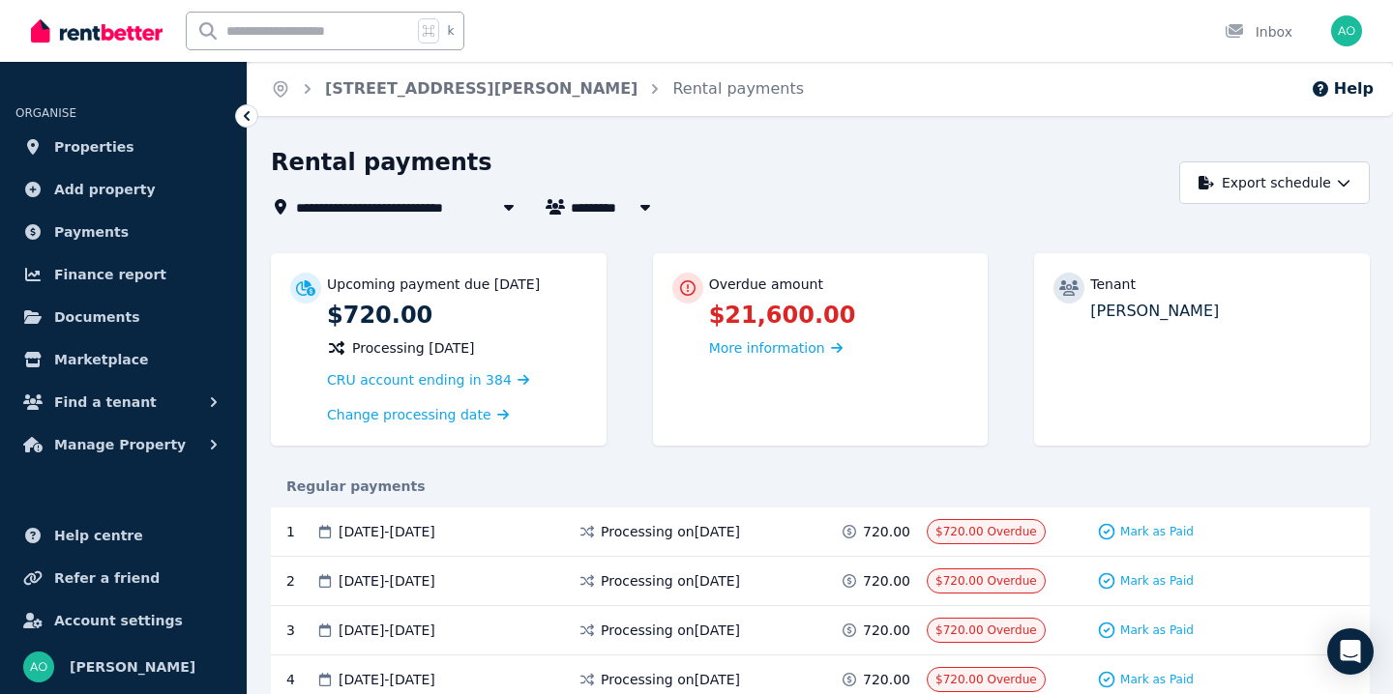
click at [245, 114] on icon at bounding box center [246, 115] width 19 height 19
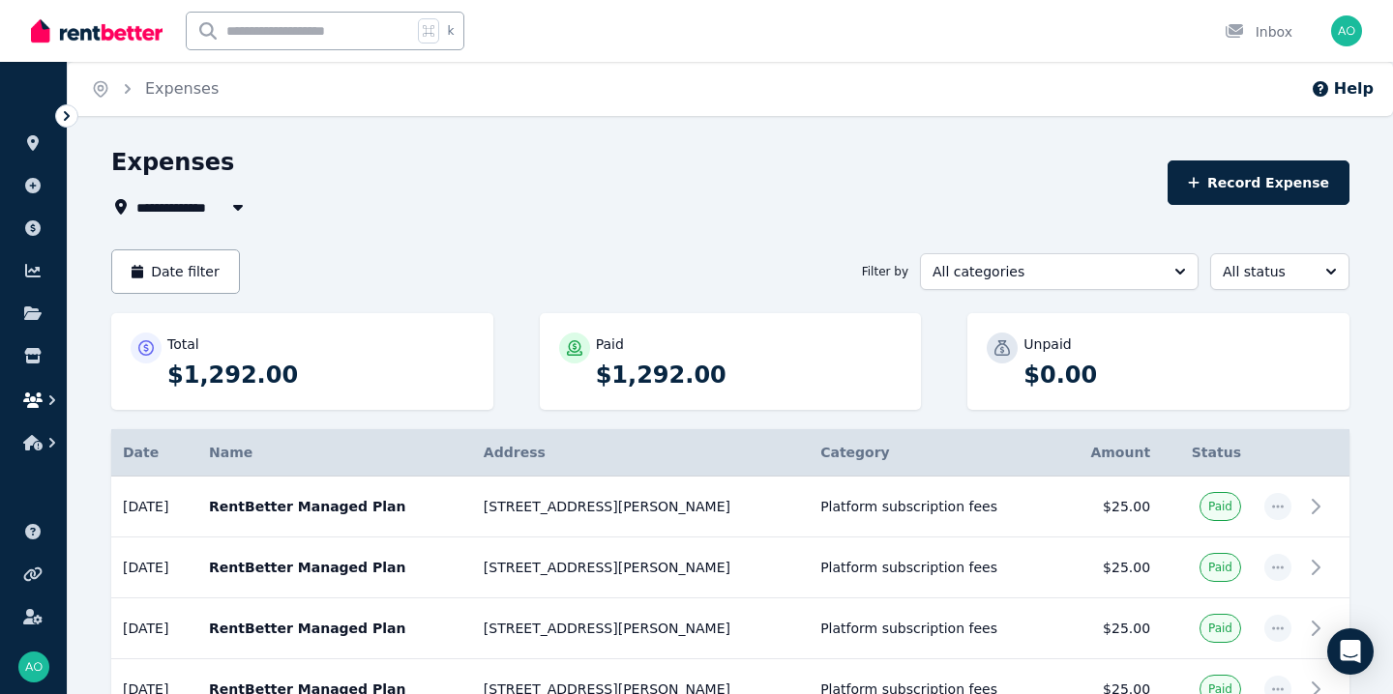
click at [45, 406] on icon "button" at bounding box center [52, 400] width 19 height 19
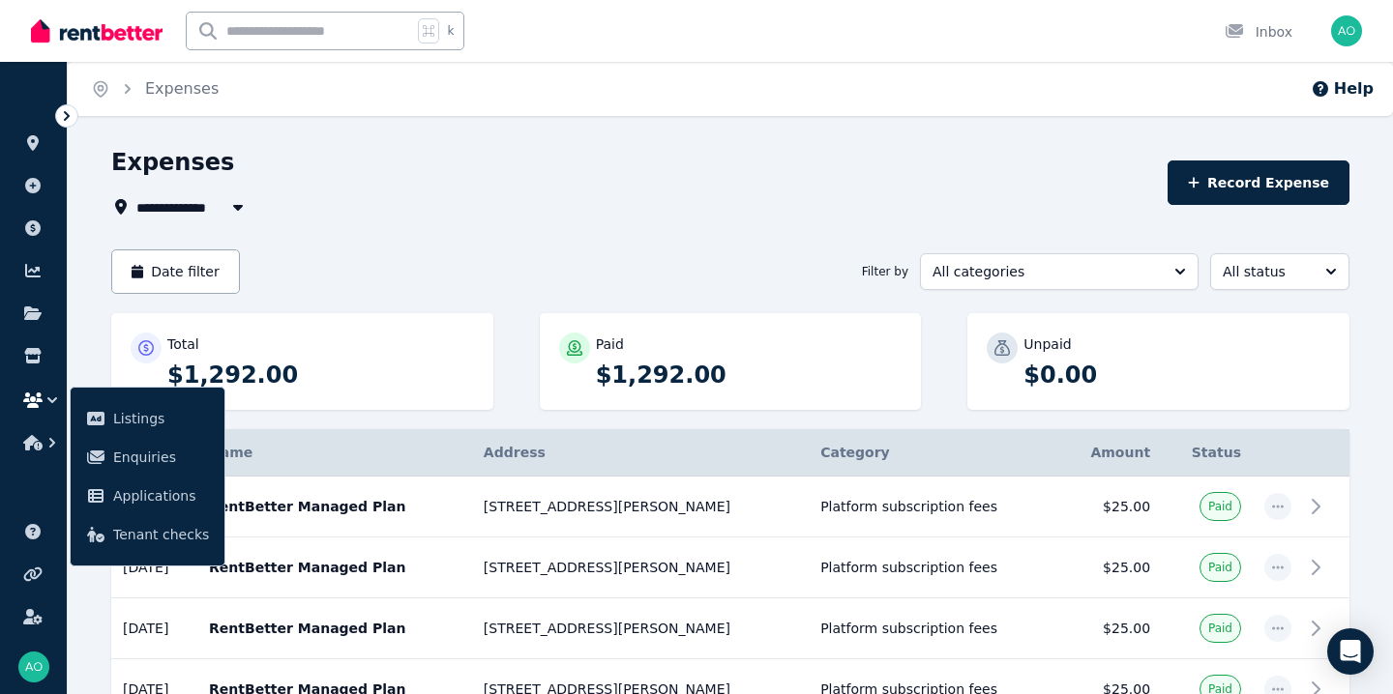
click at [45, 406] on icon "button" at bounding box center [52, 400] width 19 height 19
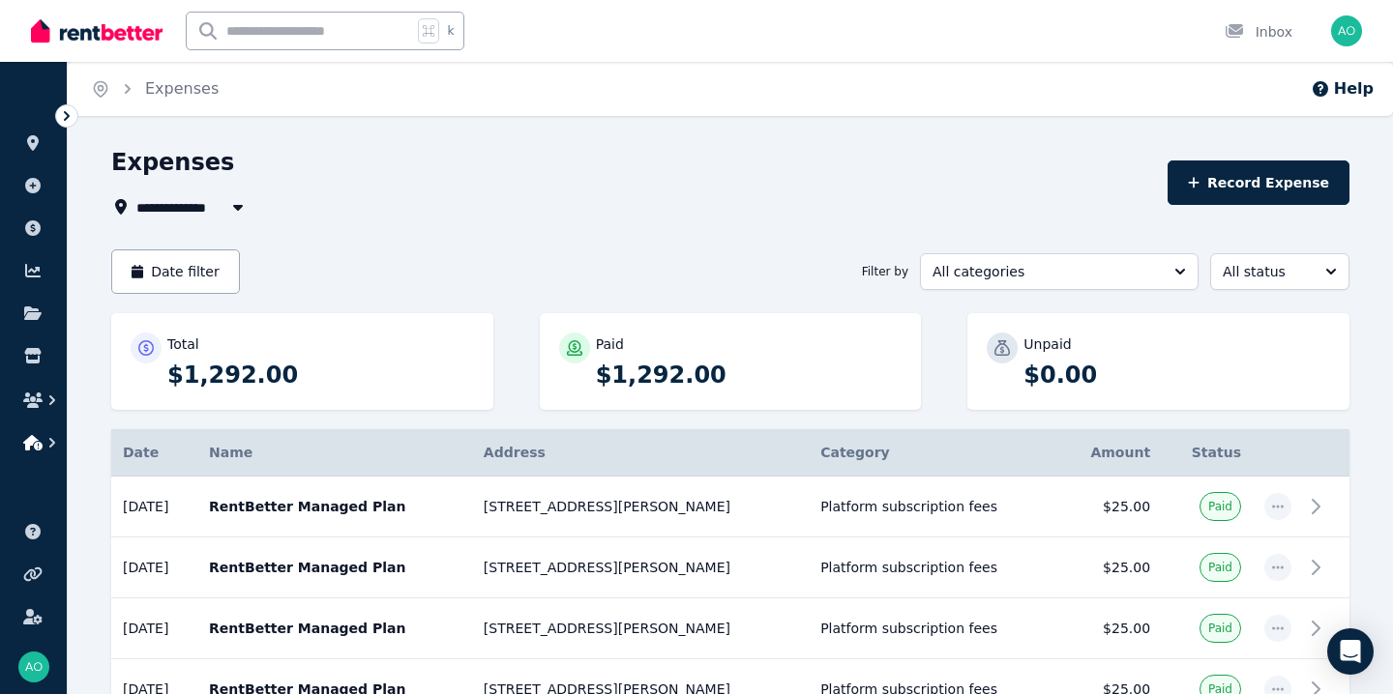
click at [45, 438] on icon "button" at bounding box center [52, 442] width 19 height 19
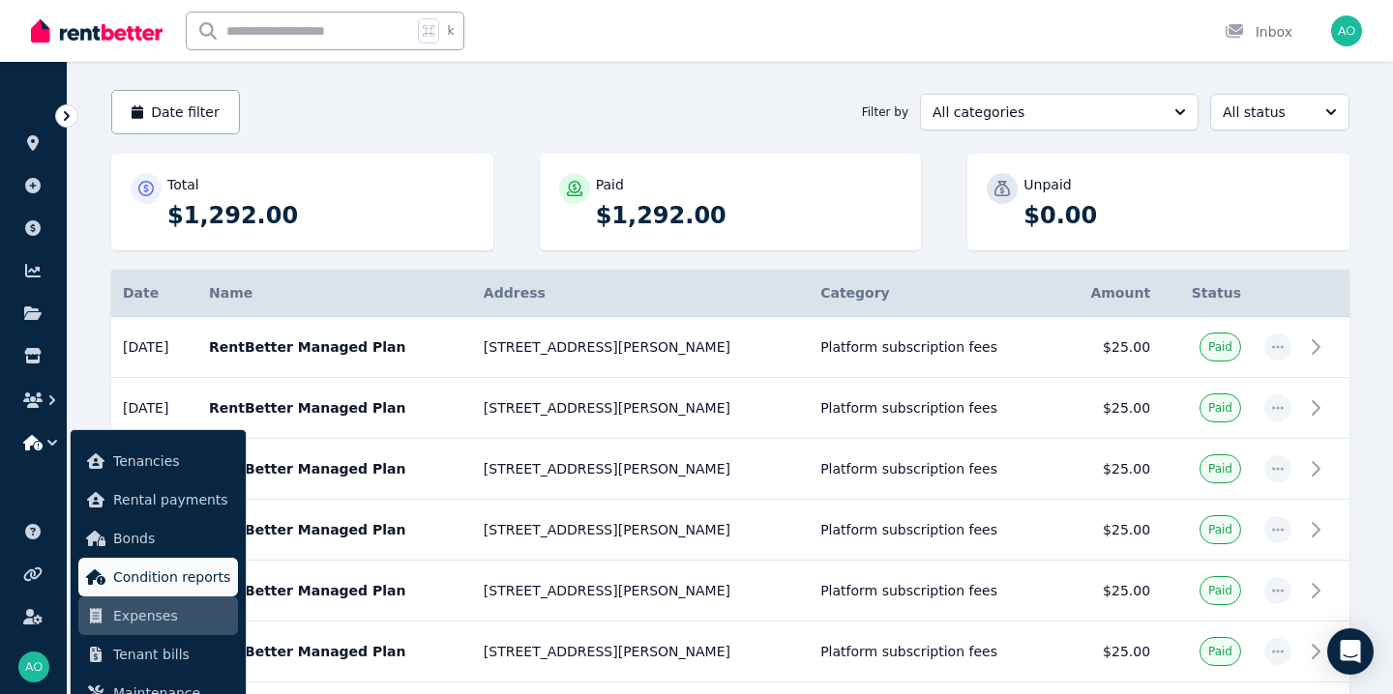
scroll to position [161, 0]
click at [185, 591] on link "Condition reports" at bounding box center [158, 577] width 160 height 39
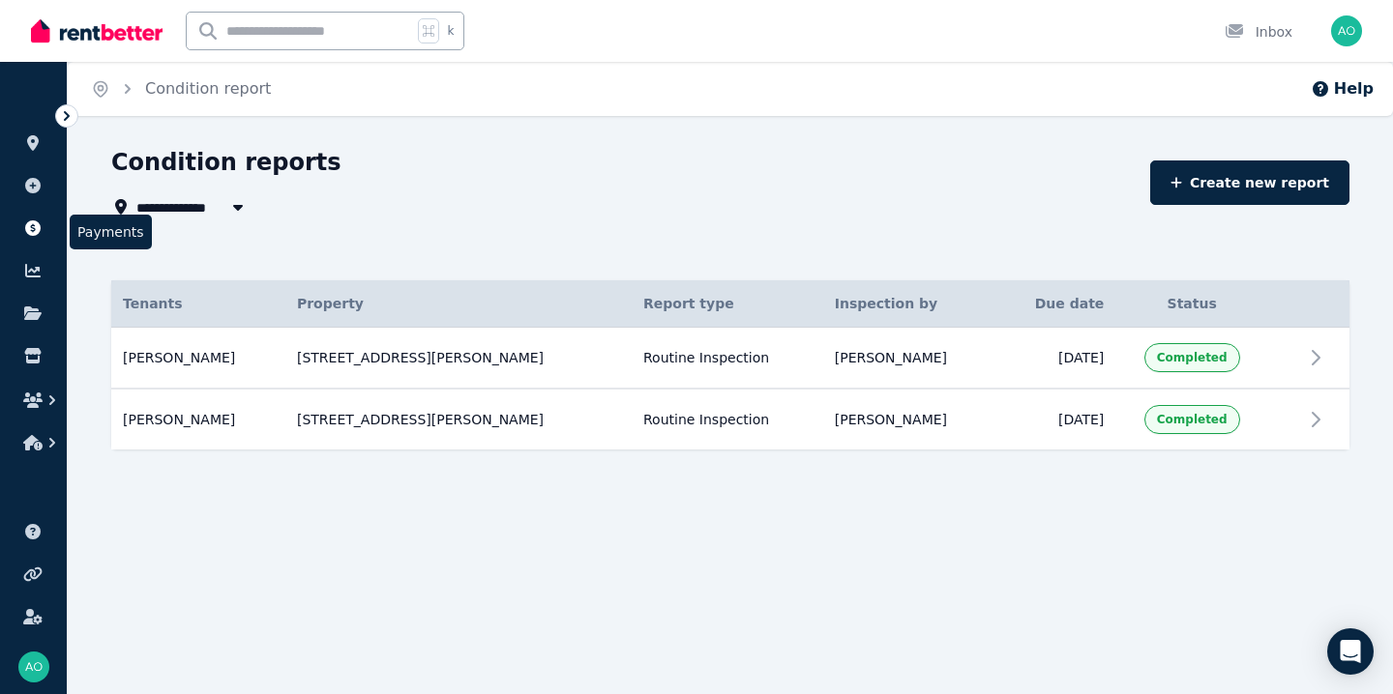
click at [37, 221] on icon at bounding box center [32, 228] width 19 height 15
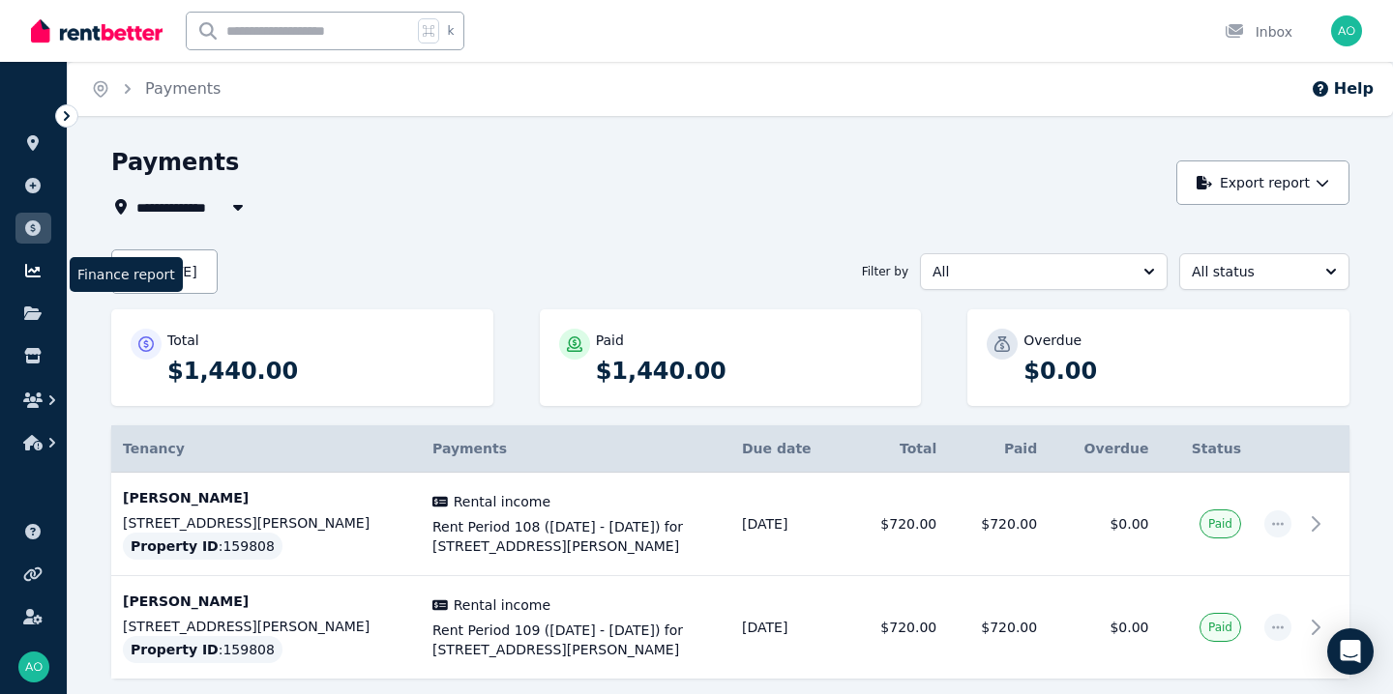
click at [32, 276] on icon at bounding box center [32, 271] width 15 height 14
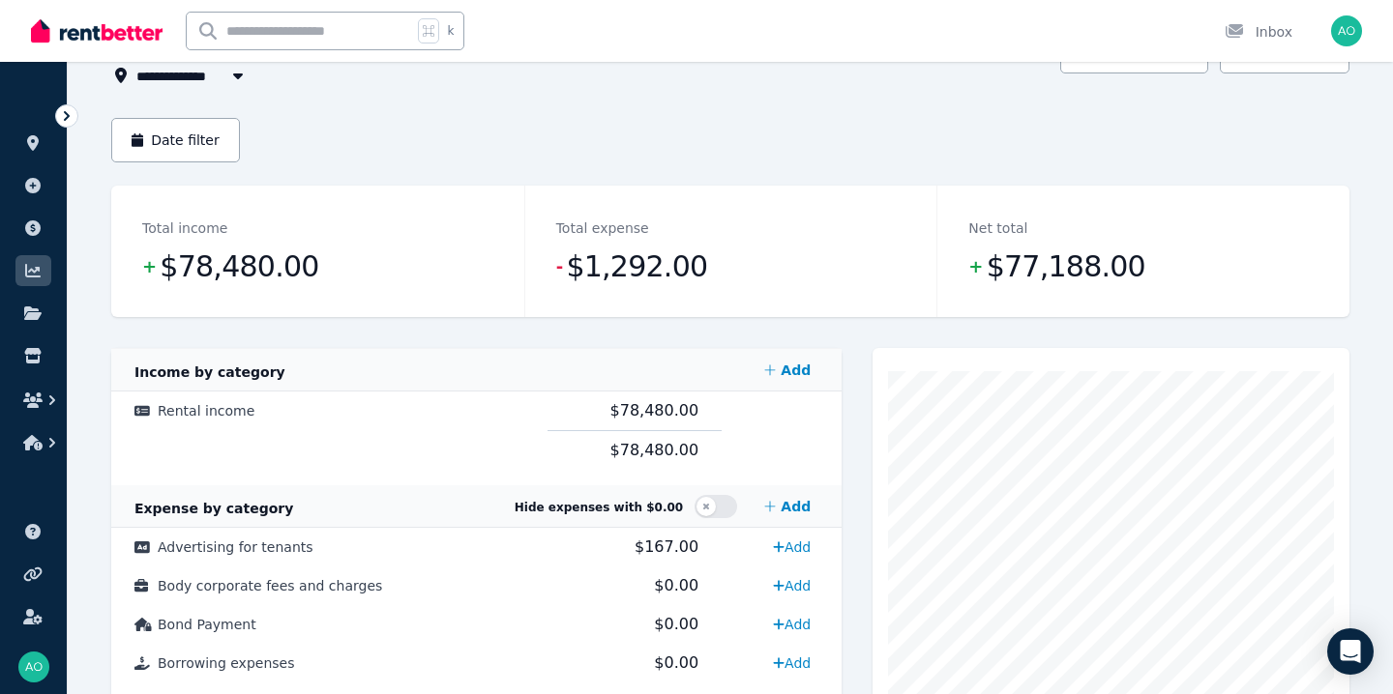
scroll to position [88, 0]
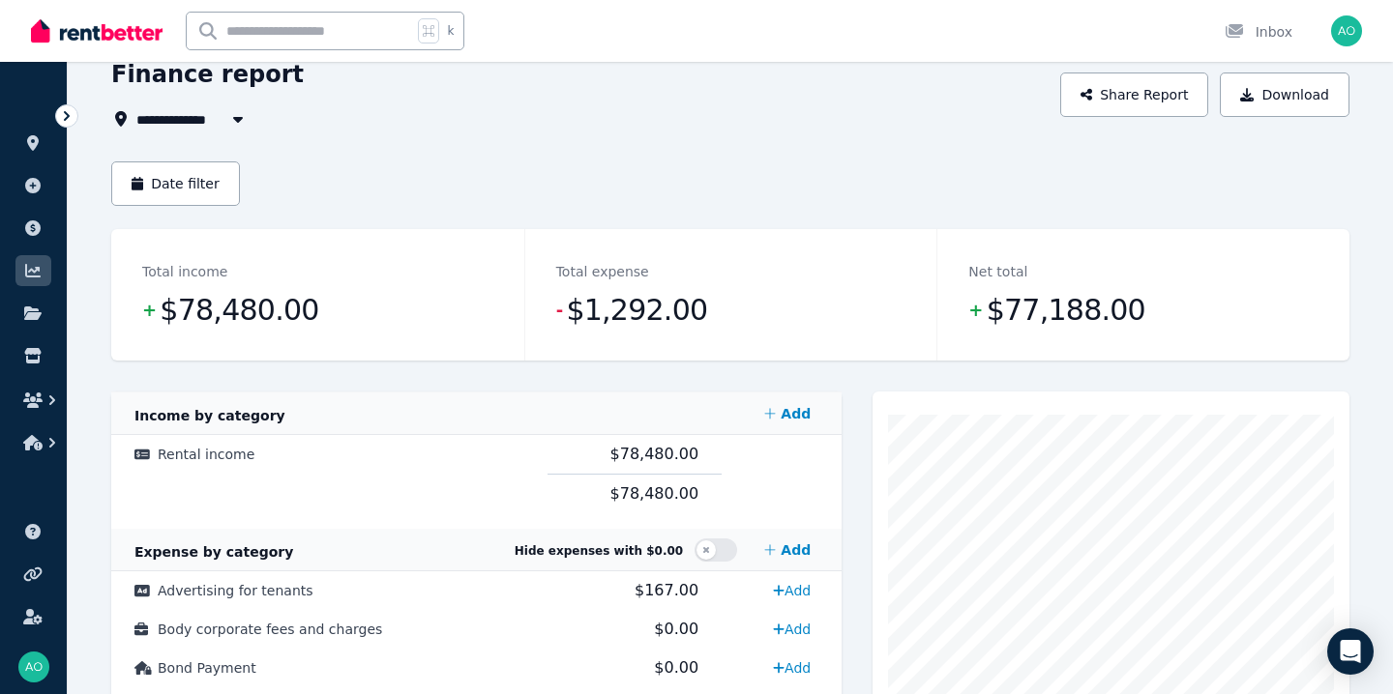
click at [72, 115] on icon at bounding box center [66, 115] width 19 height 19
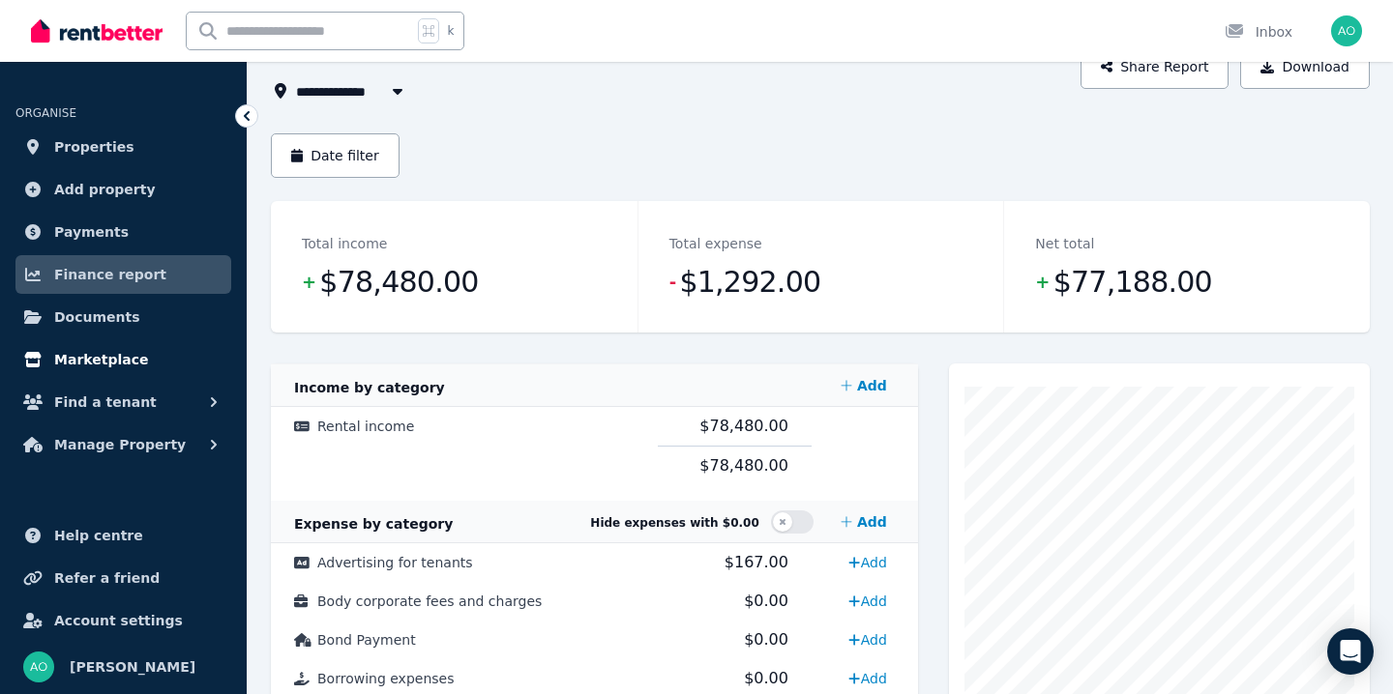
scroll to position [121, 0]
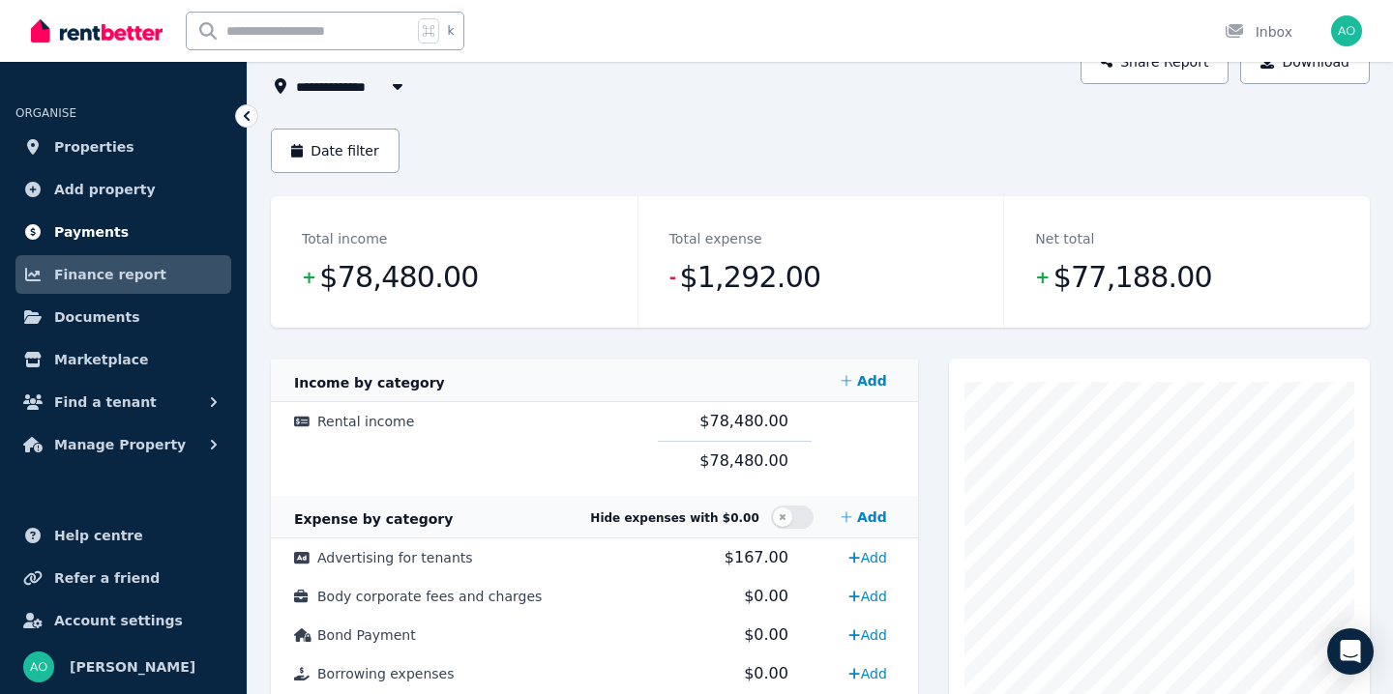
click at [145, 233] on link "Payments" at bounding box center [123, 232] width 216 height 39
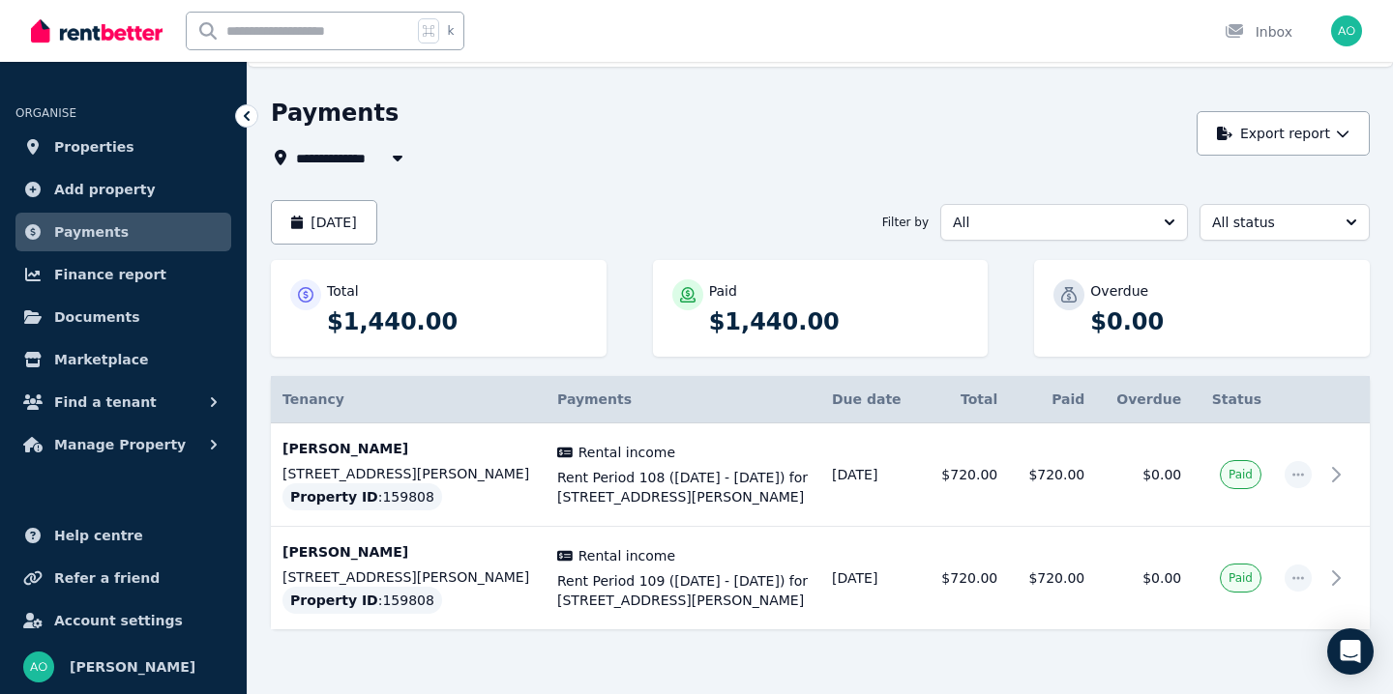
scroll to position [112, 0]
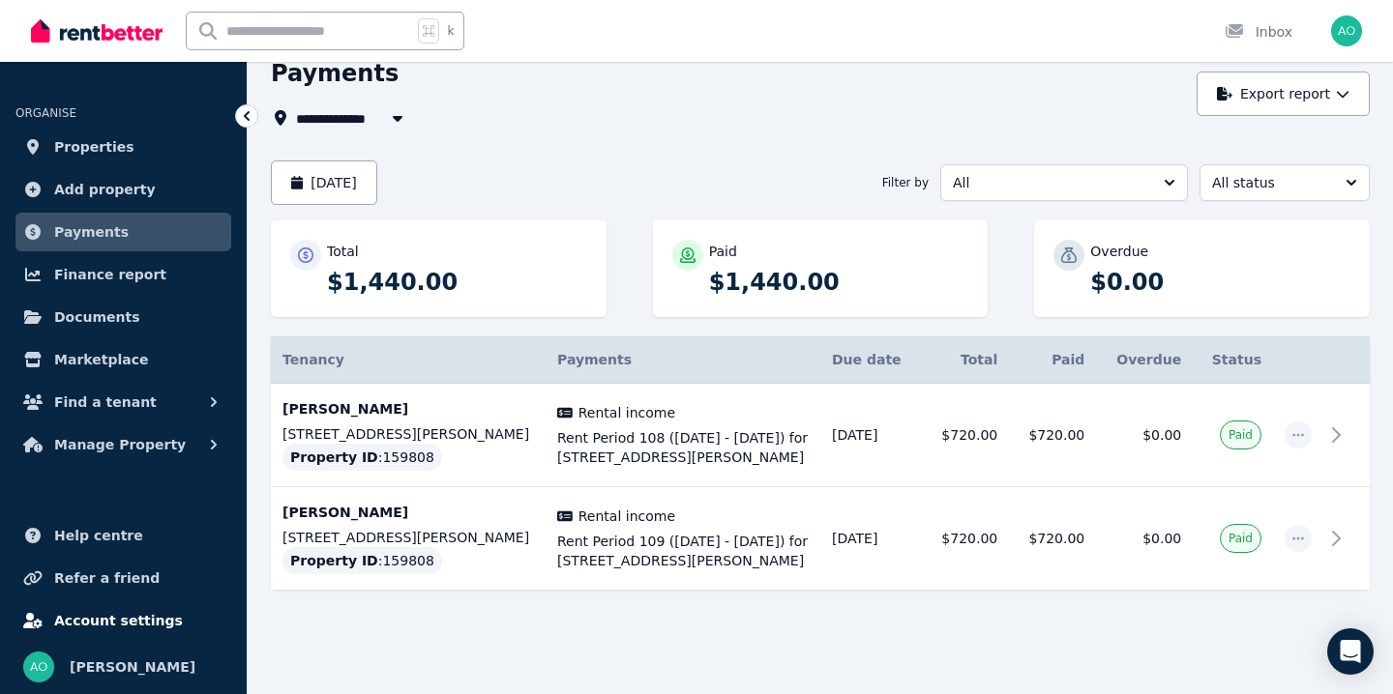
click at [104, 635] on link "Account settings" at bounding box center [123, 621] width 216 height 39
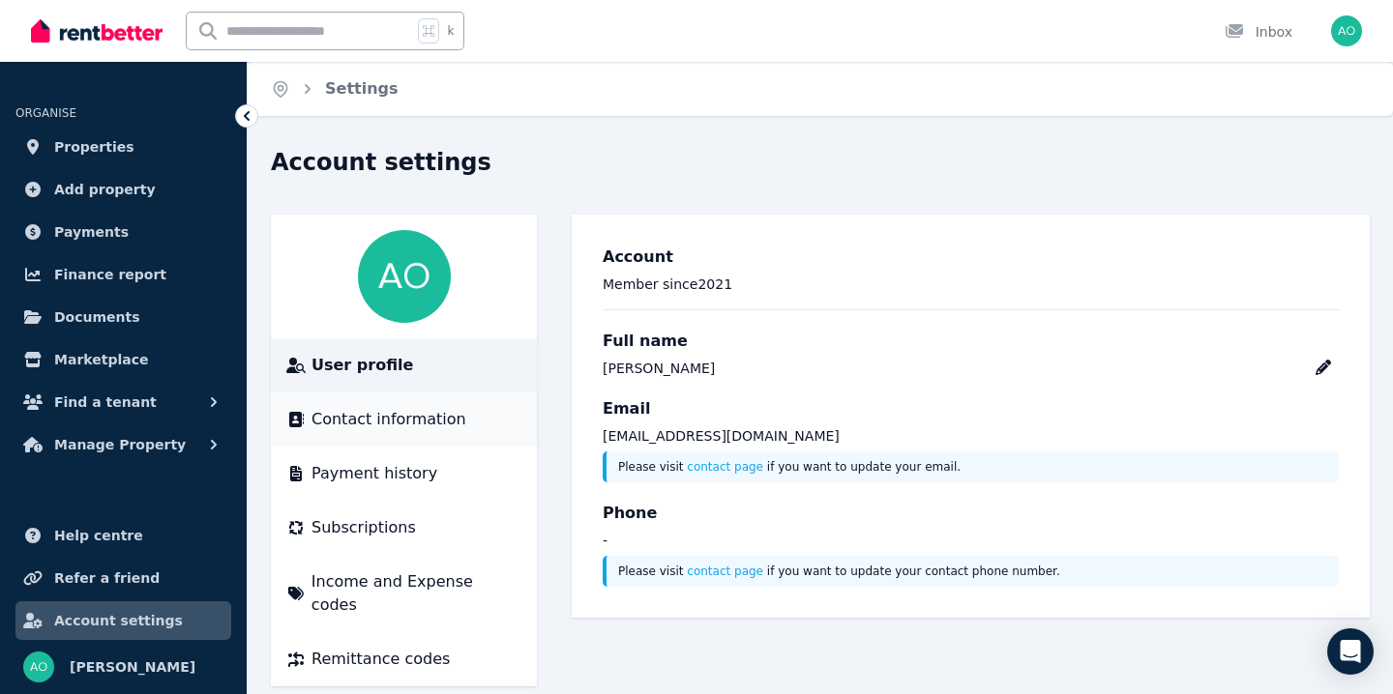
click at [414, 425] on span "Contact information" at bounding box center [388, 419] width 155 height 23
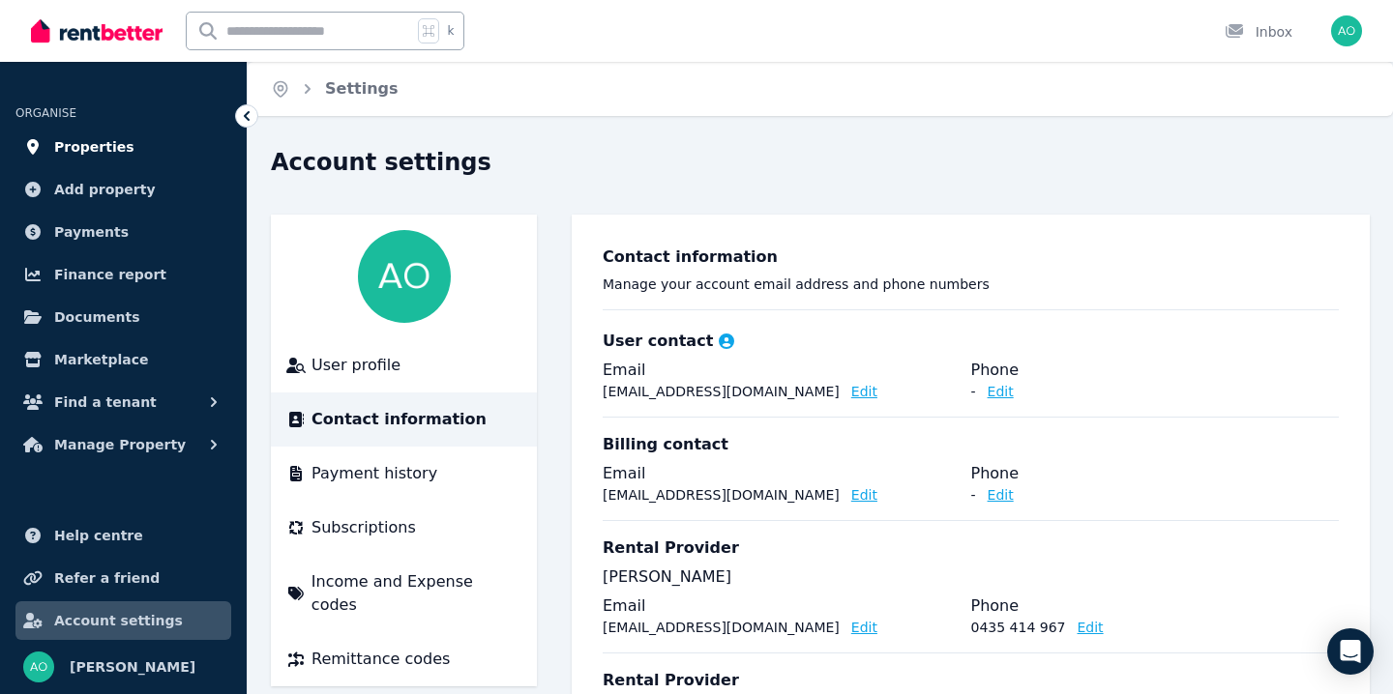
click at [106, 140] on span "Properties" at bounding box center [94, 146] width 80 height 23
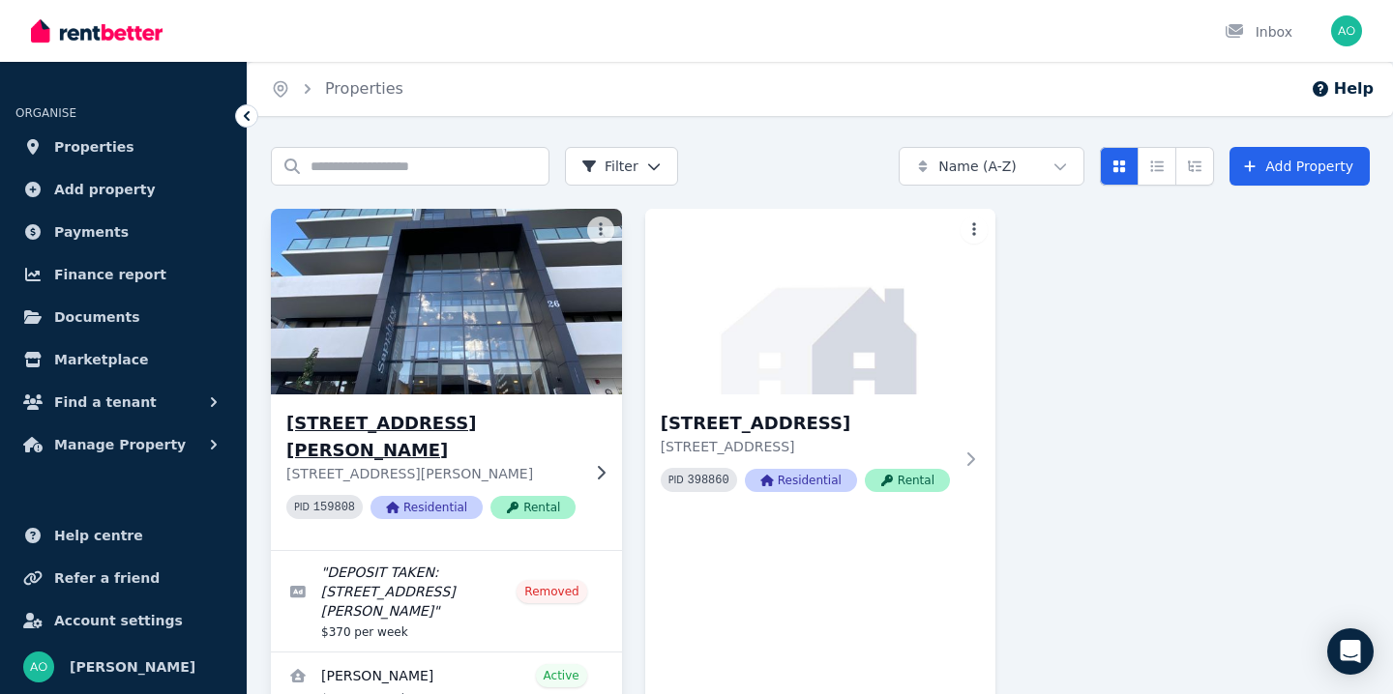
scroll to position [153, 0]
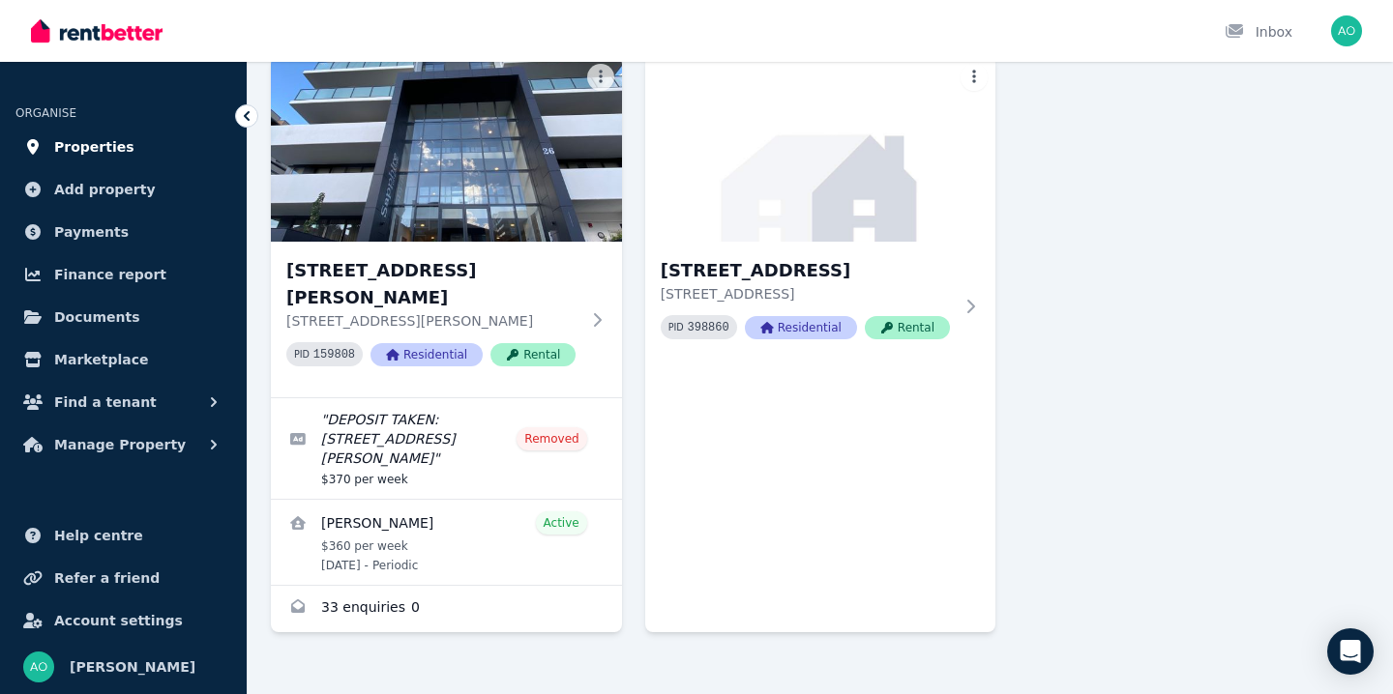
click at [143, 146] on link "Properties" at bounding box center [123, 147] width 216 height 39
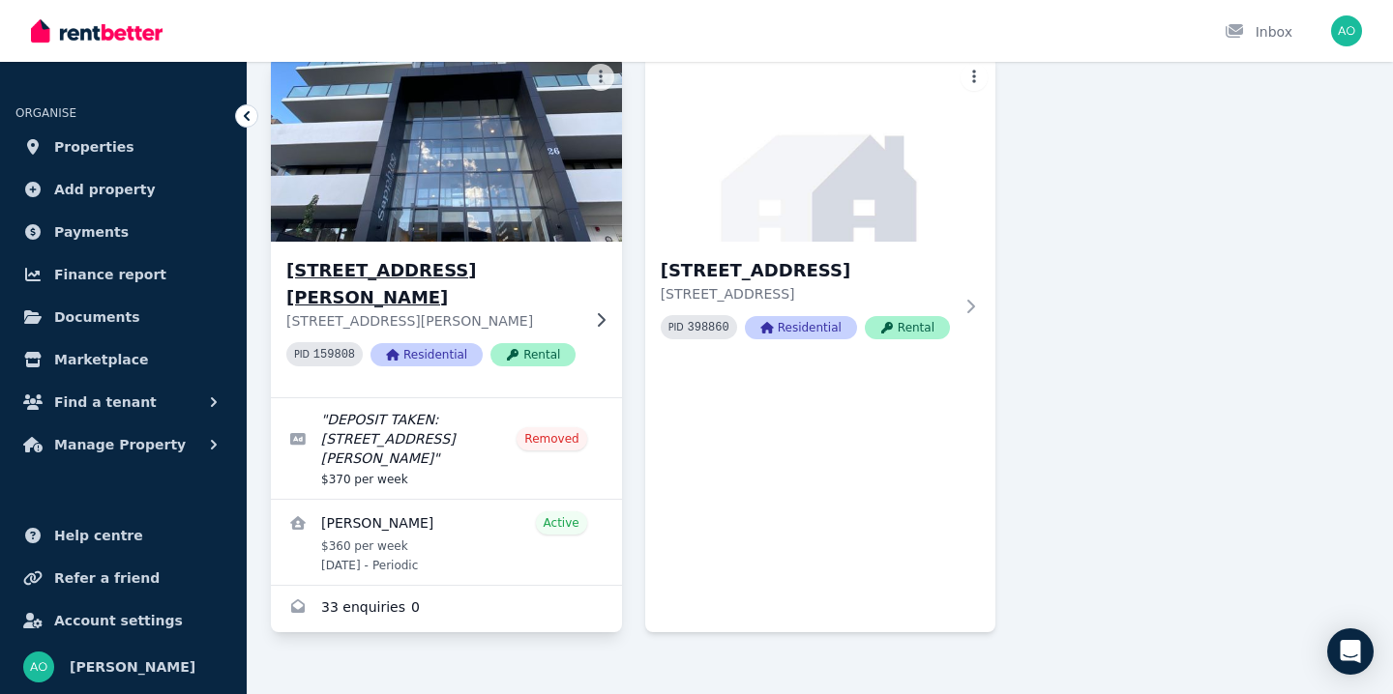
click at [536, 343] on span "Rental" at bounding box center [532, 354] width 85 height 23
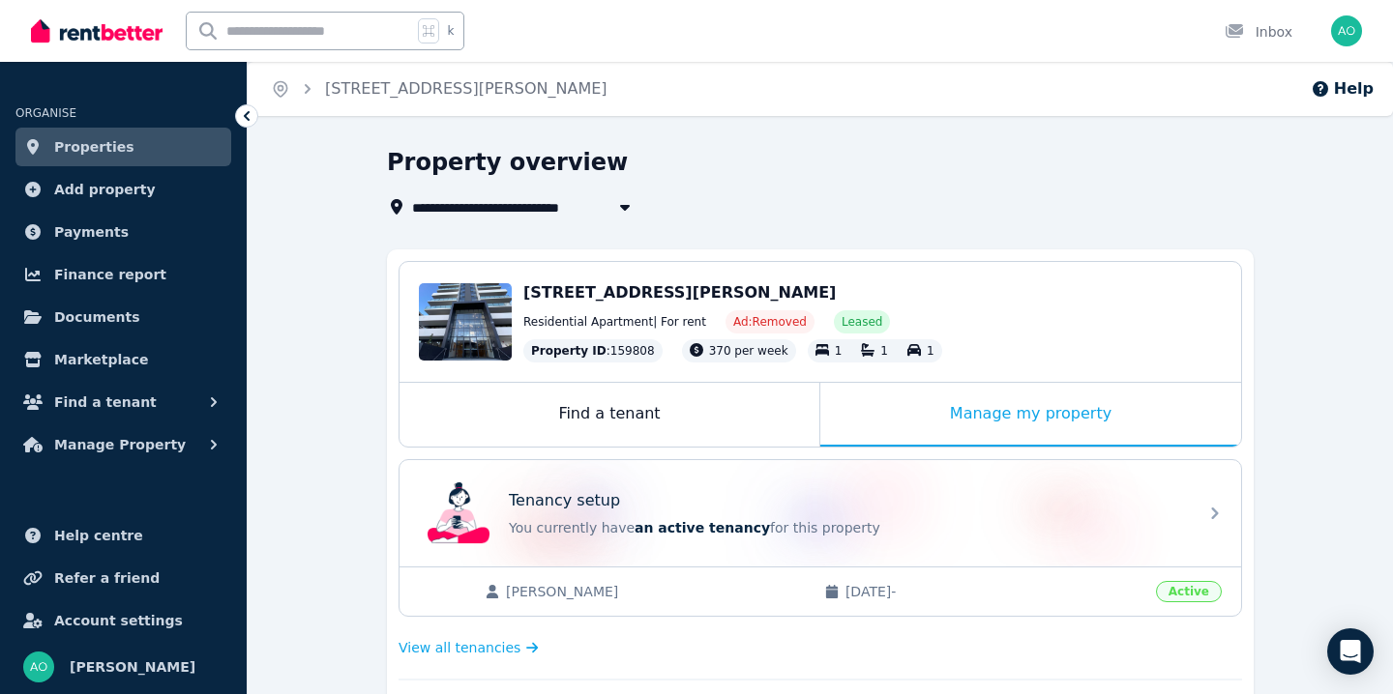
click at [251, 122] on icon at bounding box center [246, 115] width 19 height 19
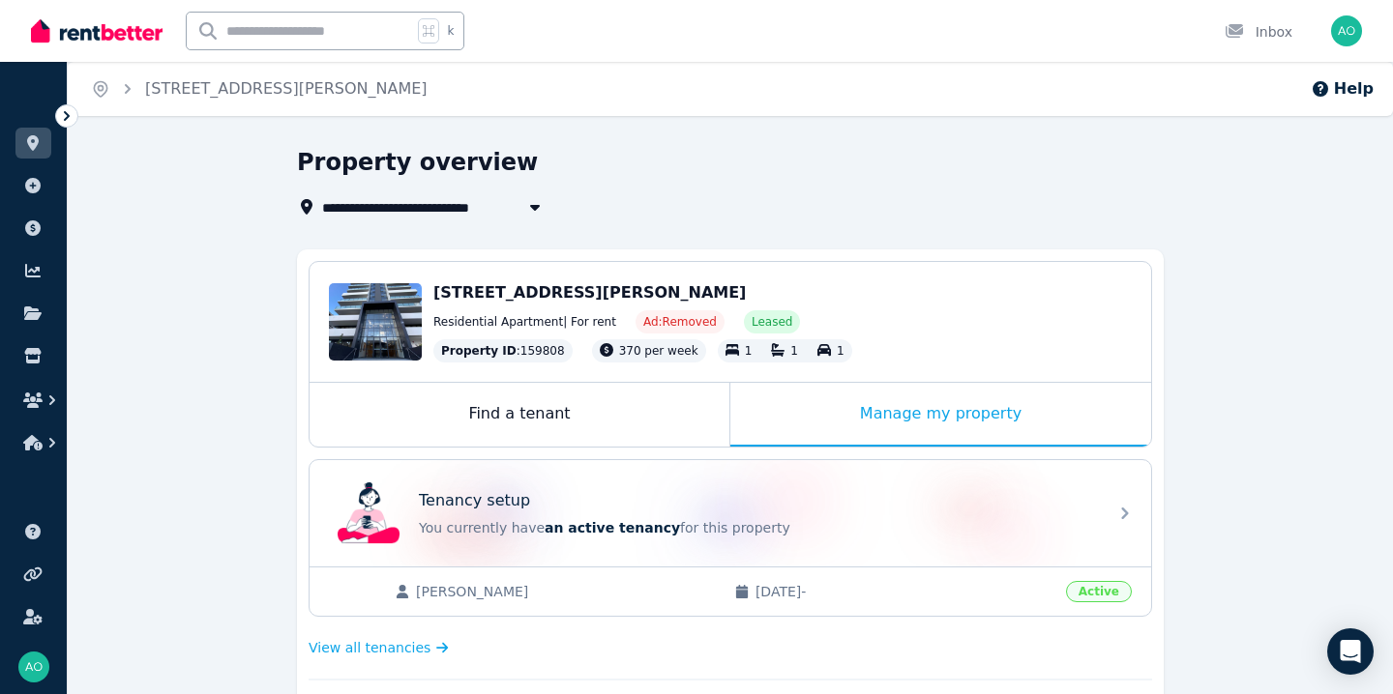
click at [69, 110] on icon at bounding box center [66, 115] width 19 height 19
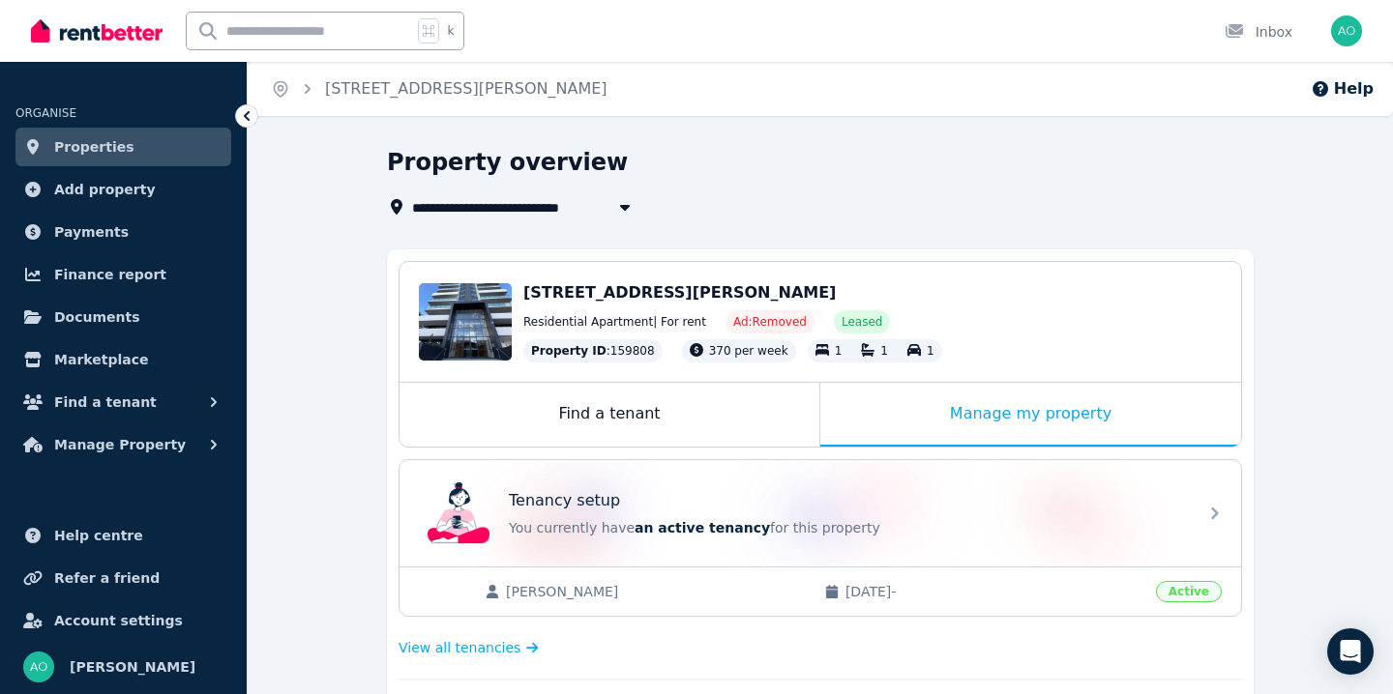
click at [80, 143] on span "Properties" at bounding box center [94, 146] width 80 height 23
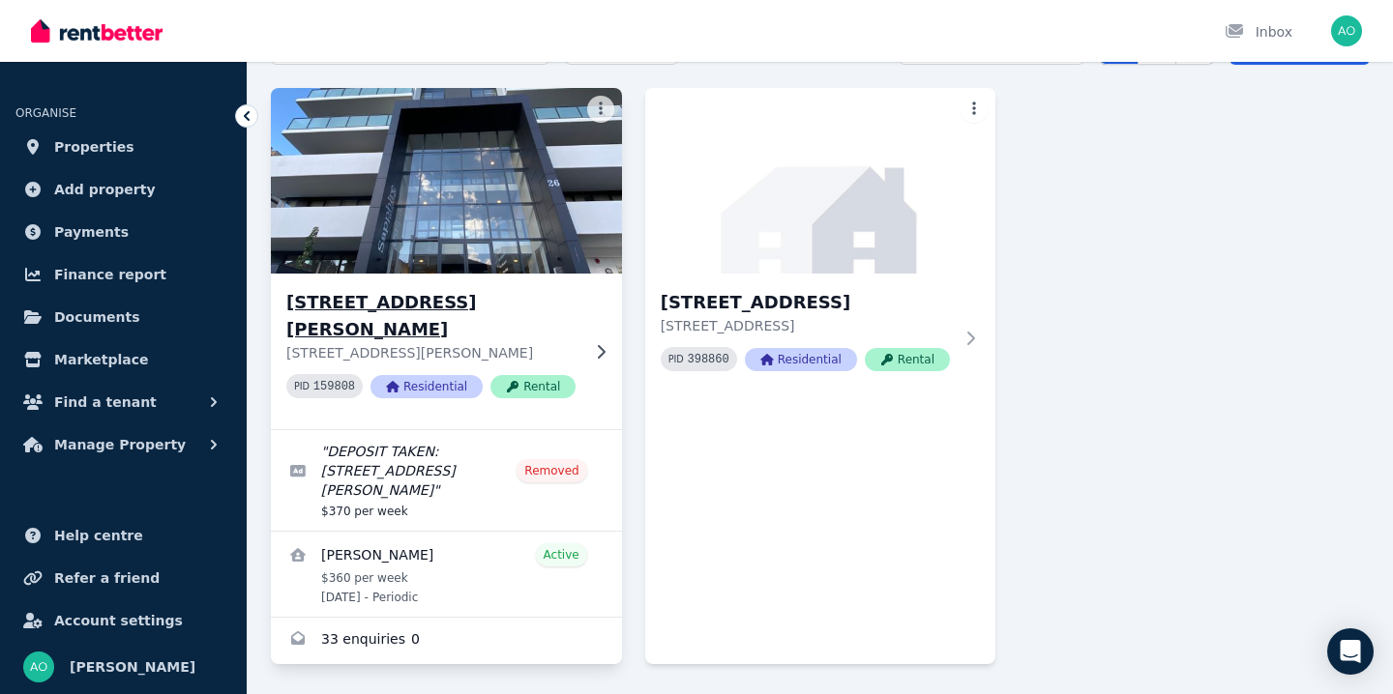
scroll to position [113, 0]
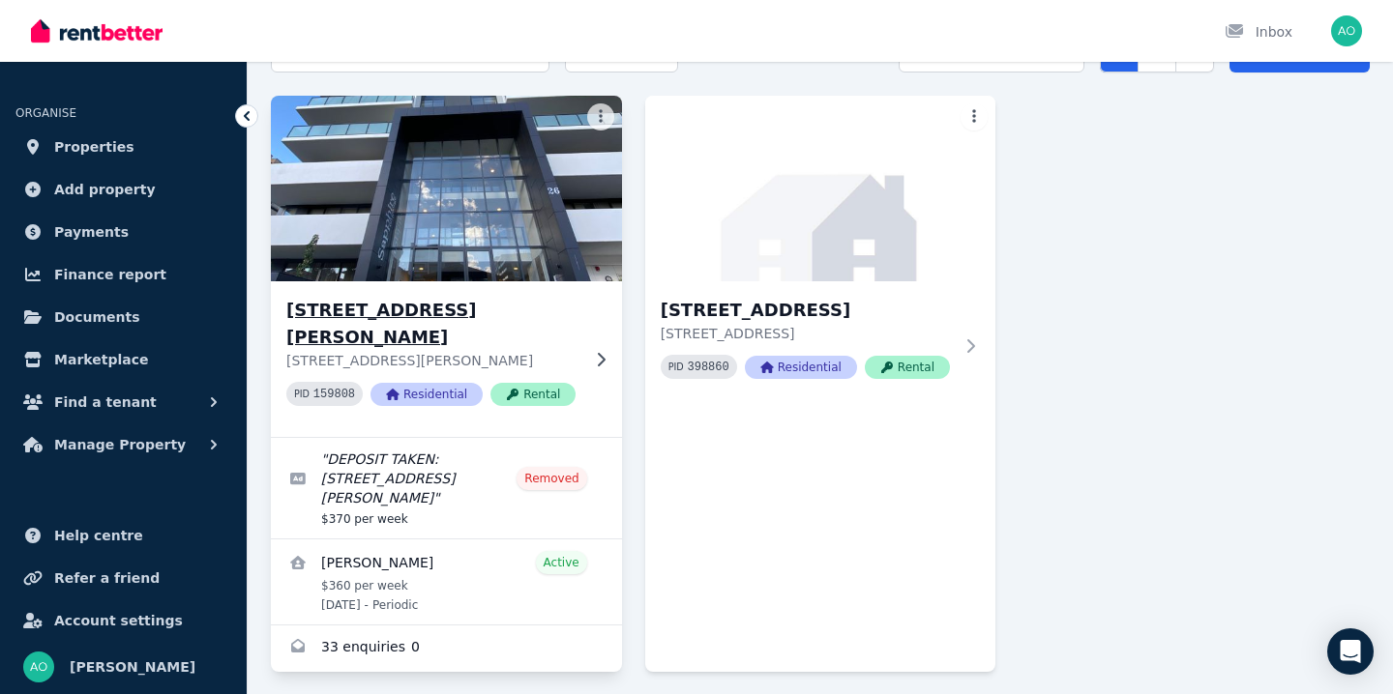
click at [468, 351] on p "[STREET_ADDRESS][PERSON_NAME]" at bounding box center [432, 360] width 293 height 19
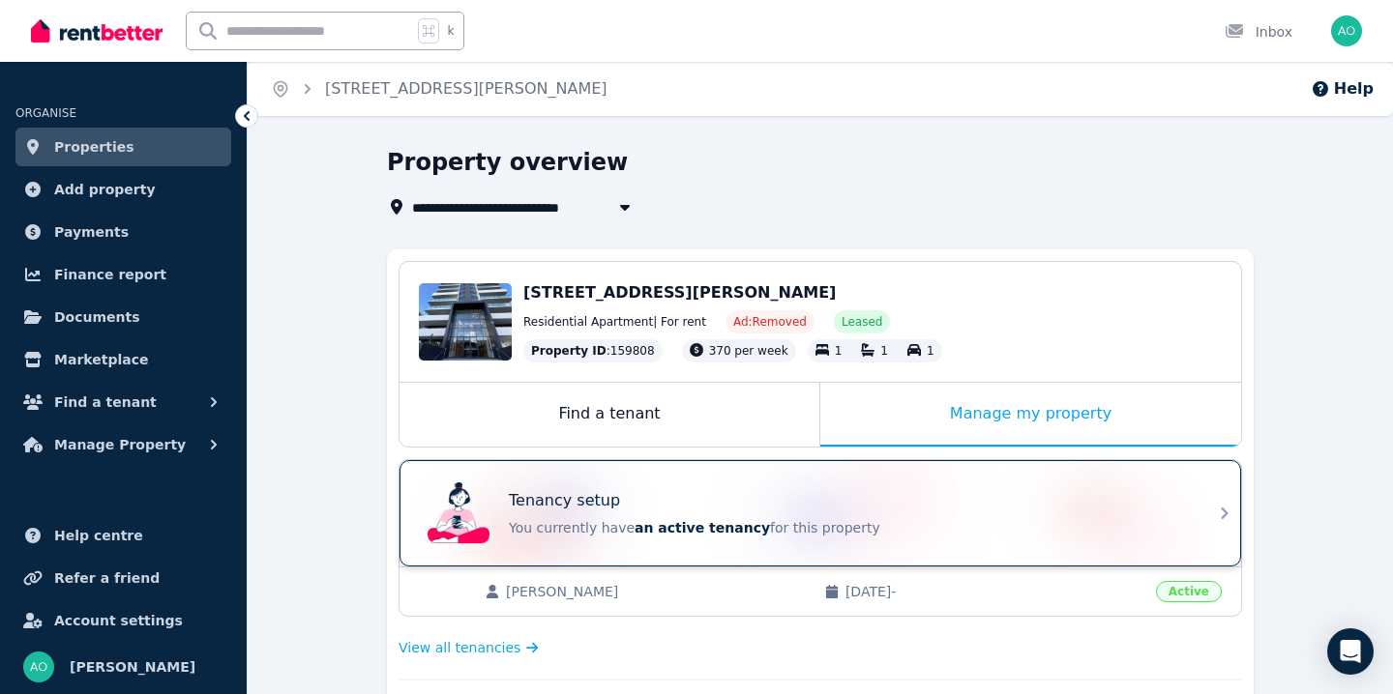
click at [665, 493] on div "Tenancy setup" at bounding box center [847, 500] width 677 height 23
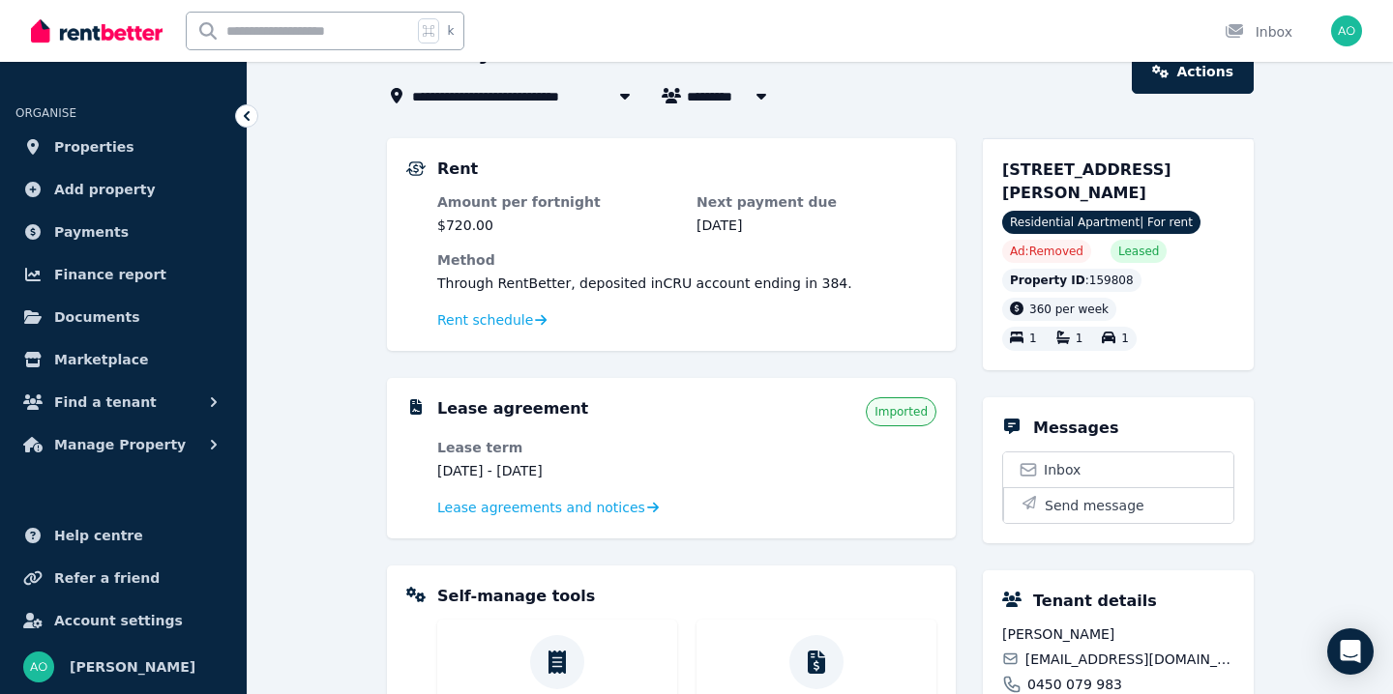
scroll to position [110, 0]
click at [1065, 221] on span "Residential Apartment | For rent" at bounding box center [1101, 223] width 198 height 23
click at [490, 332] on div "Rent schedule" at bounding box center [686, 321] width 499 height 23
click at [498, 324] on span "Rent schedule" at bounding box center [485, 320] width 96 height 19
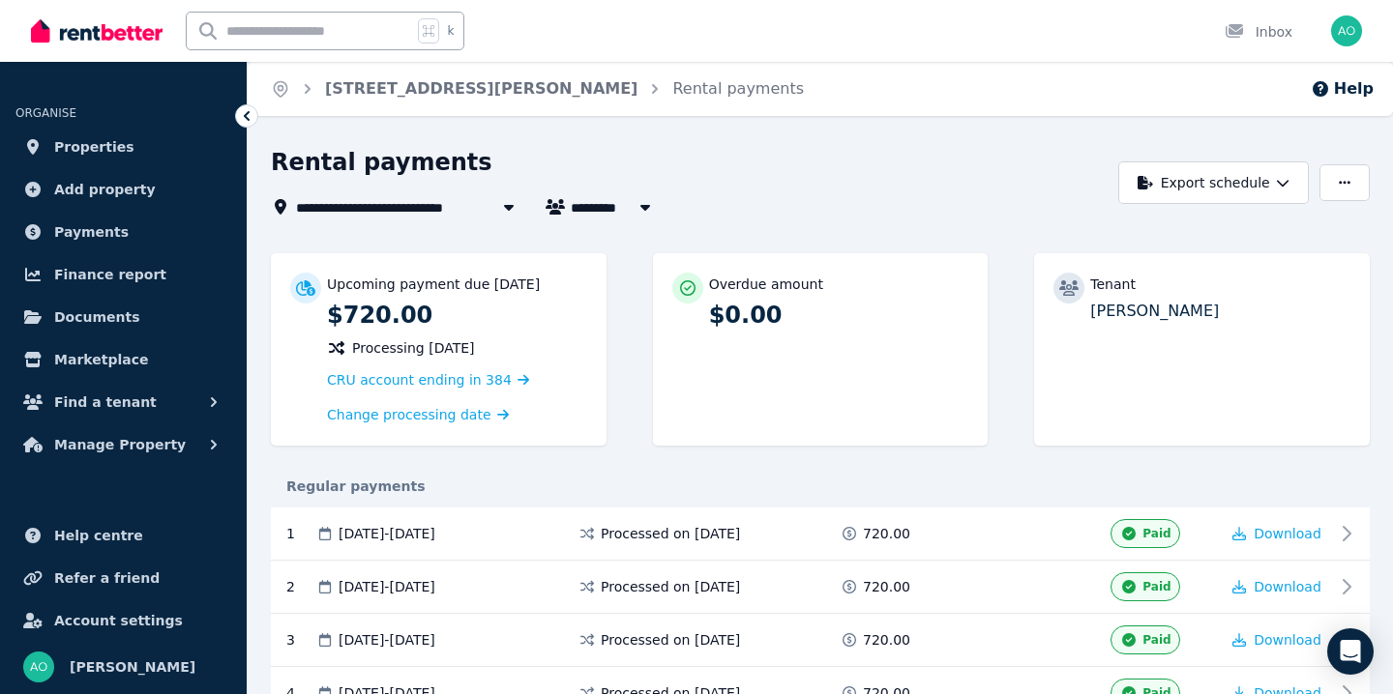
click at [248, 117] on icon at bounding box center [246, 115] width 19 height 19
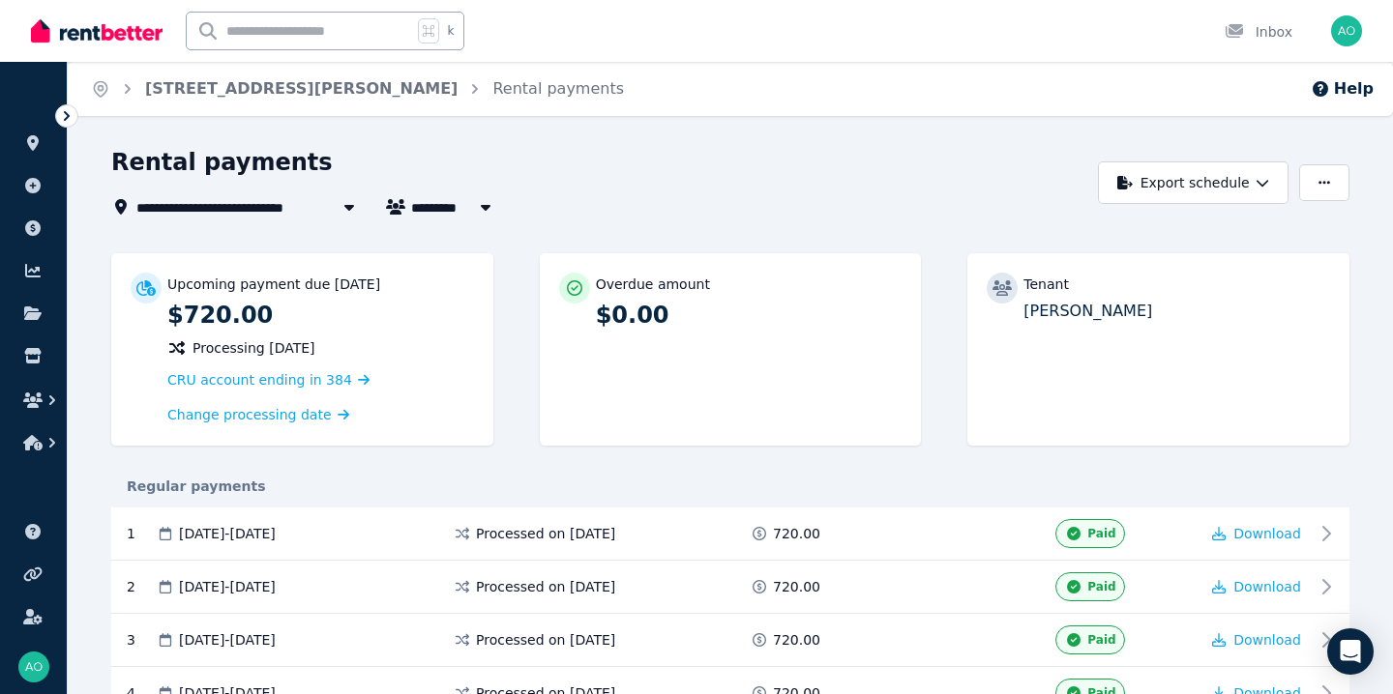
click at [306, 388] on div "CRU account ending in 384" at bounding box center [320, 380] width 307 height 23
click at [309, 379] on span "CRU account ending in 384" at bounding box center [259, 379] width 185 height 15
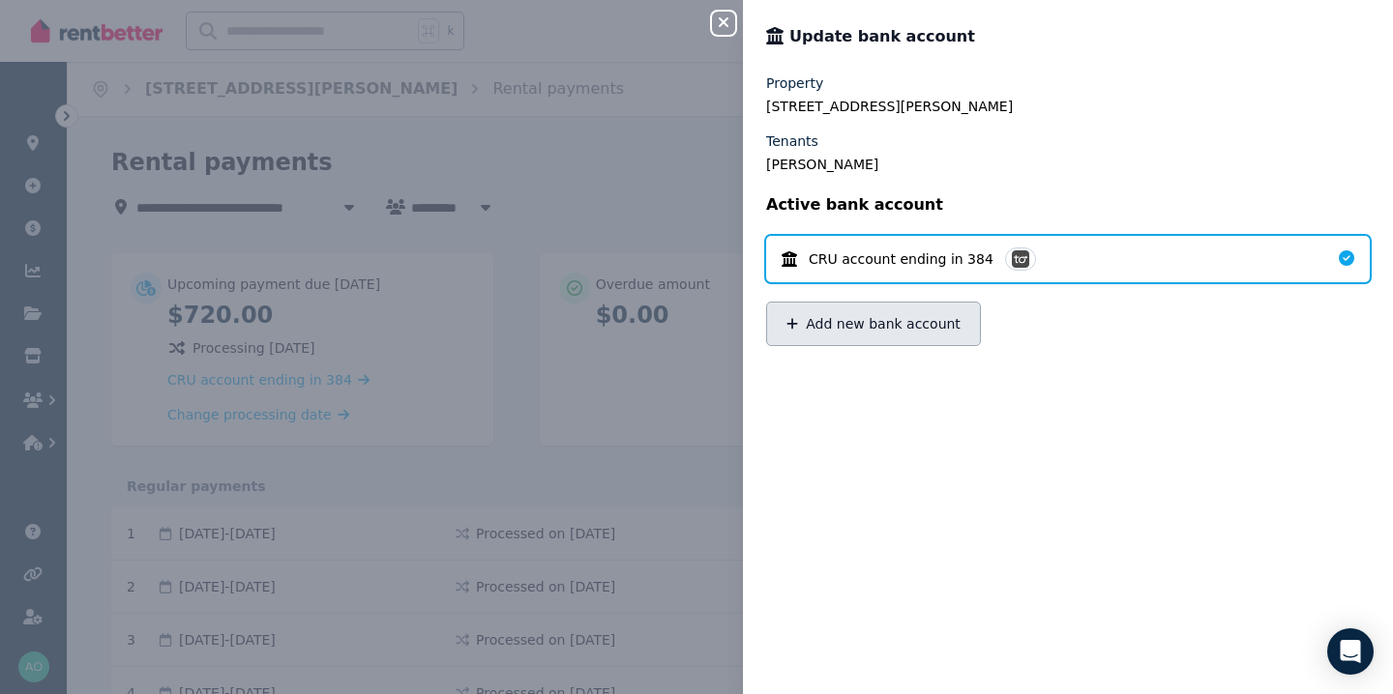
click at [845, 332] on button "Add new bank account" at bounding box center [873, 324] width 215 height 44
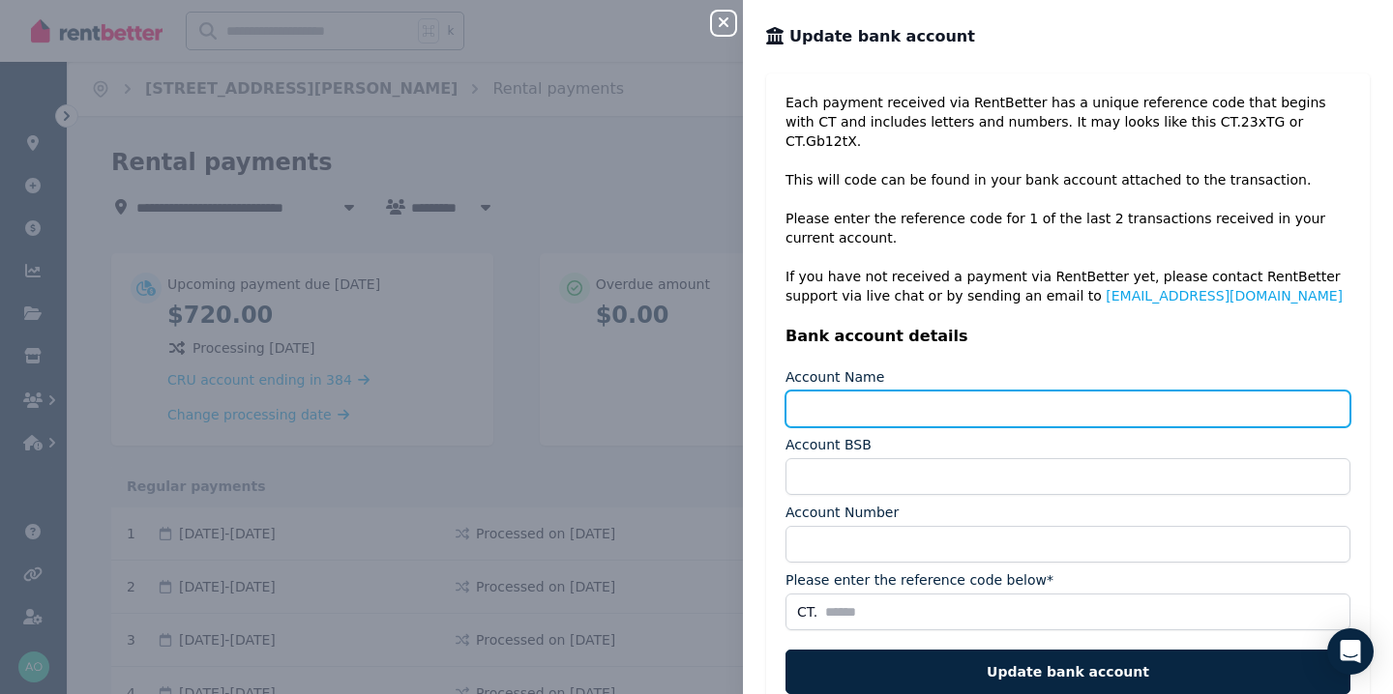
click at [851, 391] on input "Account Name" at bounding box center [1067, 409] width 565 height 37
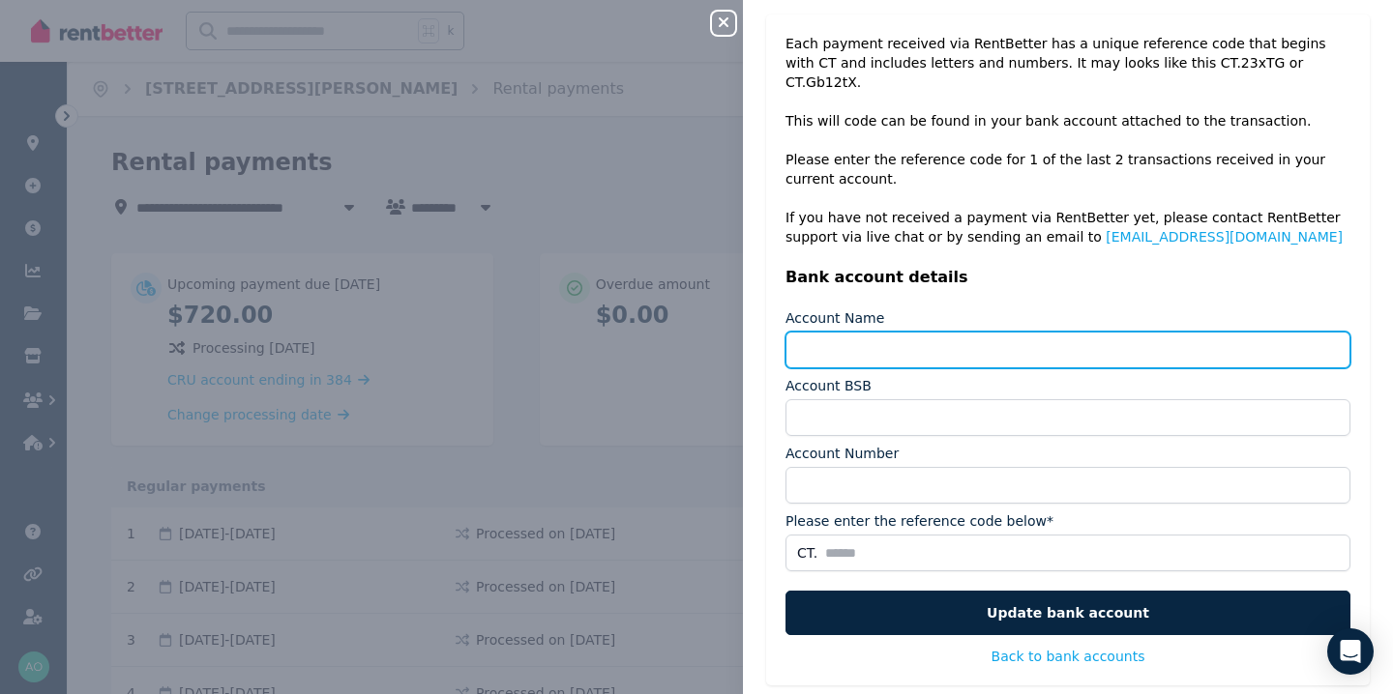
scroll to position [74, 0]
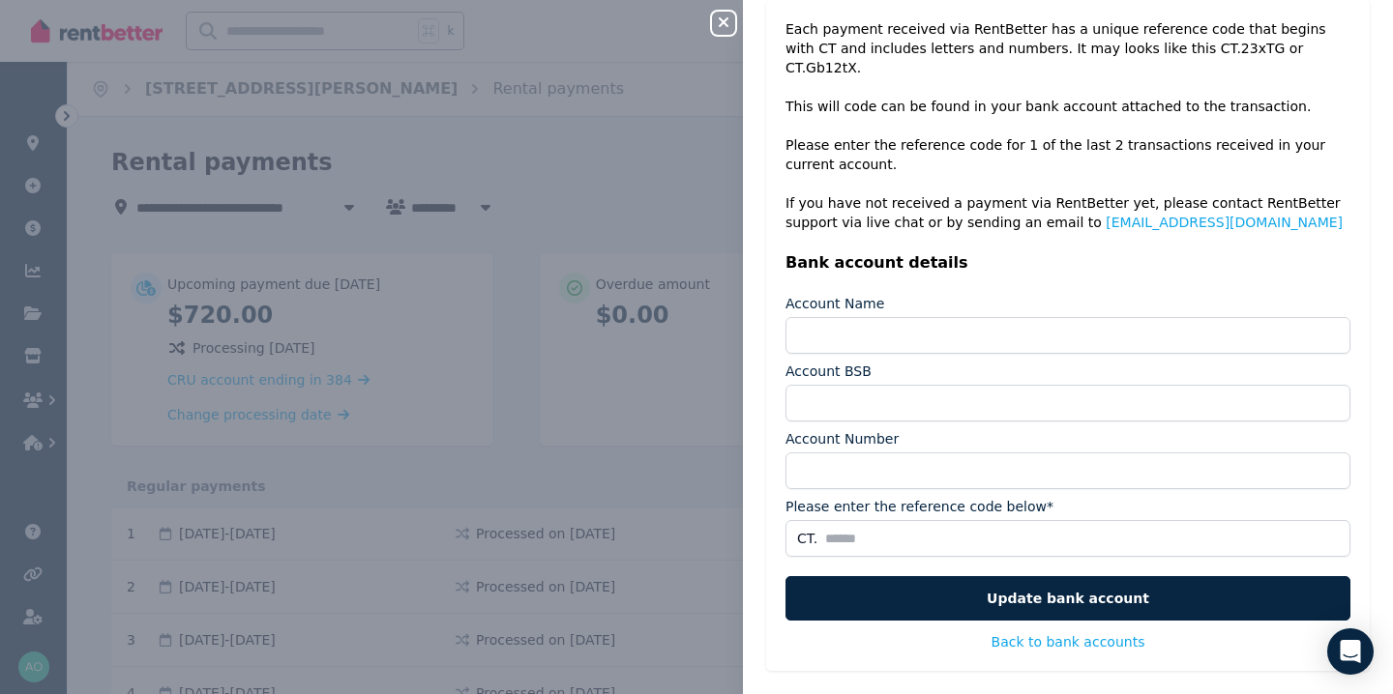
click at [454, 238] on div "Close panel Update bank account Each payment received via RentBetter has a uniq…" at bounding box center [696, 347] width 1393 height 694
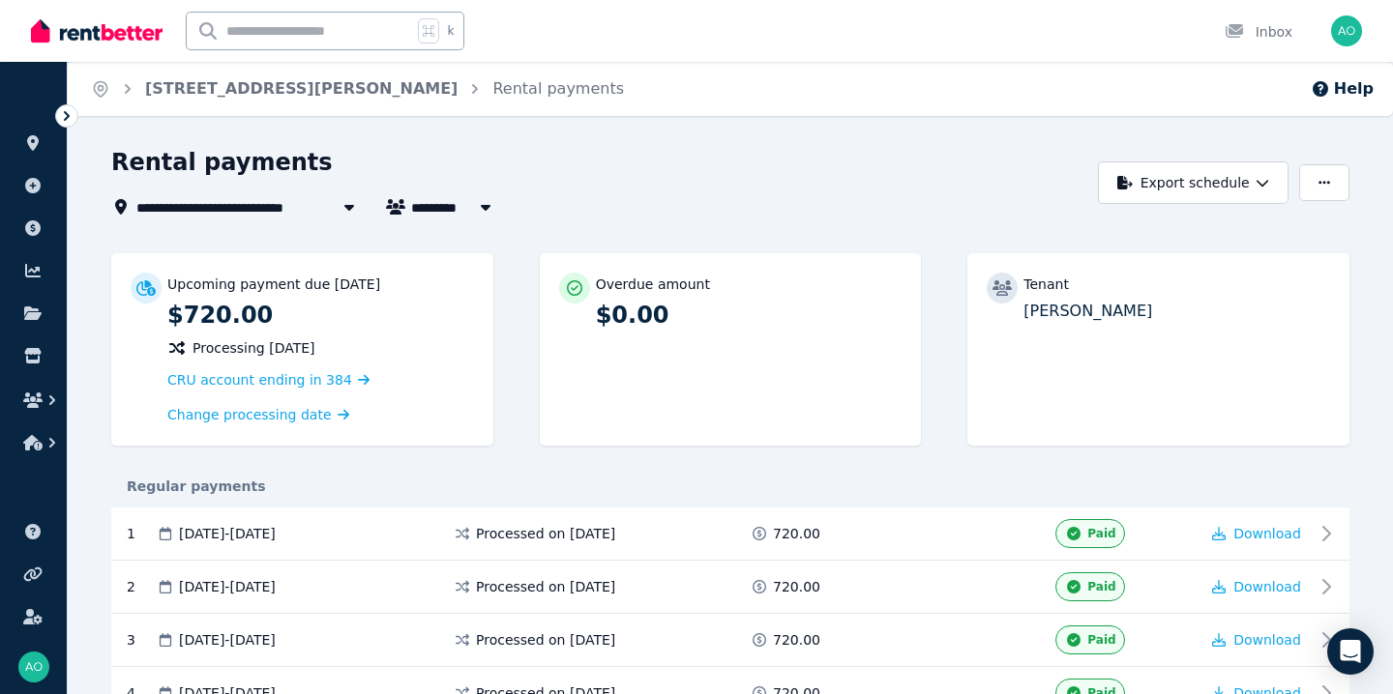
click at [1355, 15] on div "Open user menu" at bounding box center [1346, 30] width 31 height 31
click at [1350, 20] on img "button" at bounding box center [1346, 30] width 31 height 31
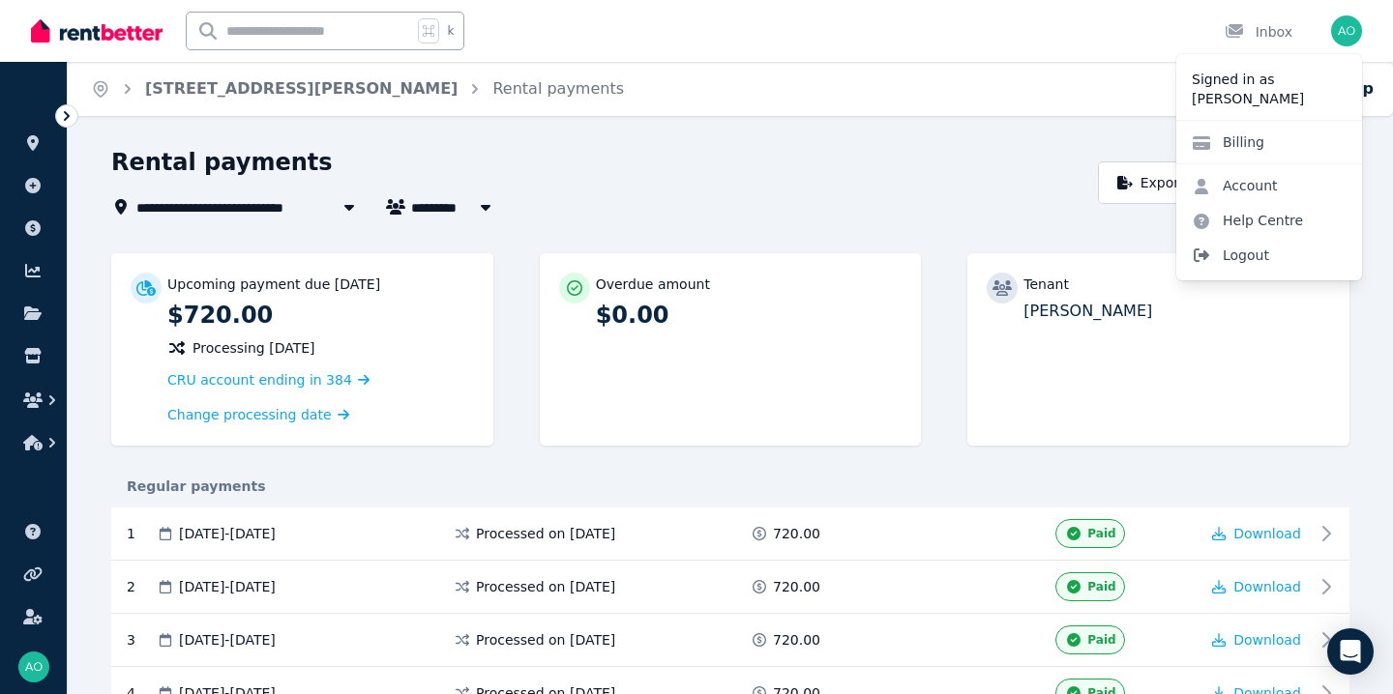
click at [1237, 251] on span "Logout" at bounding box center [1269, 255] width 186 height 35
